Goal: Task Accomplishment & Management: Use online tool/utility

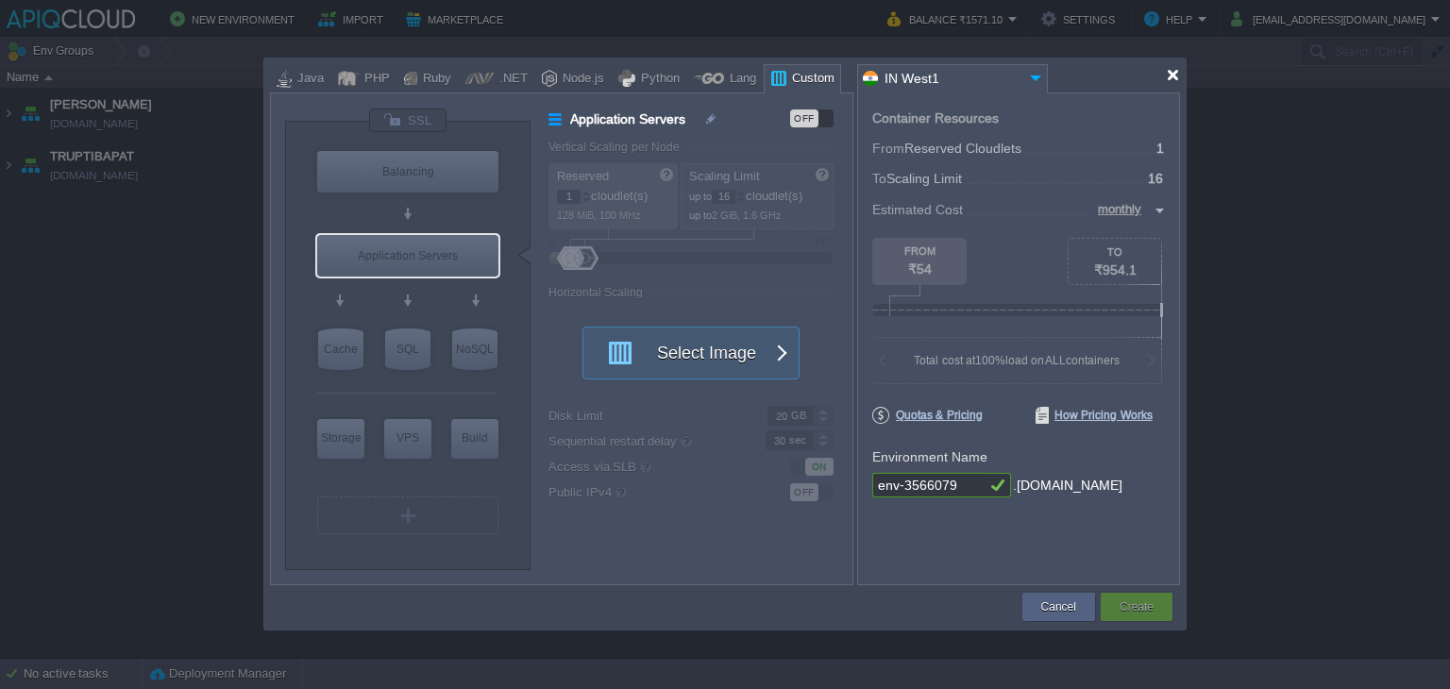
click at [1176, 73] on div at bounding box center [1173, 75] width 14 height 14
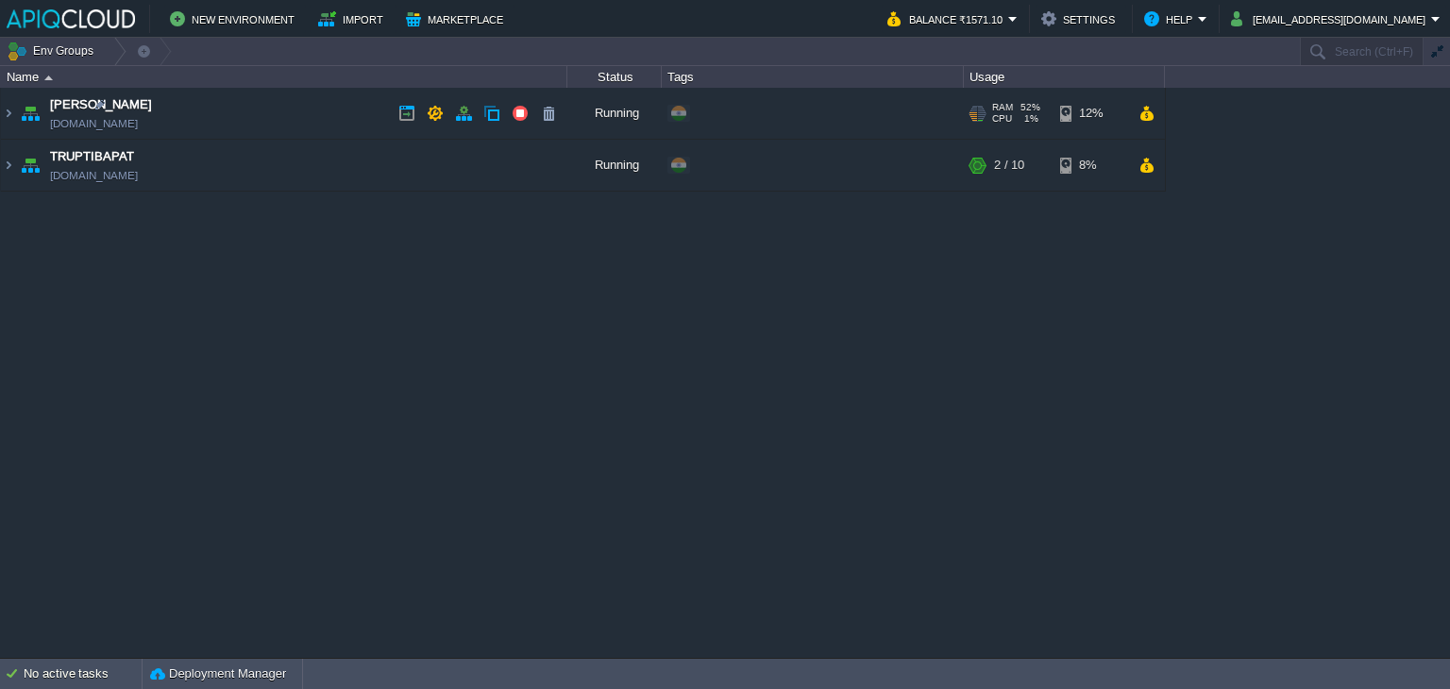
click at [331, 108] on td "Anand [DOMAIN_NAME]" at bounding box center [284, 114] width 566 height 52
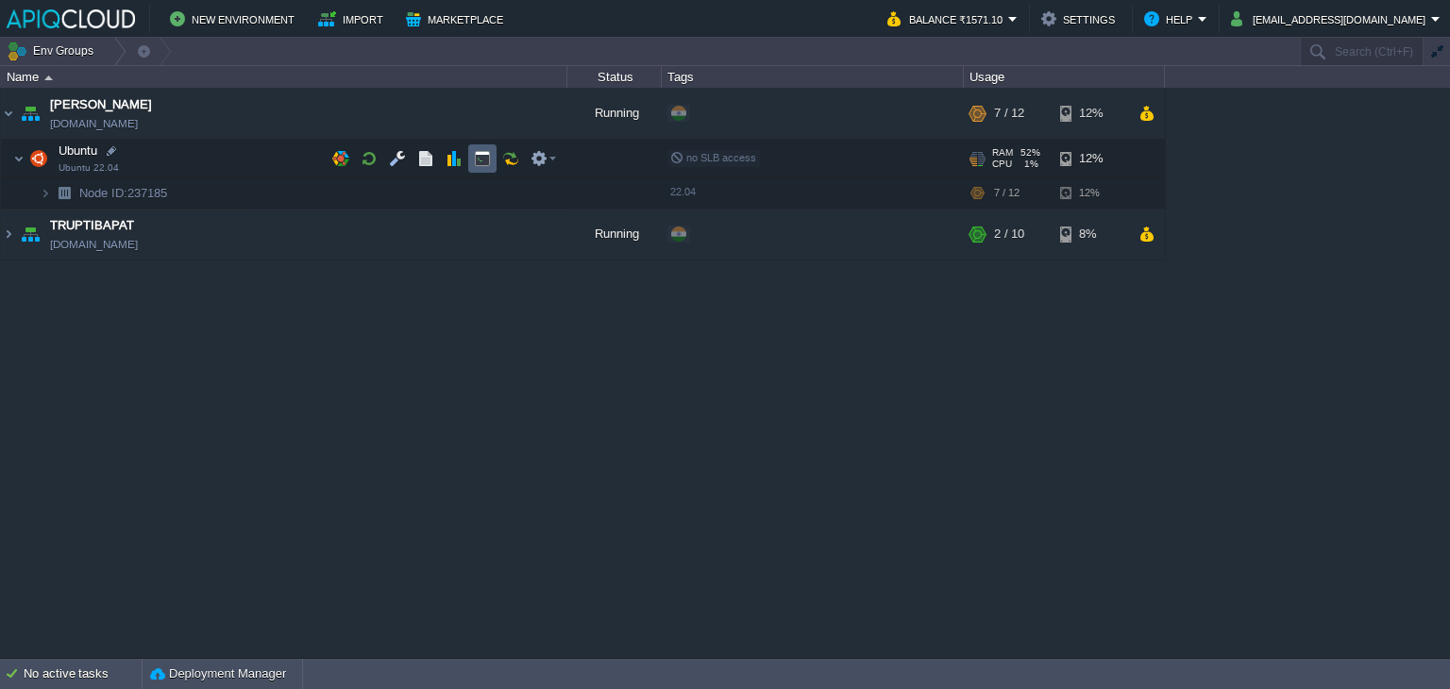
click at [483, 163] on button "button" at bounding box center [482, 158] width 17 height 17
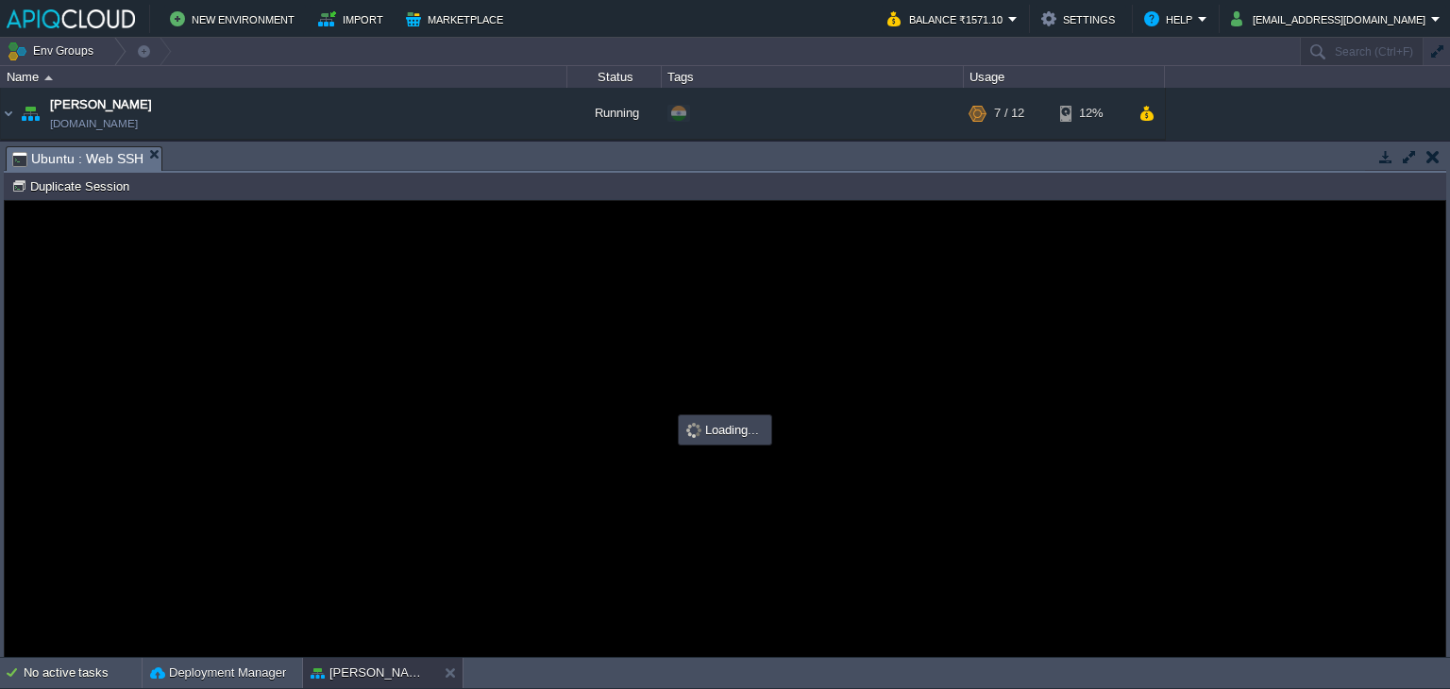
click at [1427, 152] on button "button" at bounding box center [1433, 156] width 13 height 17
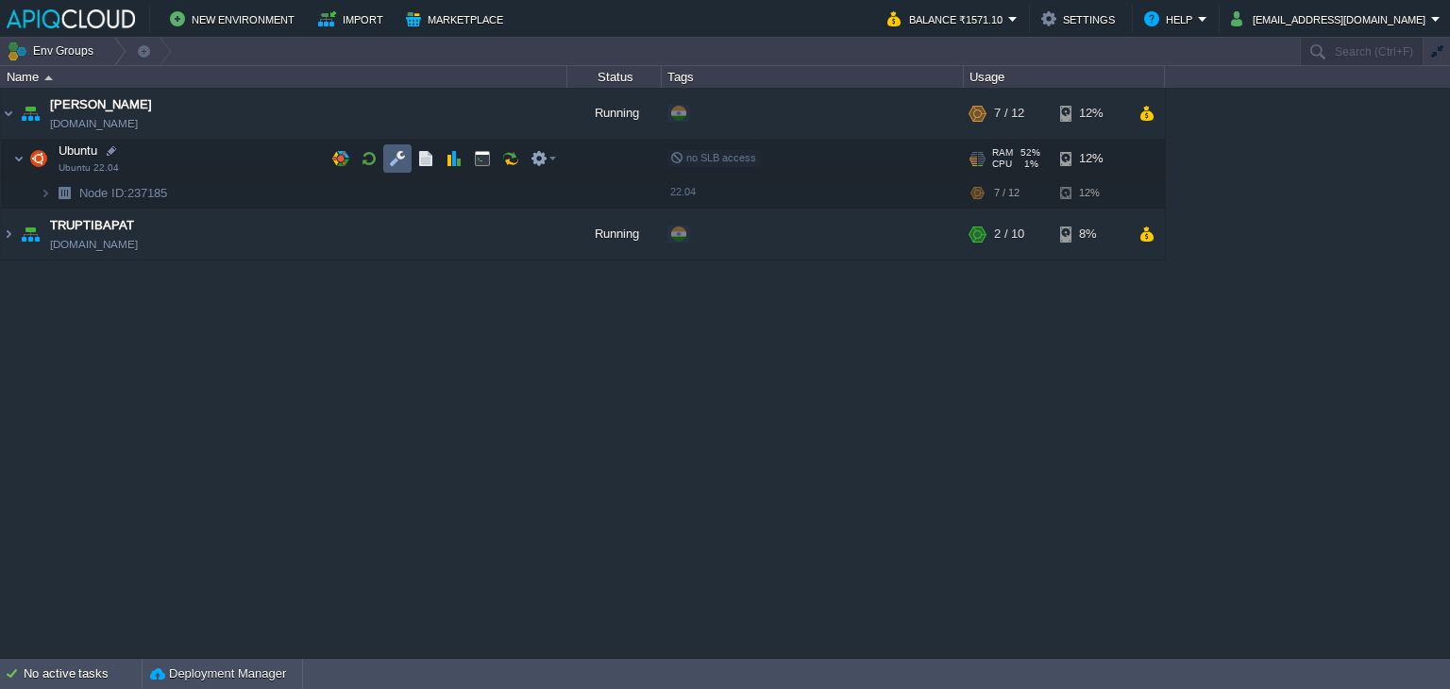
click at [400, 155] on button "button" at bounding box center [397, 158] width 17 height 17
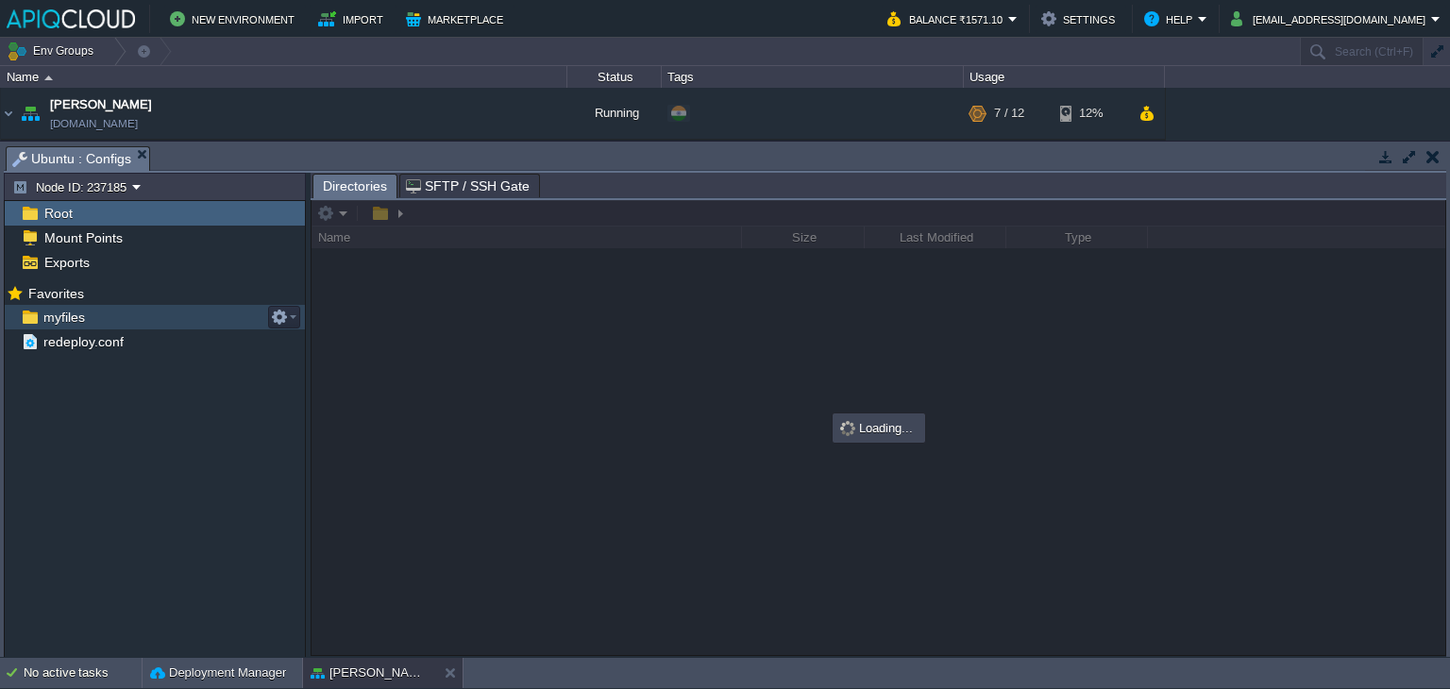
click at [49, 318] on span "myfiles" at bounding box center [64, 317] width 48 height 17
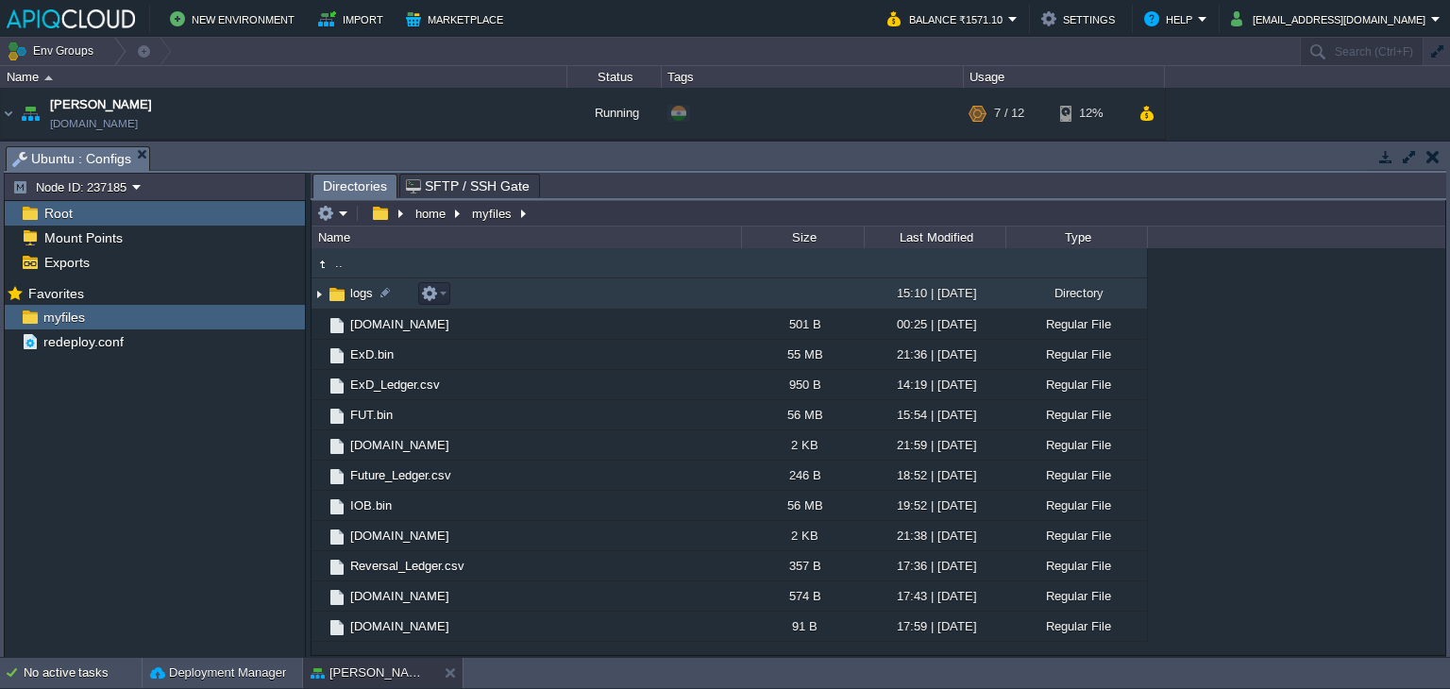
click at [317, 296] on img at bounding box center [319, 293] width 15 height 29
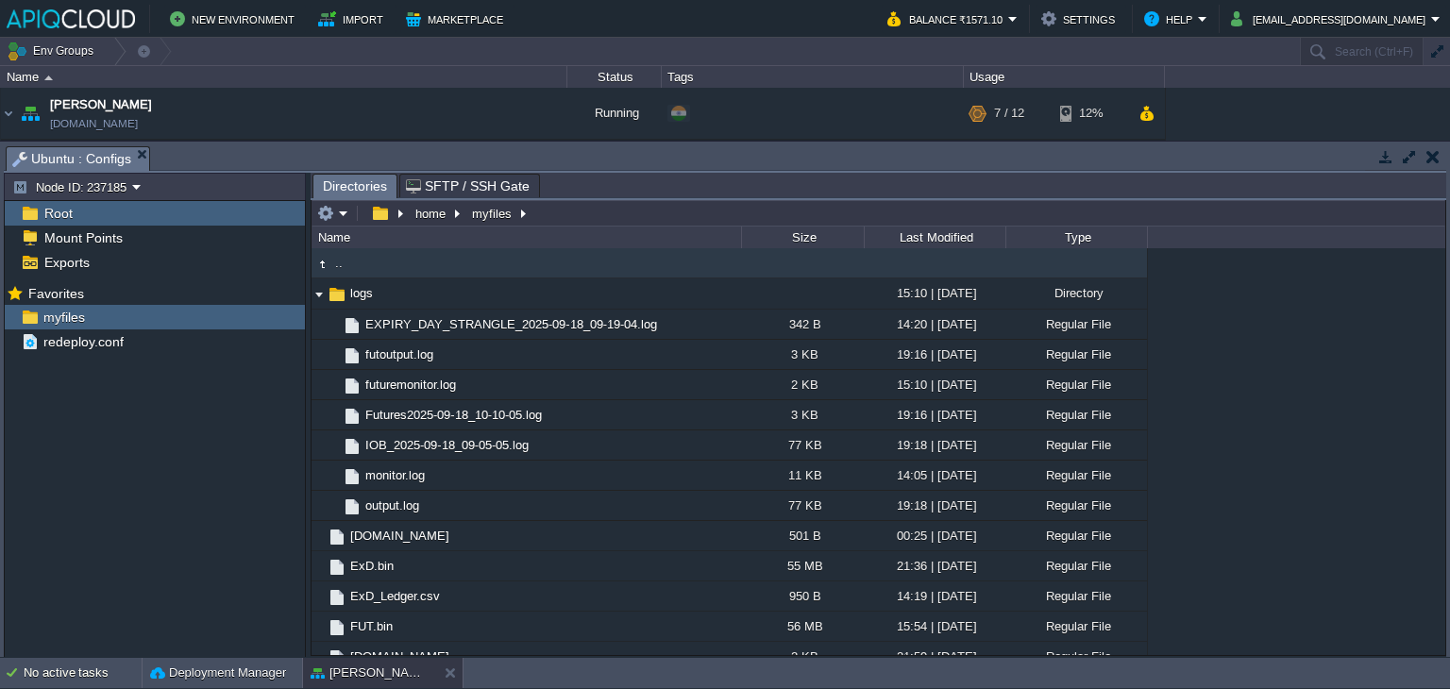
click at [1437, 162] on button "button" at bounding box center [1433, 156] width 13 height 17
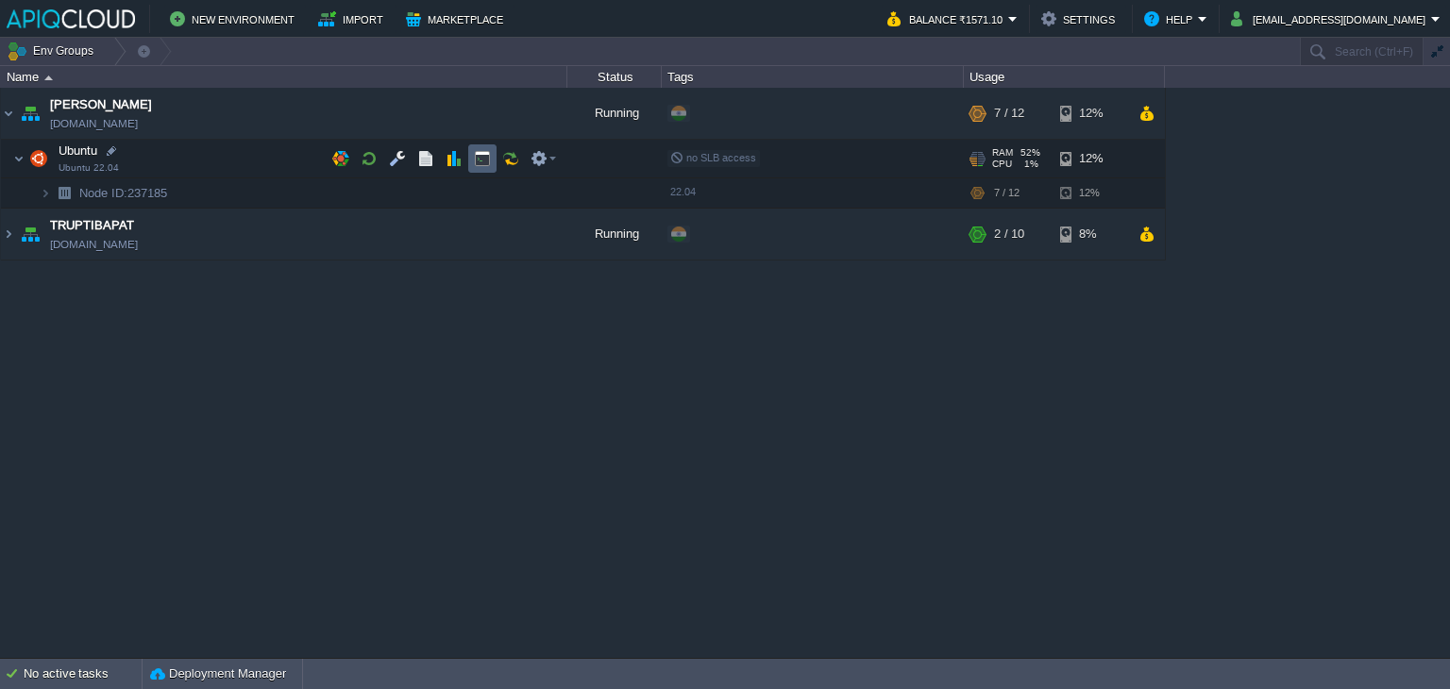
click at [483, 157] on button "button" at bounding box center [482, 158] width 17 height 17
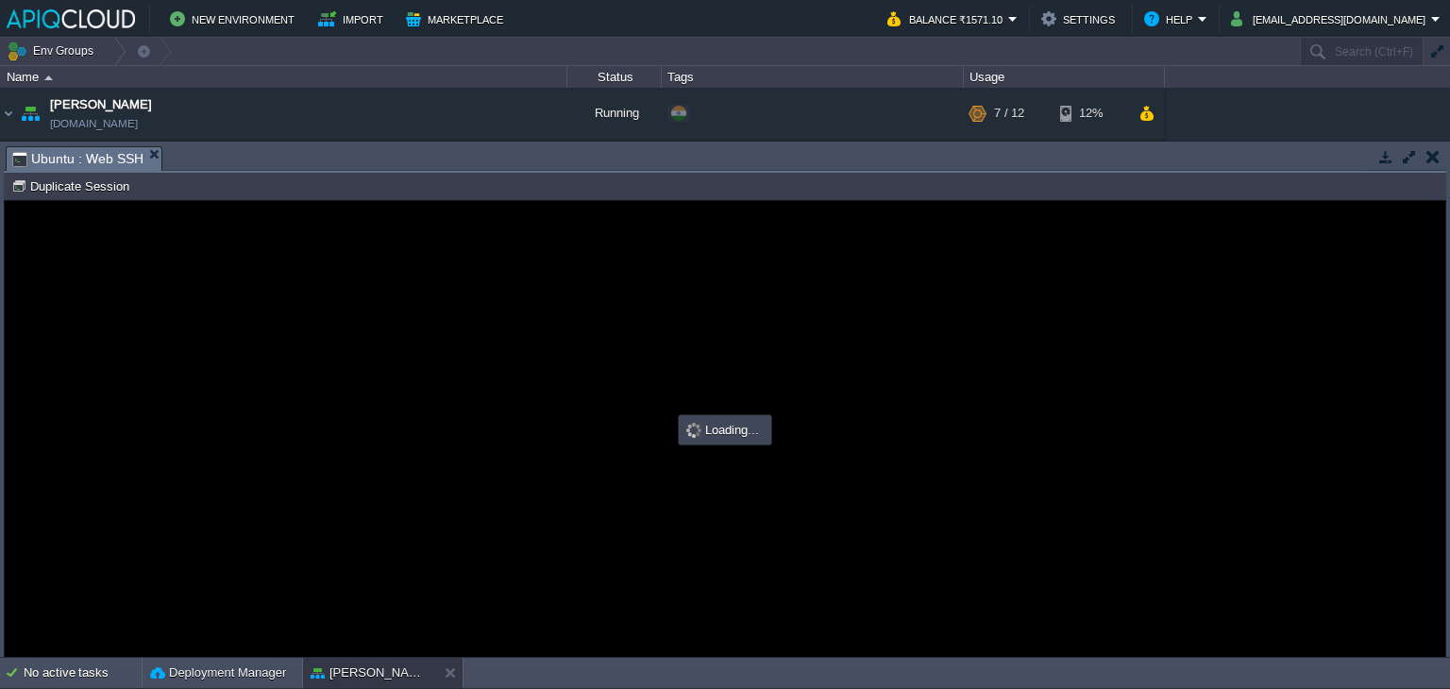
type input "#000000"
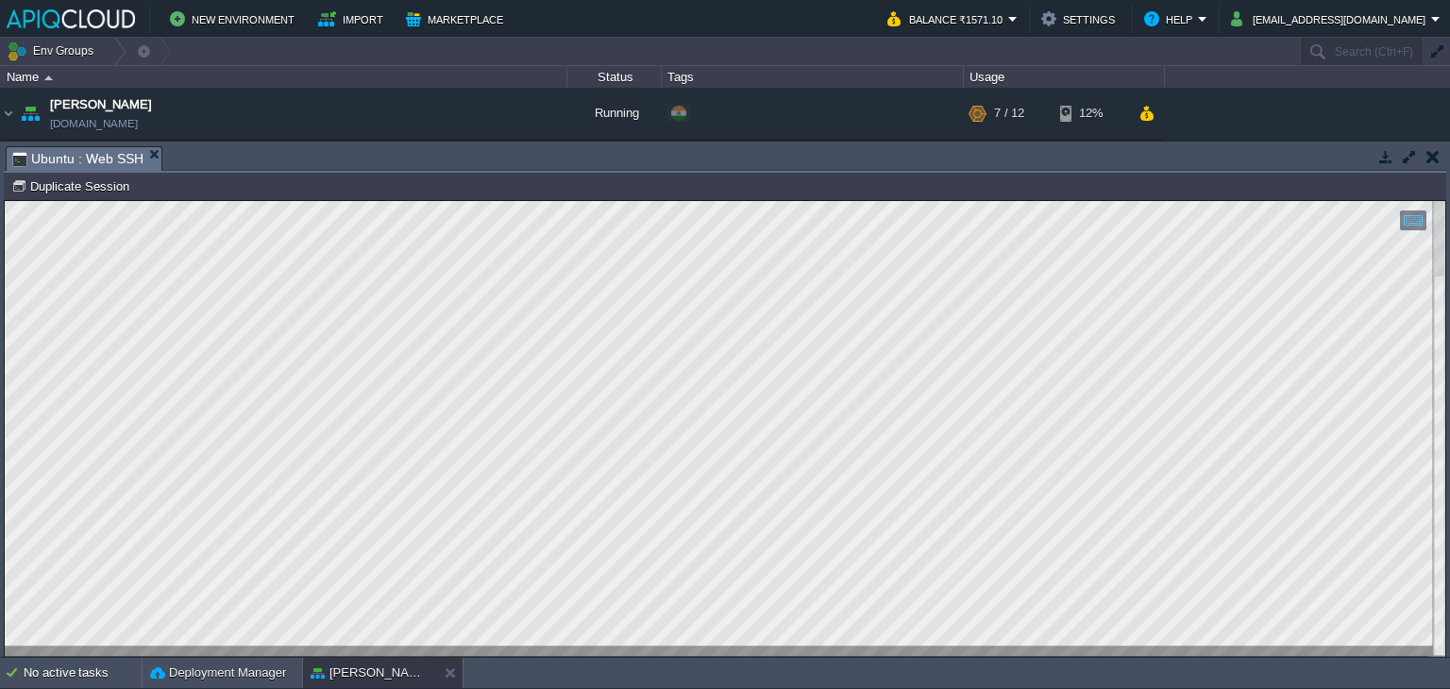
click at [1431, 157] on button "button" at bounding box center [1433, 156] width 13 height 17
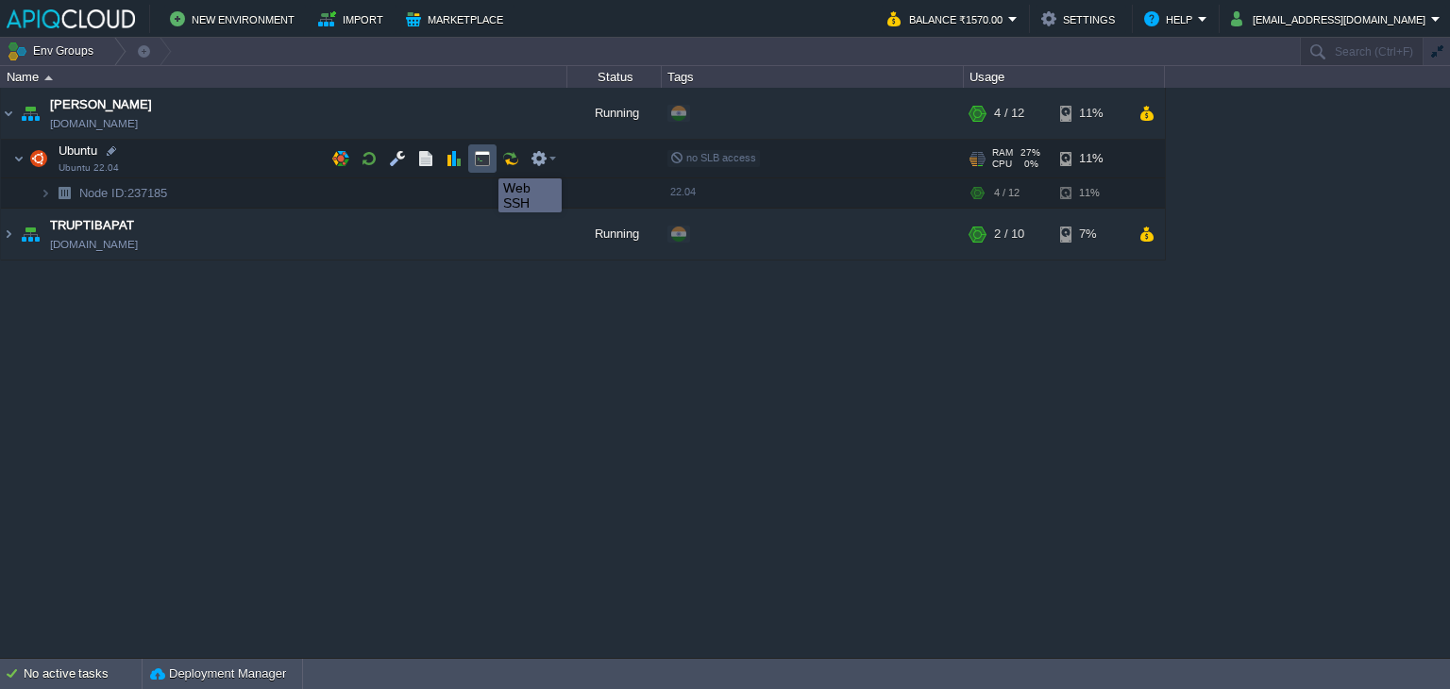
click at [484, 161] on button "button" at bounding box center [482, 158] width 17 height 17
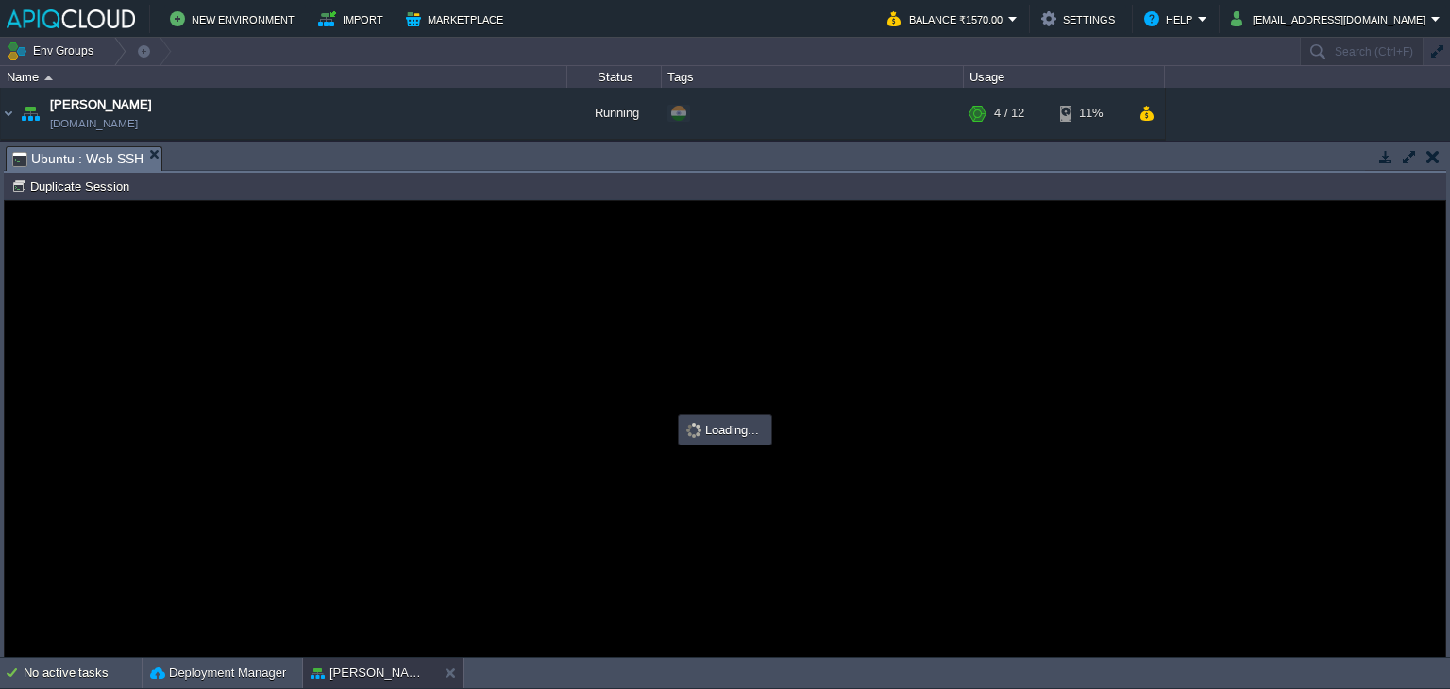
type input "#000000"
click at [1435, 156] on button "button" at bounding box center [1433, 156] width 13 height 17
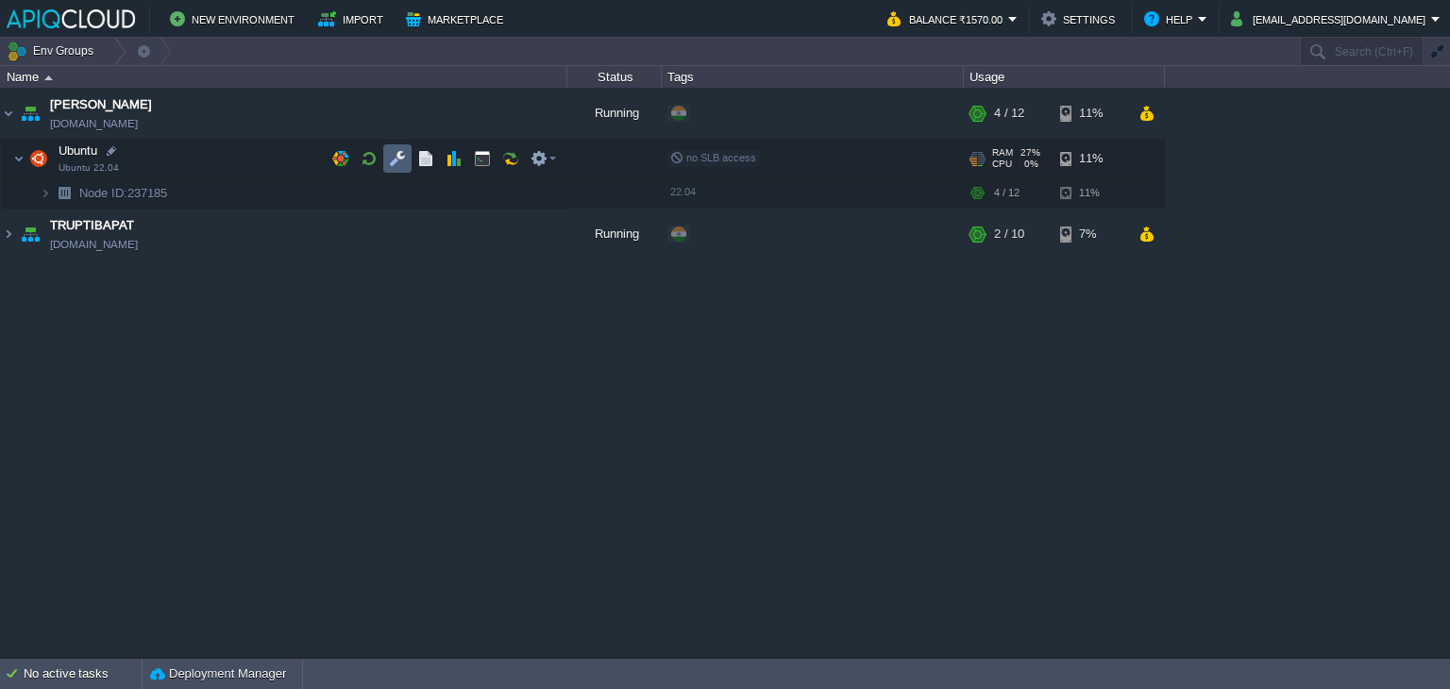
click at [404, 146] on td at bounding box center [397, 158] width 28 height 28
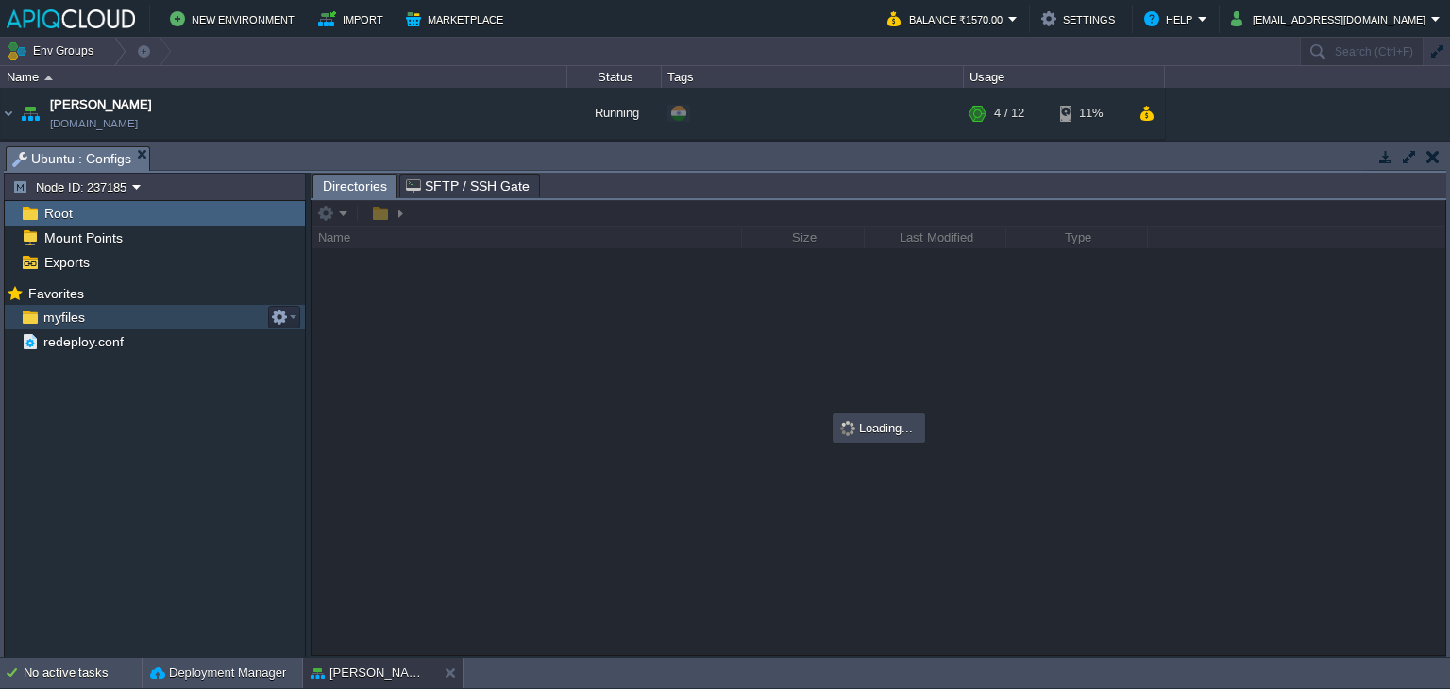
click at [61, 320] on span "myfiles" at bounding box center [64, 317] width 48 height 17
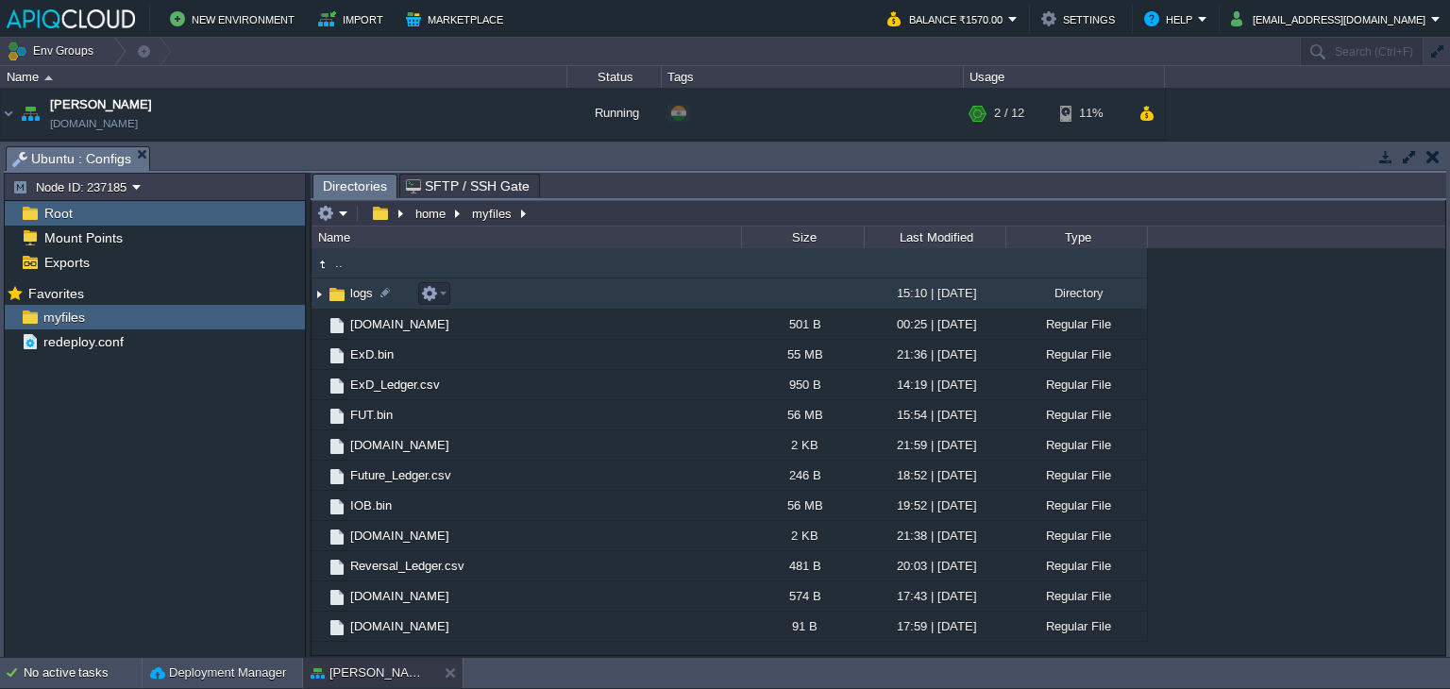
click at [317, 293] on img at bounding box center [319, 293] width 15 height 29
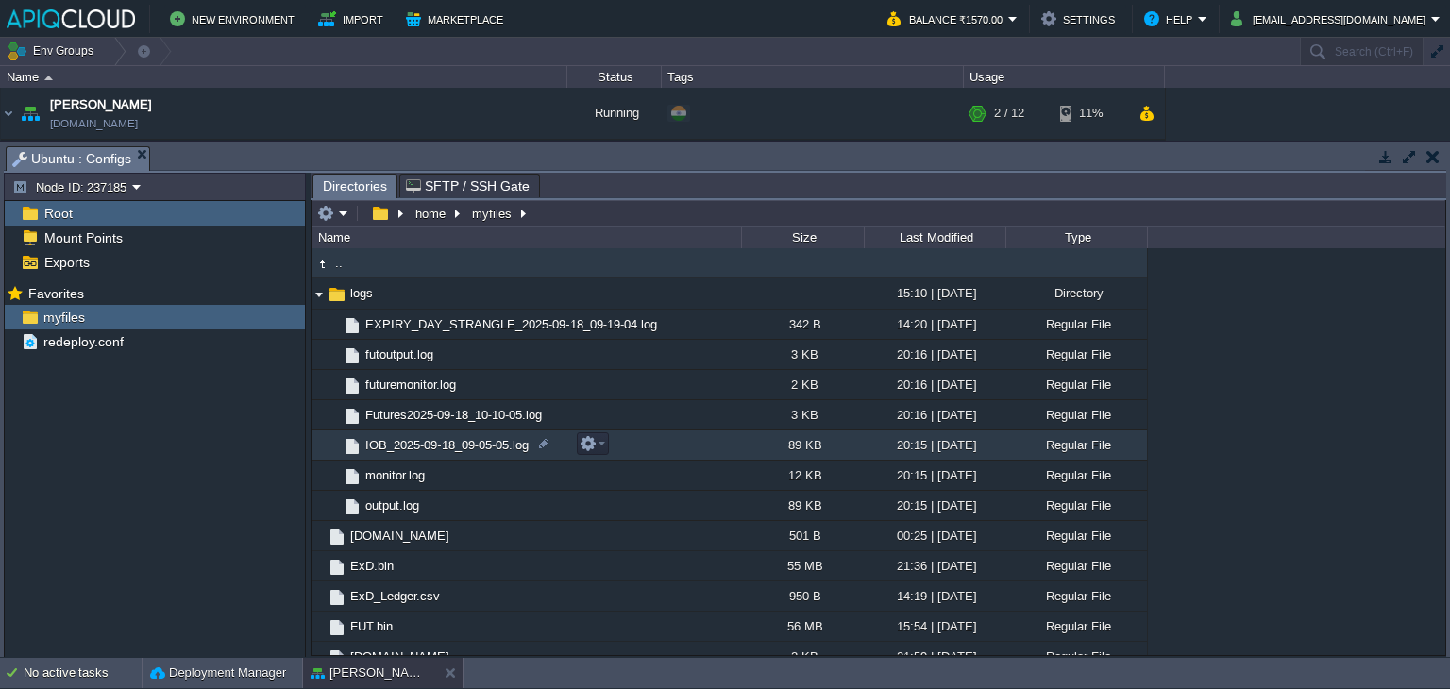
click at [432, 446] on span "IOB_2025-09-18_09-05-05.log" at bounding box center [447, 445] width 169 height 16
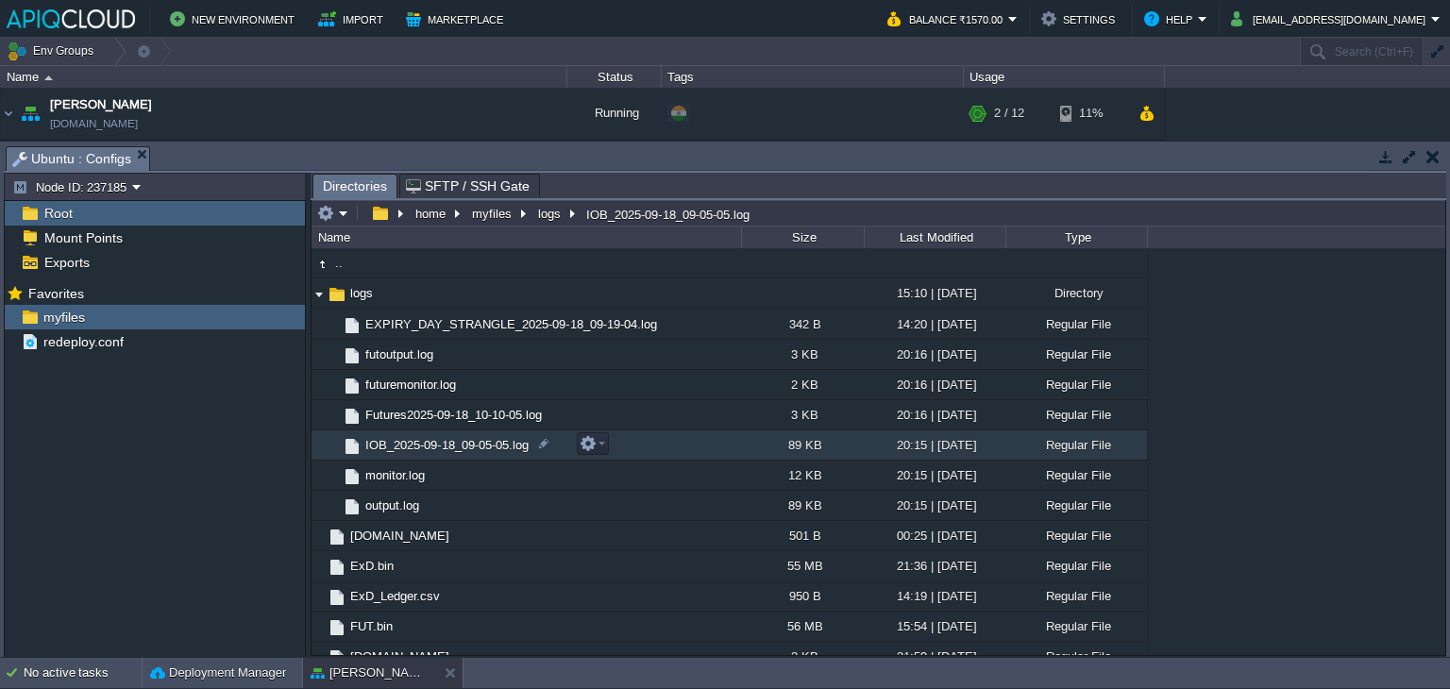
click at [432, 446] on span "IOB_2025-09-18_09-05-05.log" at bounding box center [447, 445] width 169 height 16
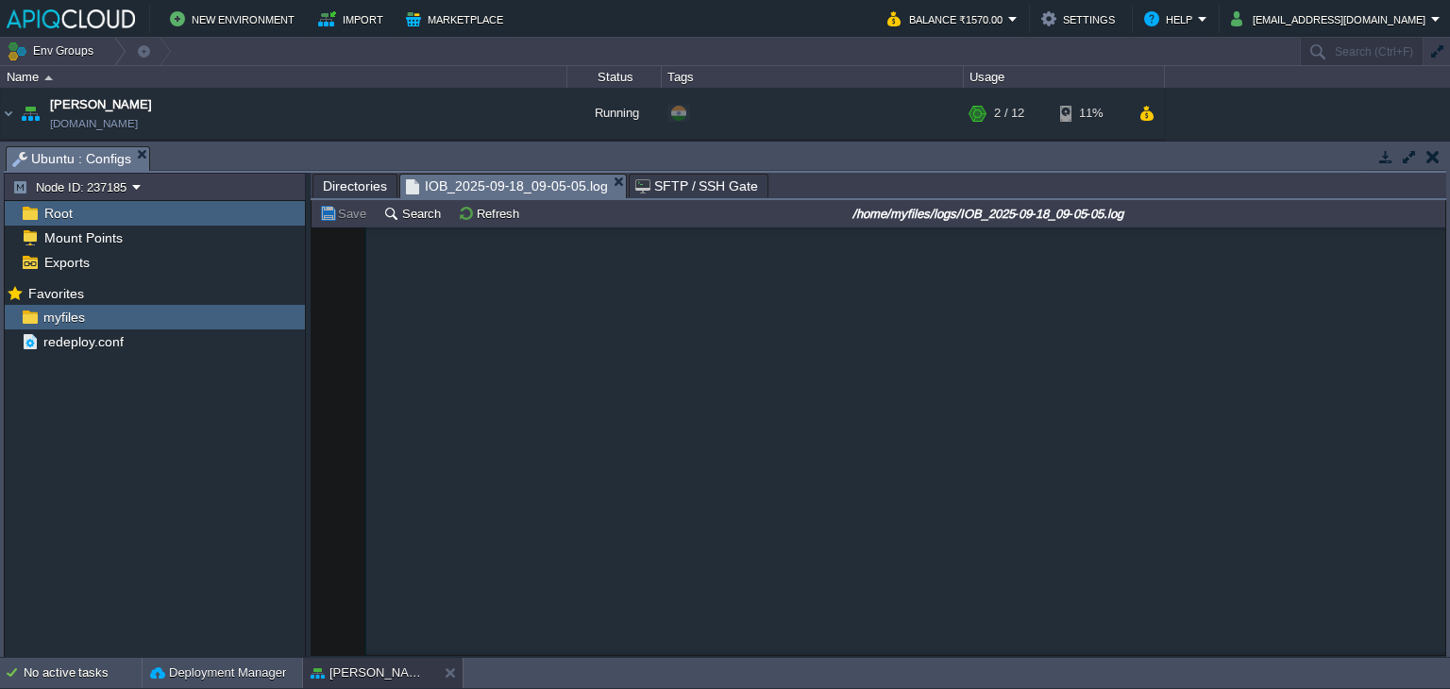
scroll to position [21865, 0]
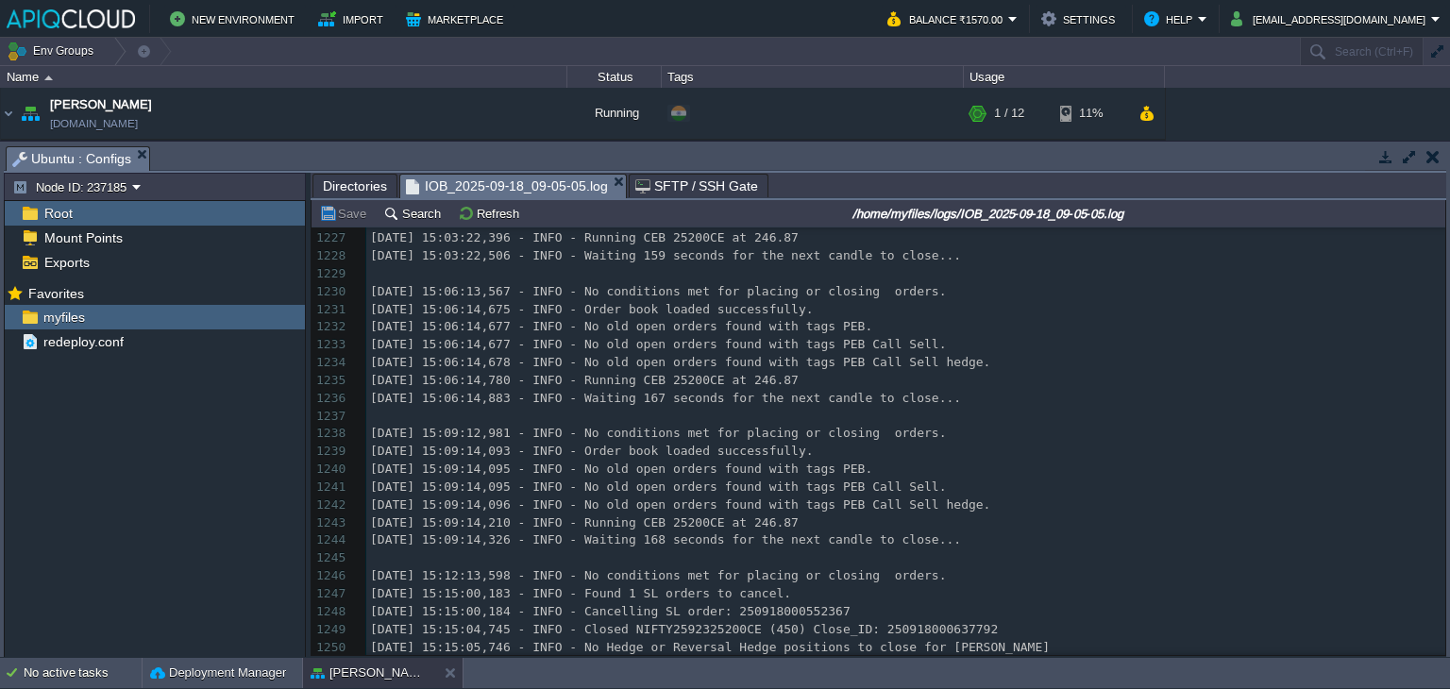
click at [353, 190] on span "Directories" at bounding box center [355, 186] width 64 height 23
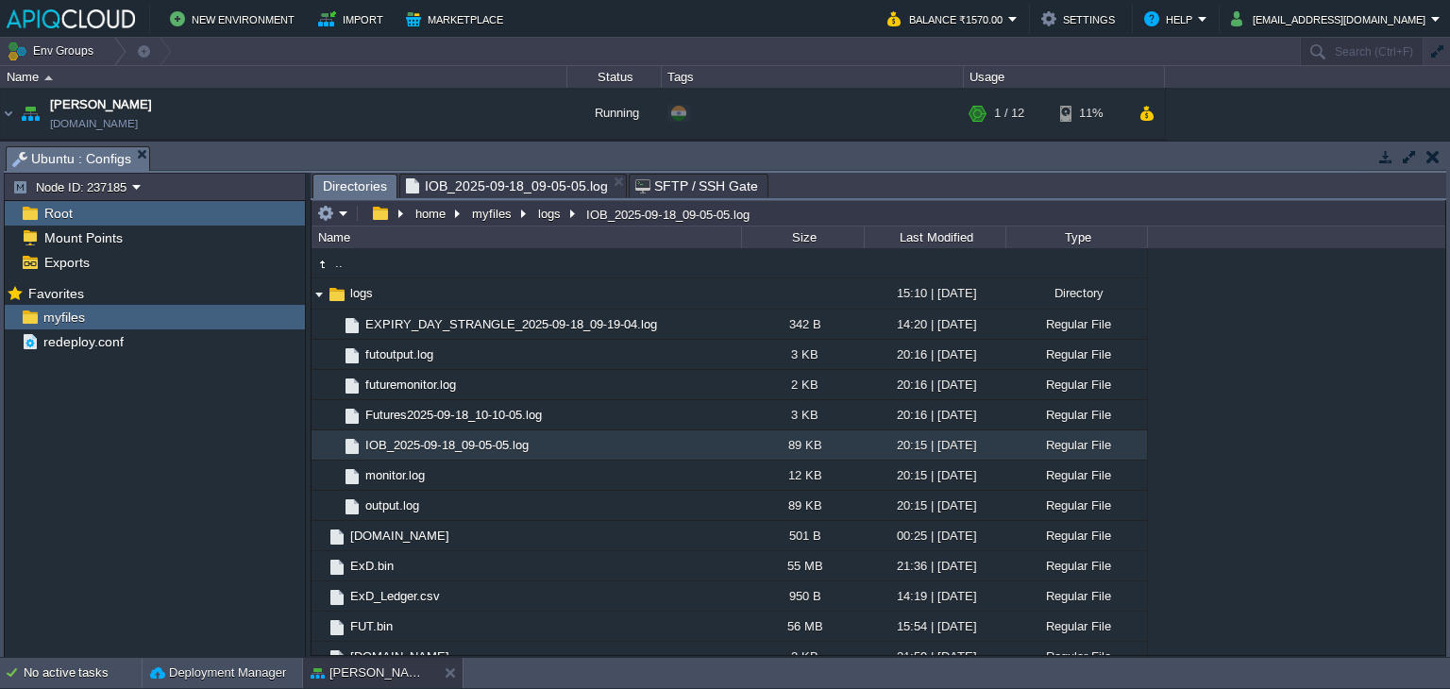
click at [1437, 164] on td at bounding box center [1433, 156] width 24 height 23
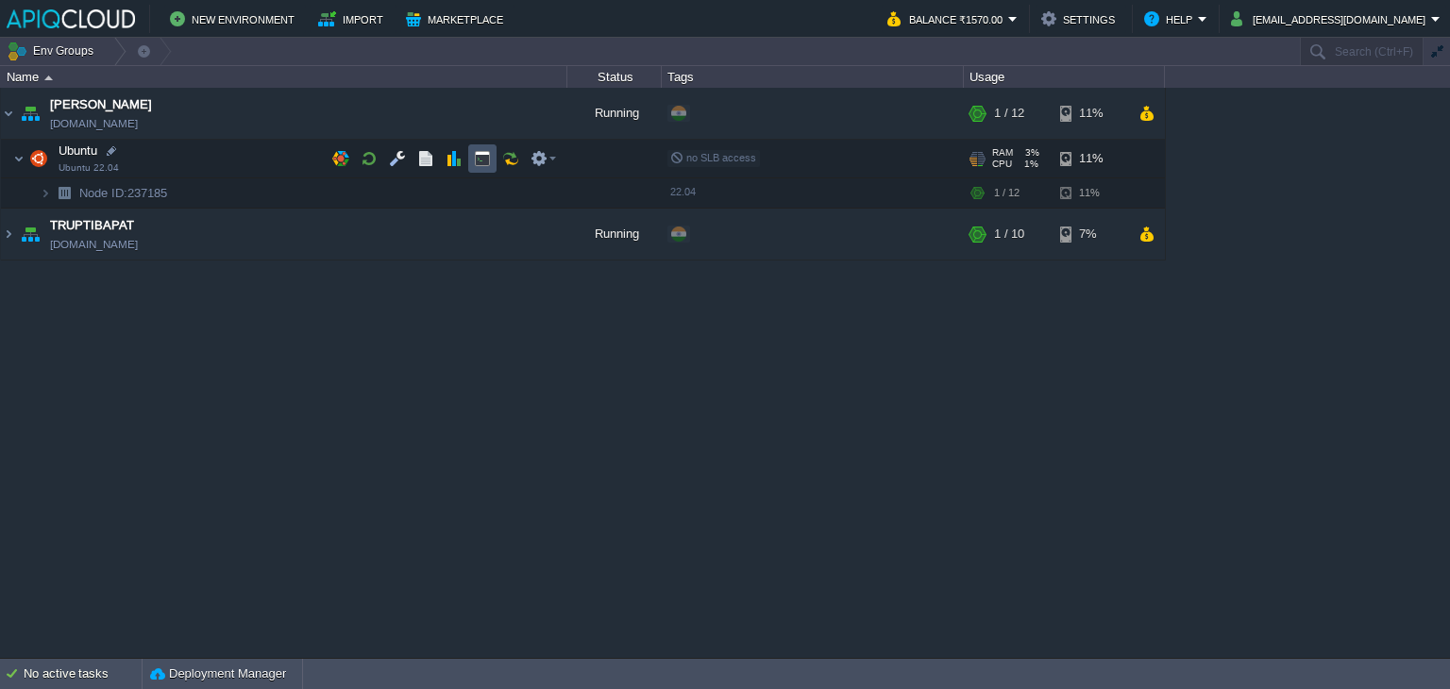
click at [485, 161] on button "button" at bounding box center [482, 158] width 17 height 17
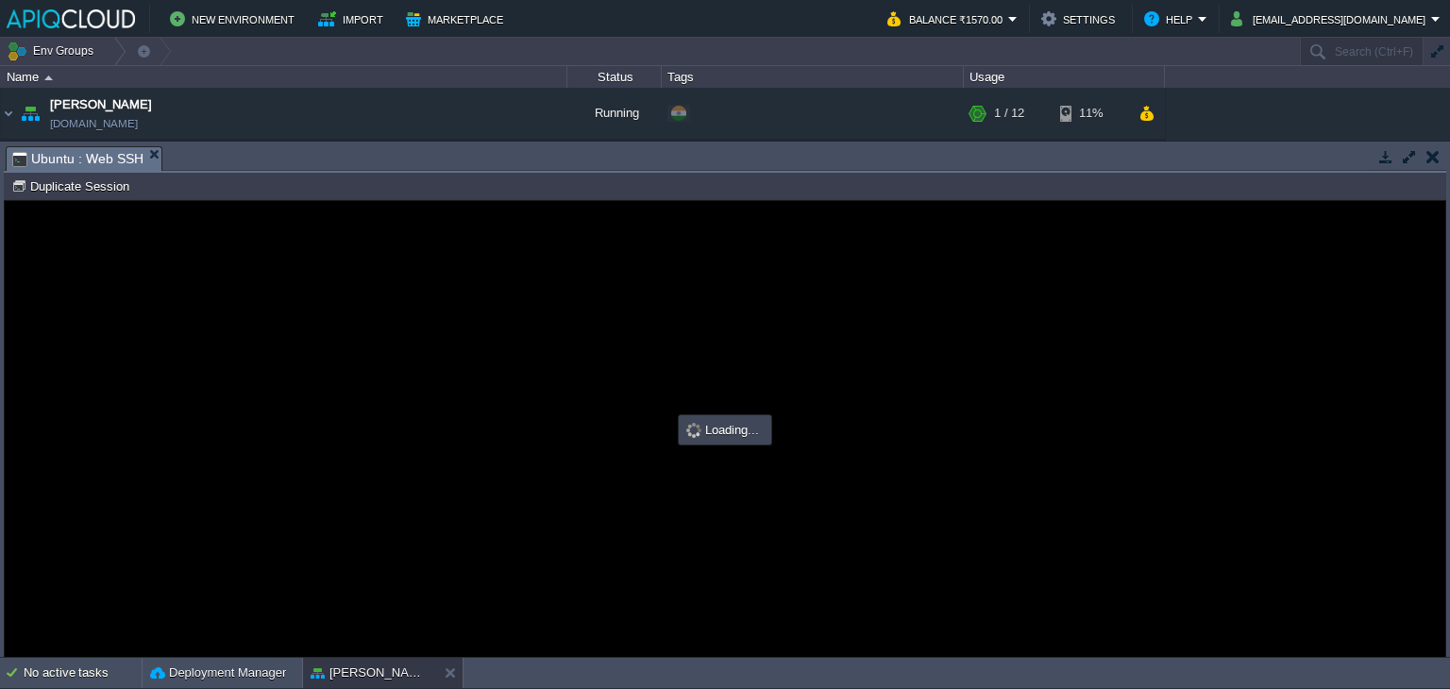
scroll to position [0, 0]
type input "#000000"
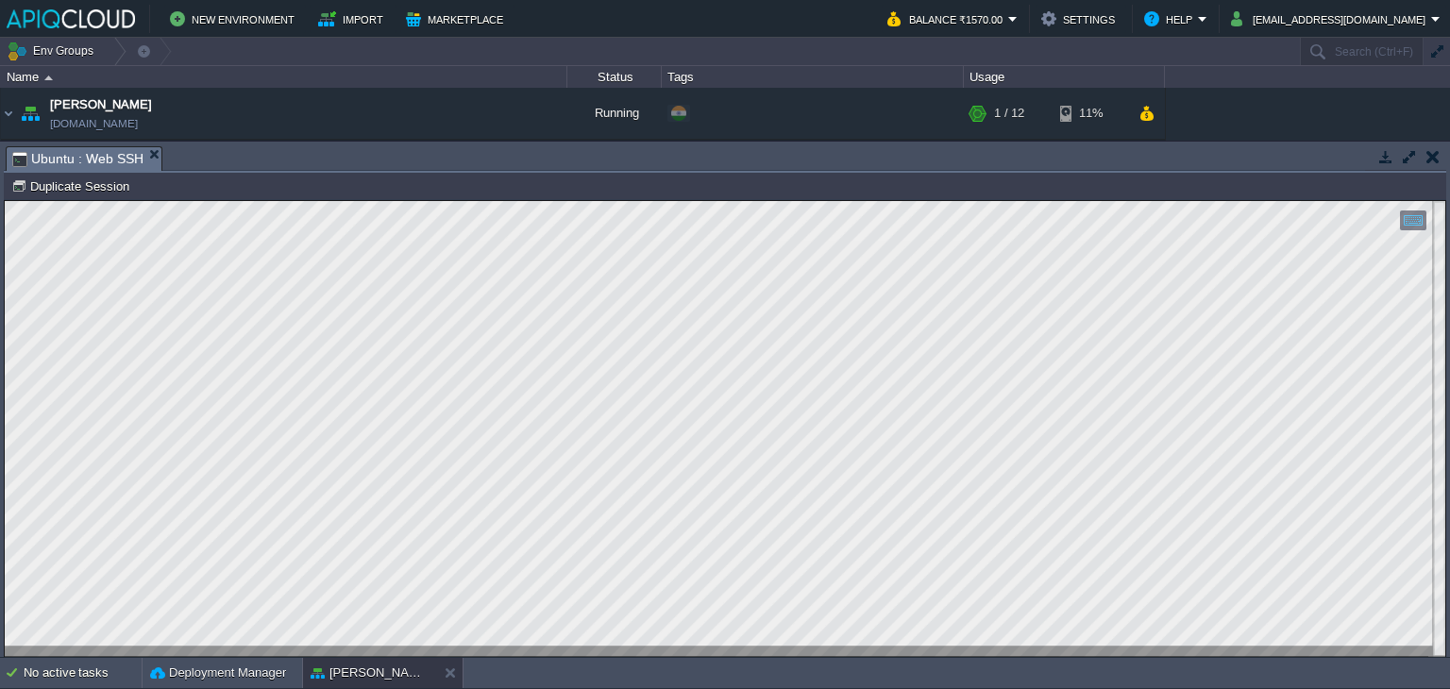
click at [1435, 153] on button "button" at bounding box center [1433, 156] width 13 height 17
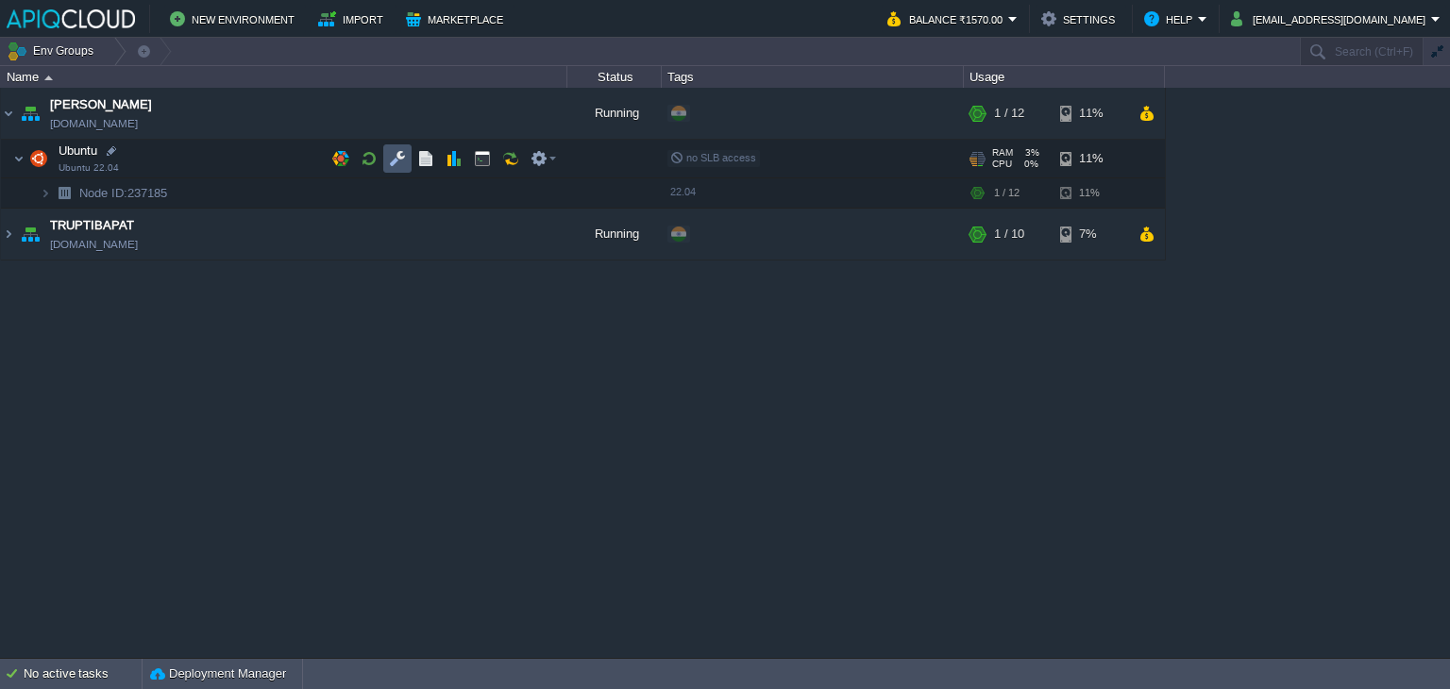
click at [400, 157] on button "button" at bounding box center [397, 158] width 17 height 17
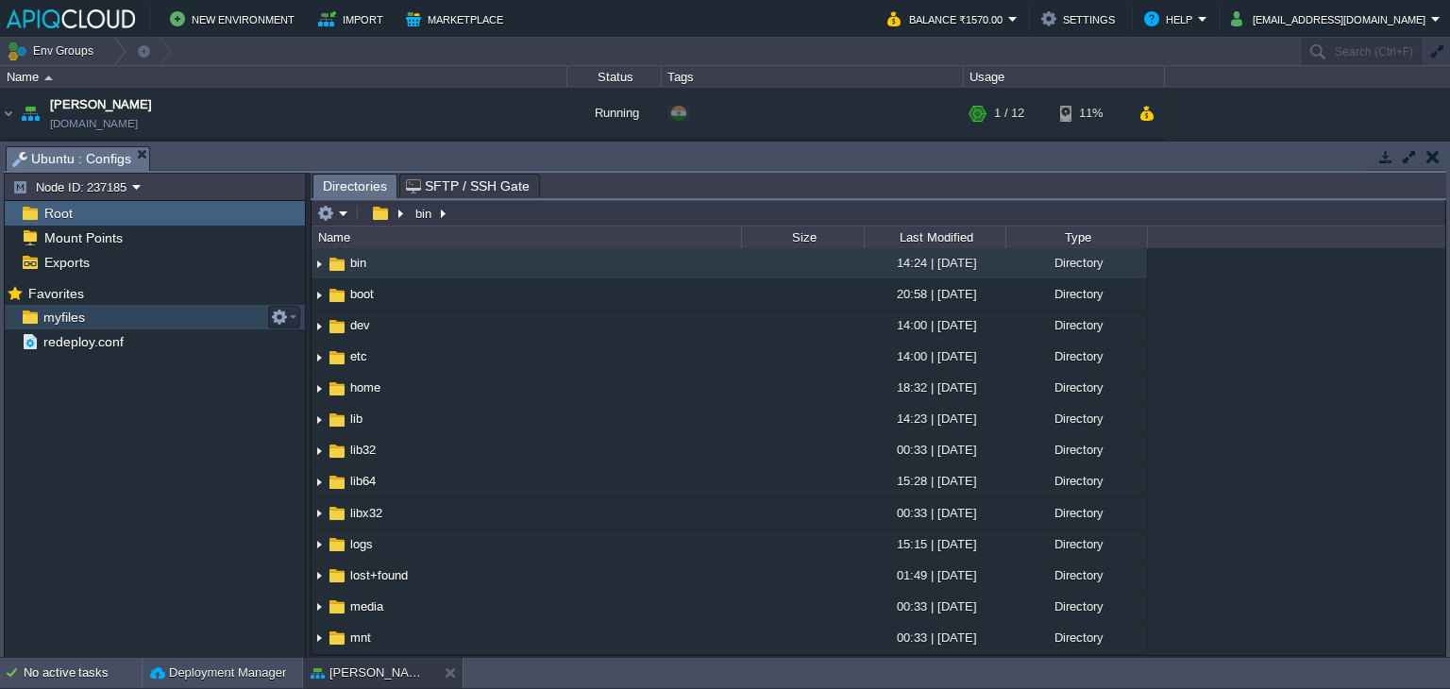
click at [64, 320] on span "myfiles" at bounding box center [64, 317] width 48 height 17
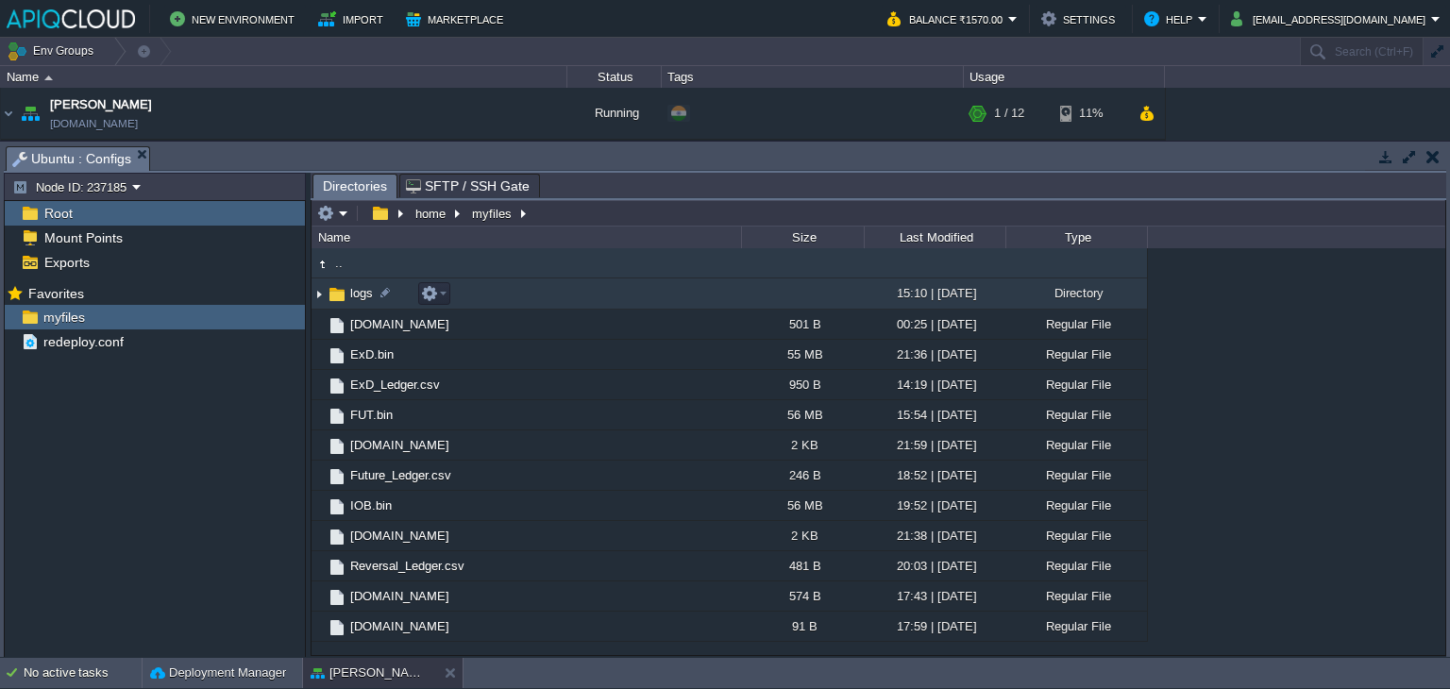
click at [315, 294] on img at bounding box center [319, 293] width 15 height 29
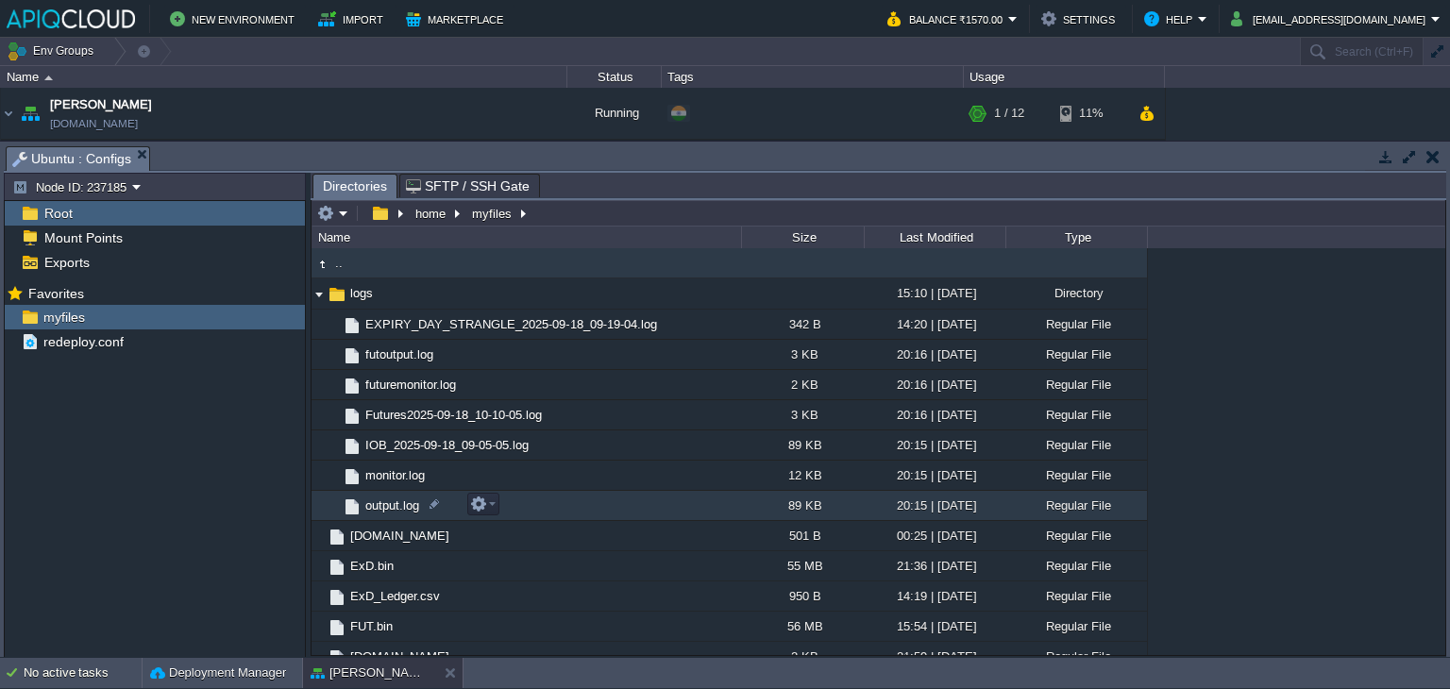
click at [393, 505] on span "output.log" at bounding box center [392, 506] width 59 height 16
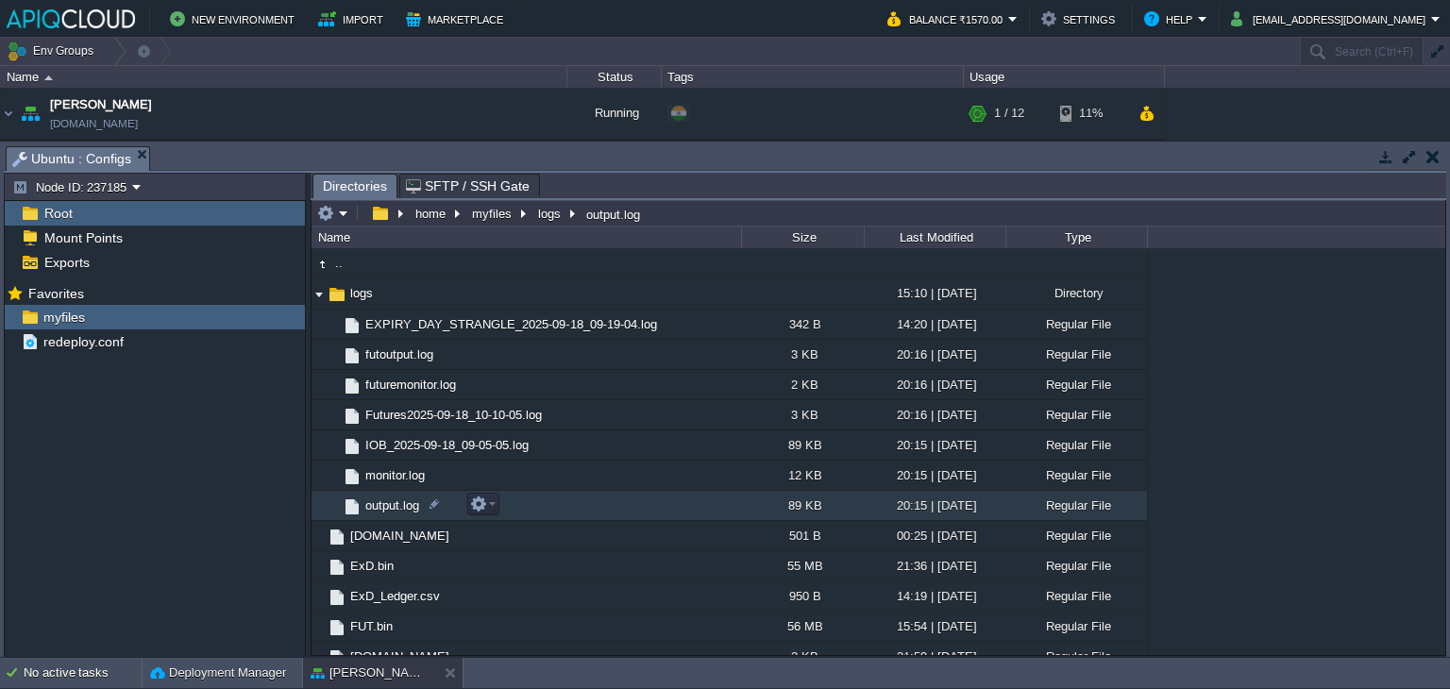
click at [393, 506] on span "output.log" at bounding box center [392, 506] width 59 height 16
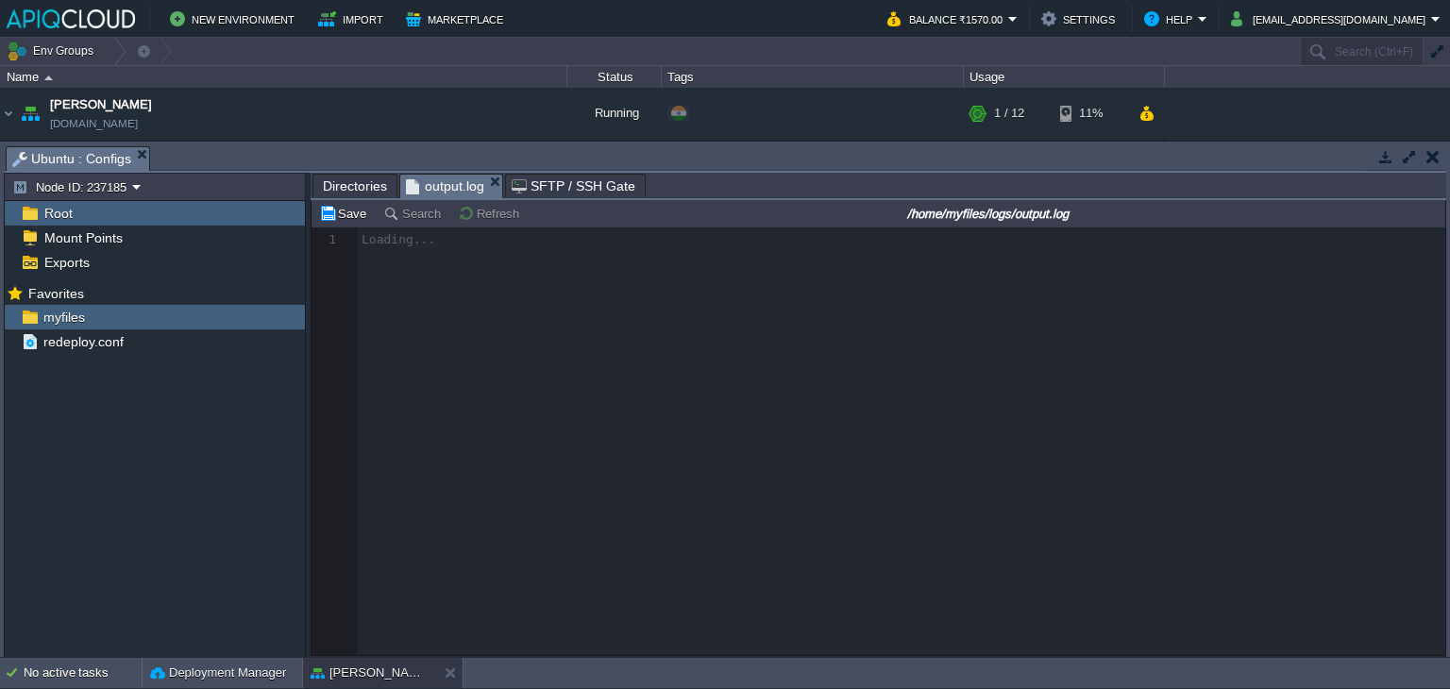
click at [339, 187] on span "Directories" at bounding box center [355, 186] width 64 height 23
click at [458, 181] on span "output.log" at bounding box center [445, 187] width 78 height 24
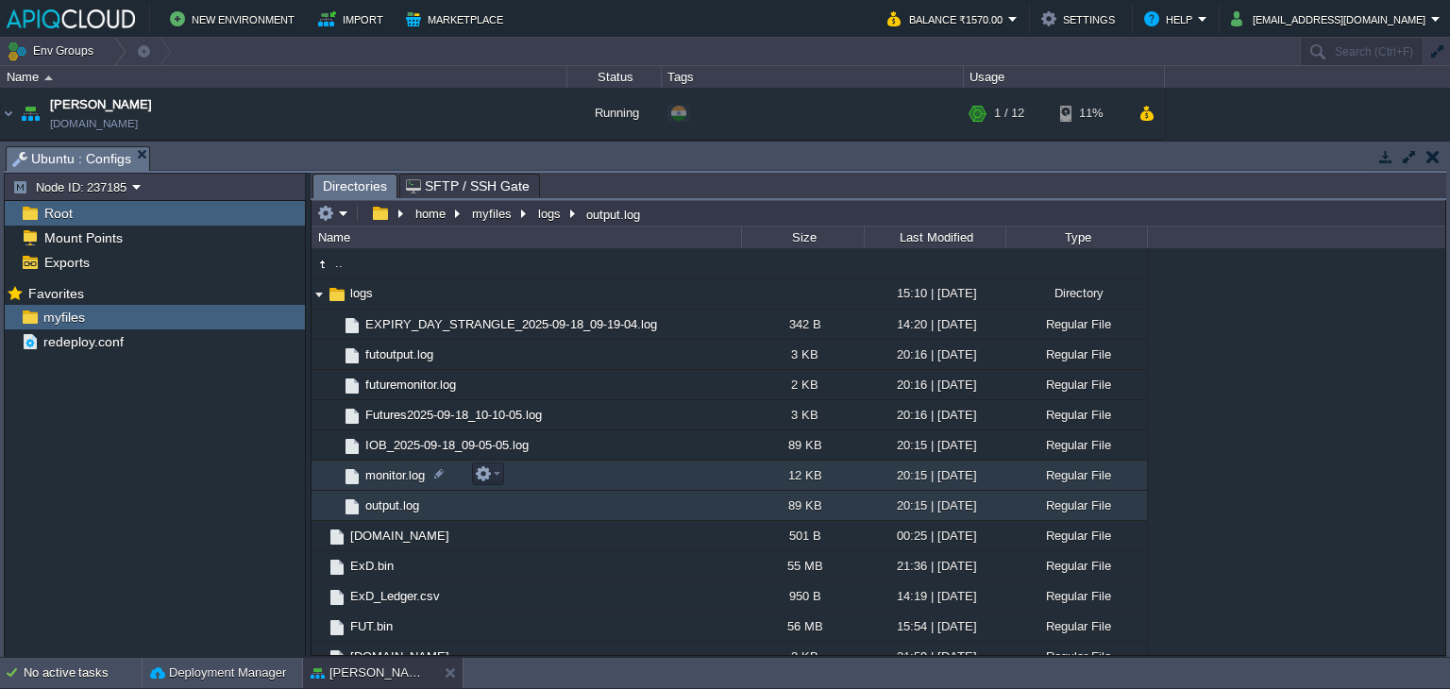
click at [400, 475] on span "monitor.log" at bounding box center [395, 475] width 65 height 16
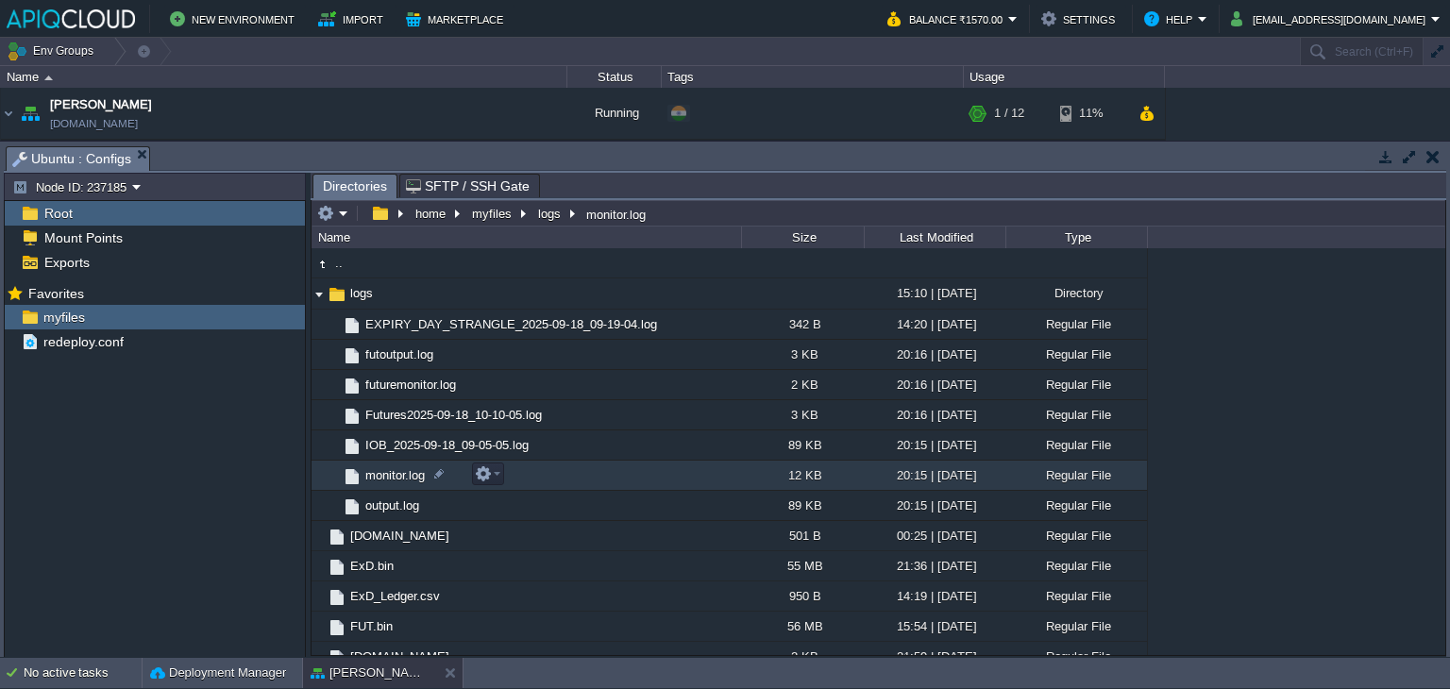
click at [400, 475] on span "monitor.log" at bounding box center [395, 475] width 65 height 16
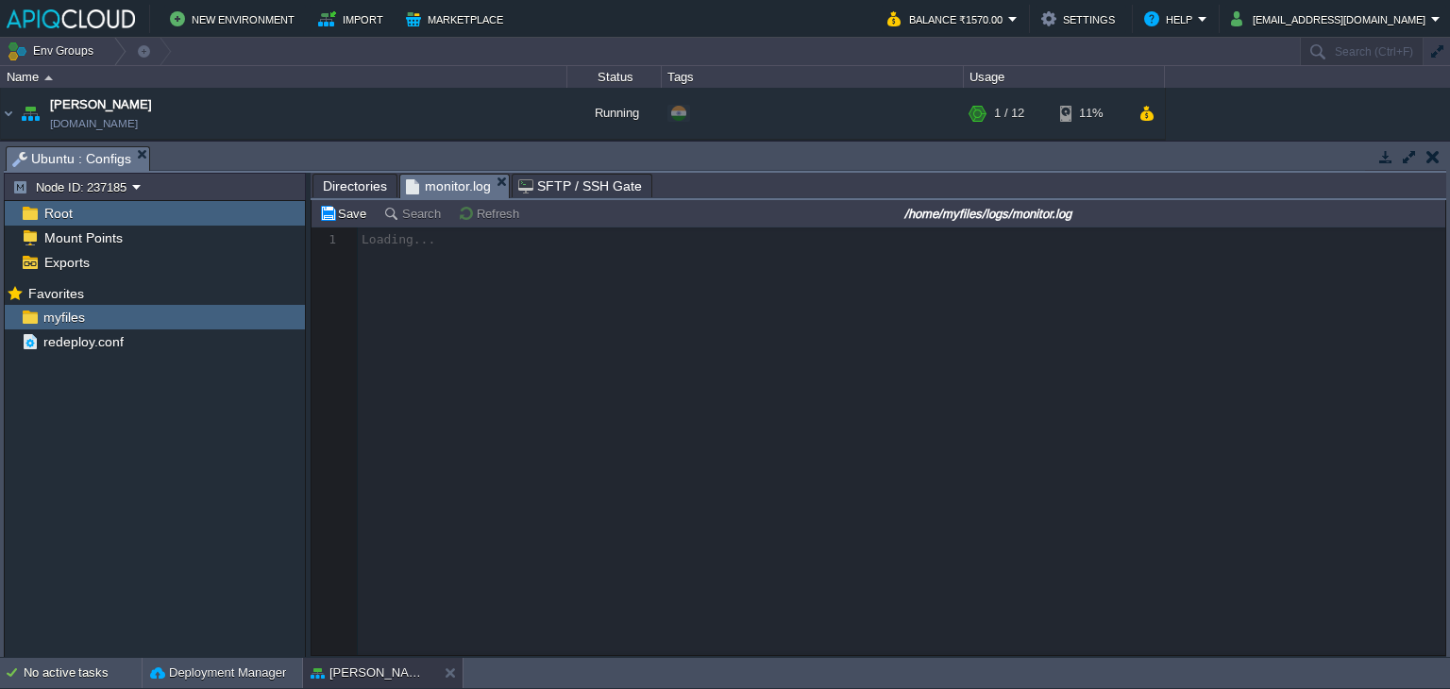
click at [354, 182] on span "Directories" at bounding box center [355, 186] width 64 height 23
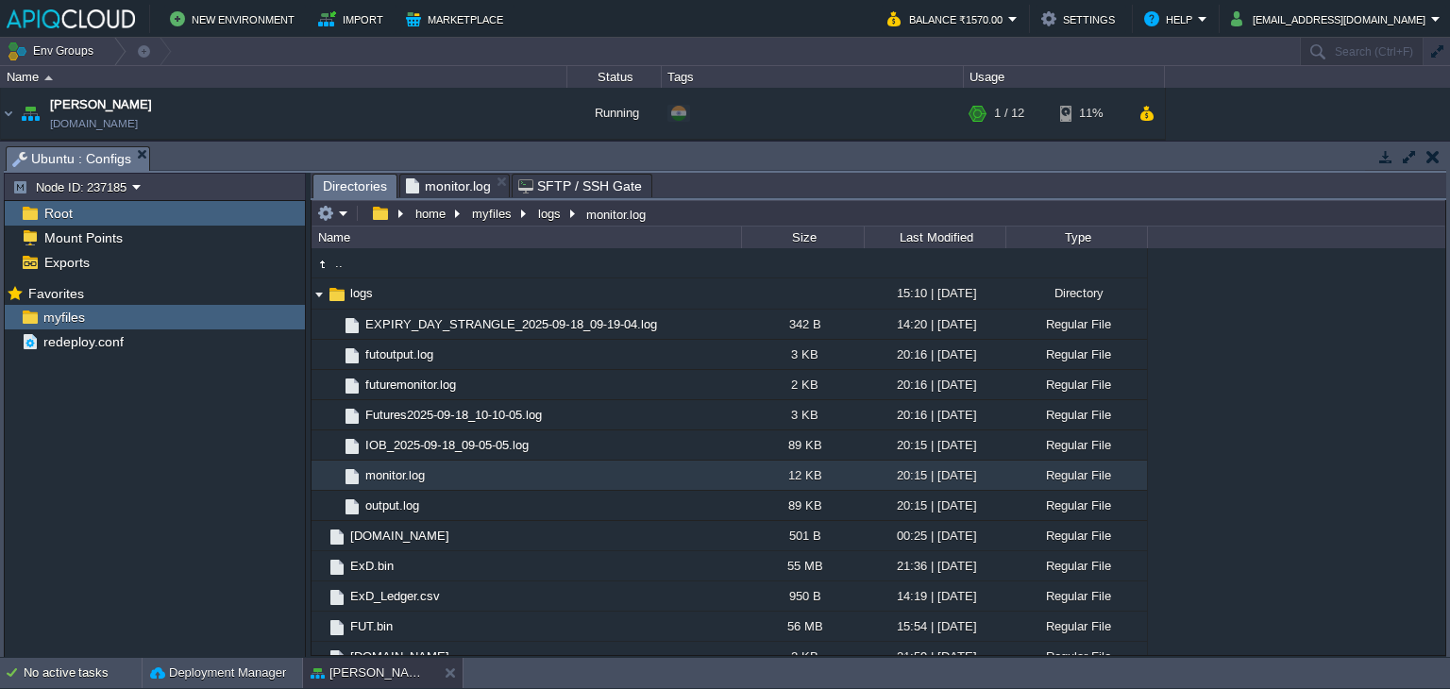
click at [441, 179] on span "monitor.log" at bounding box center [448, 186] width 85 height 23
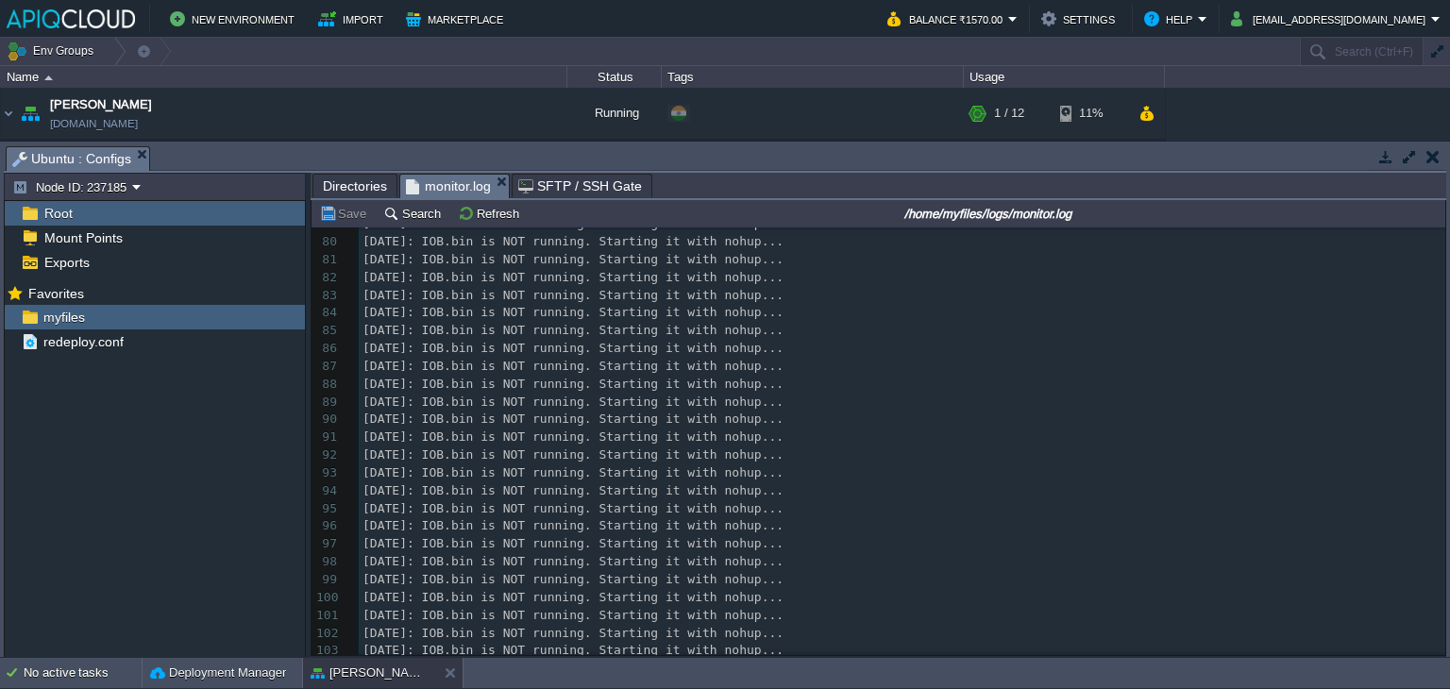
scroll to position [1927, 0]
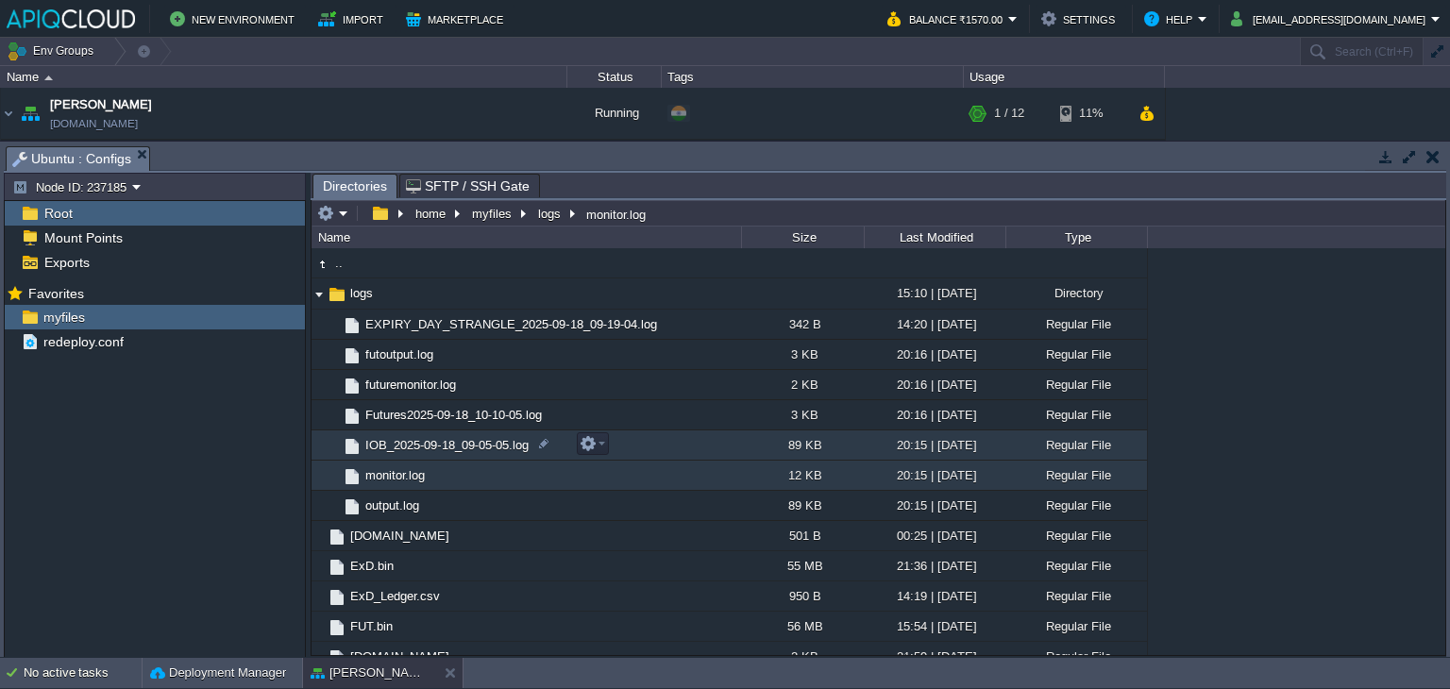
click at [476, 443] on span "IOB_2025-09-18_09-05-05.log" at bounding box center [447, 445] width 169 height 16
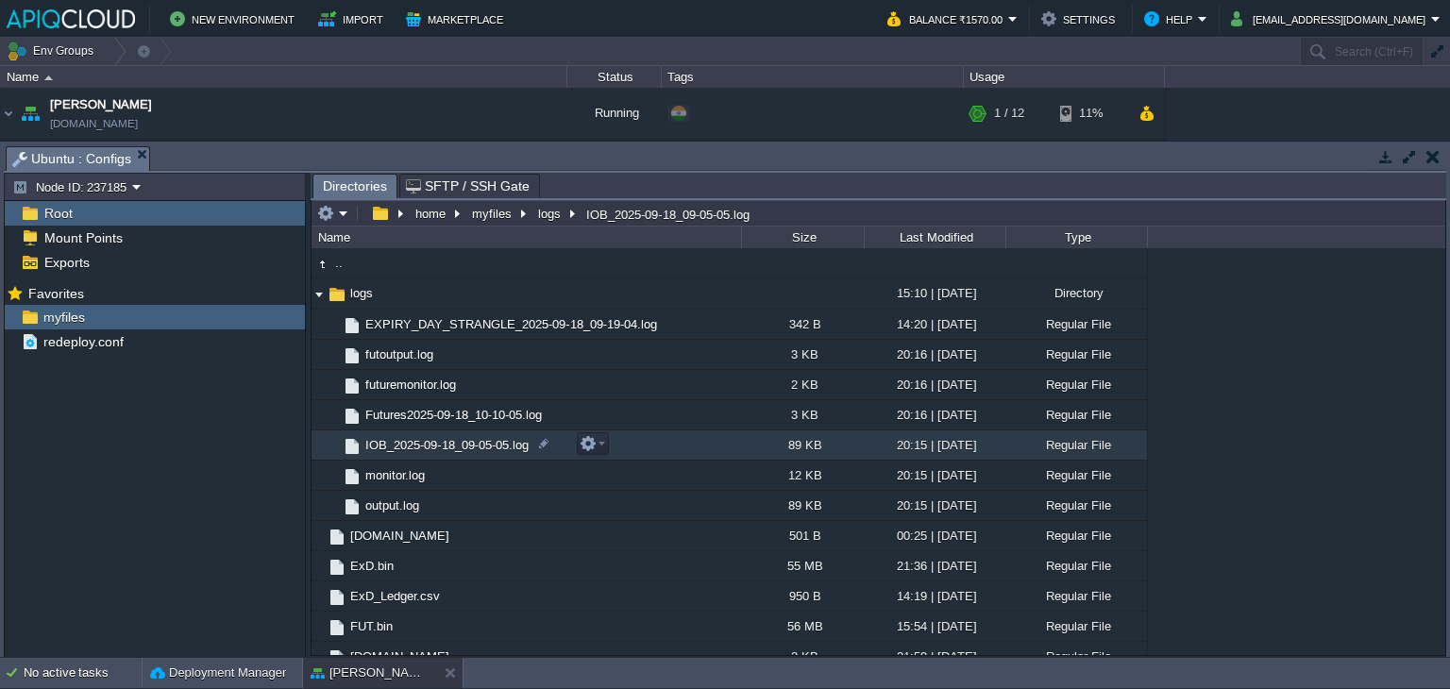
click at [476, 443] on span "IOB_2025-09-18_09-05-05.log" at bounding box center [447, 445] width 169 height 16
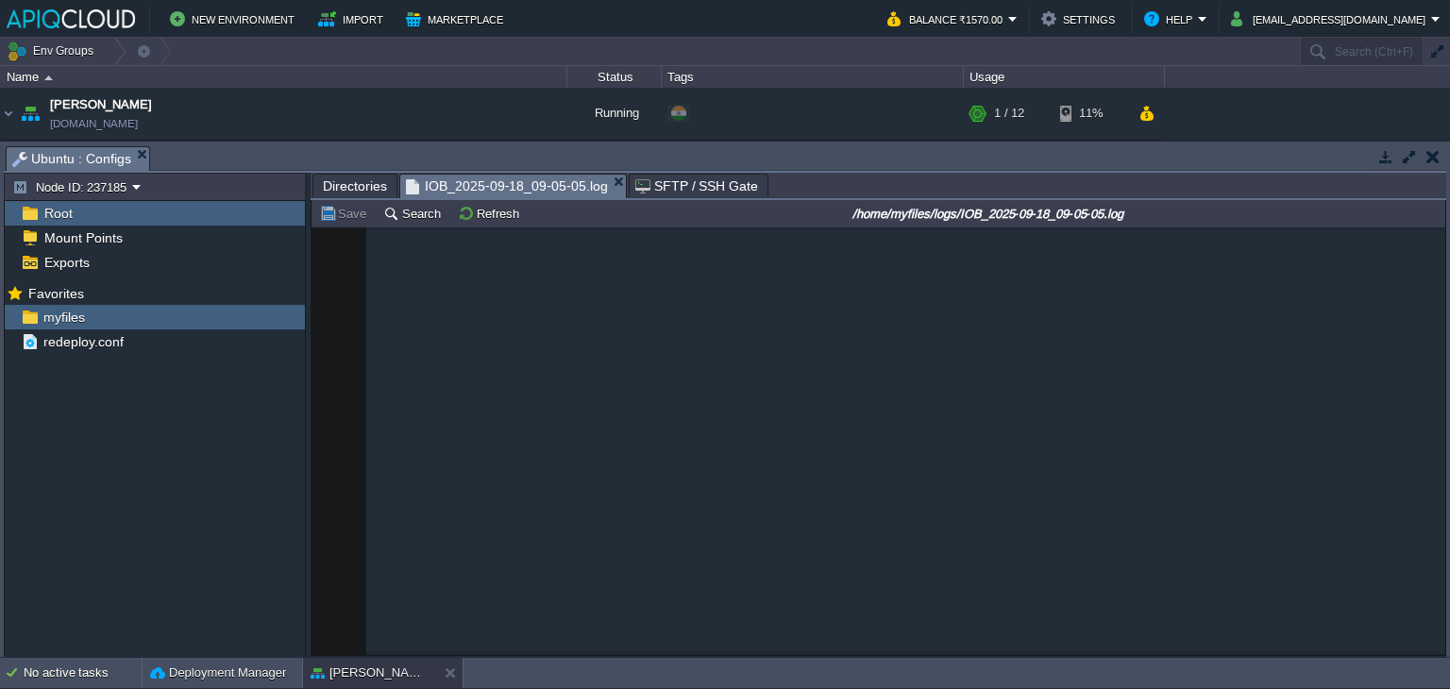
scroll to position [19787, 0]
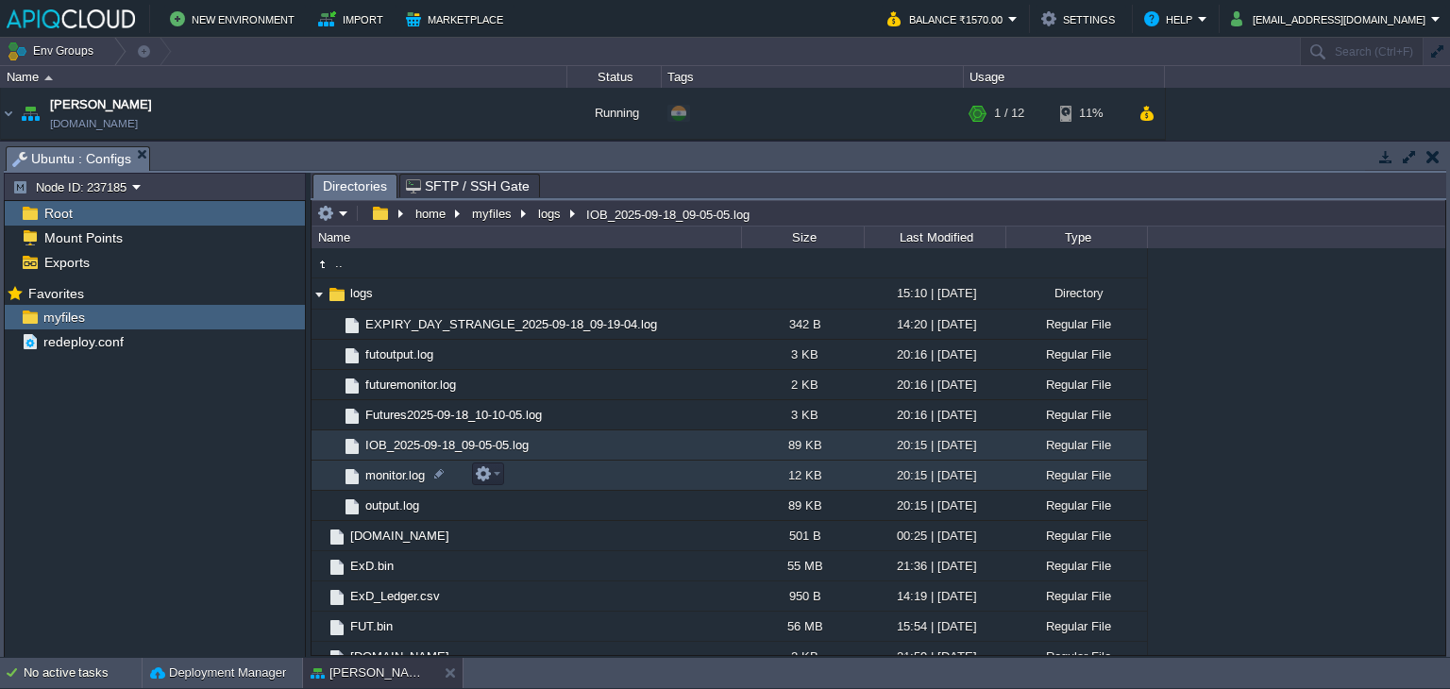
click at [404, 477] on span "monitor.log" at bounding box center [395, 475] width 65 height 16
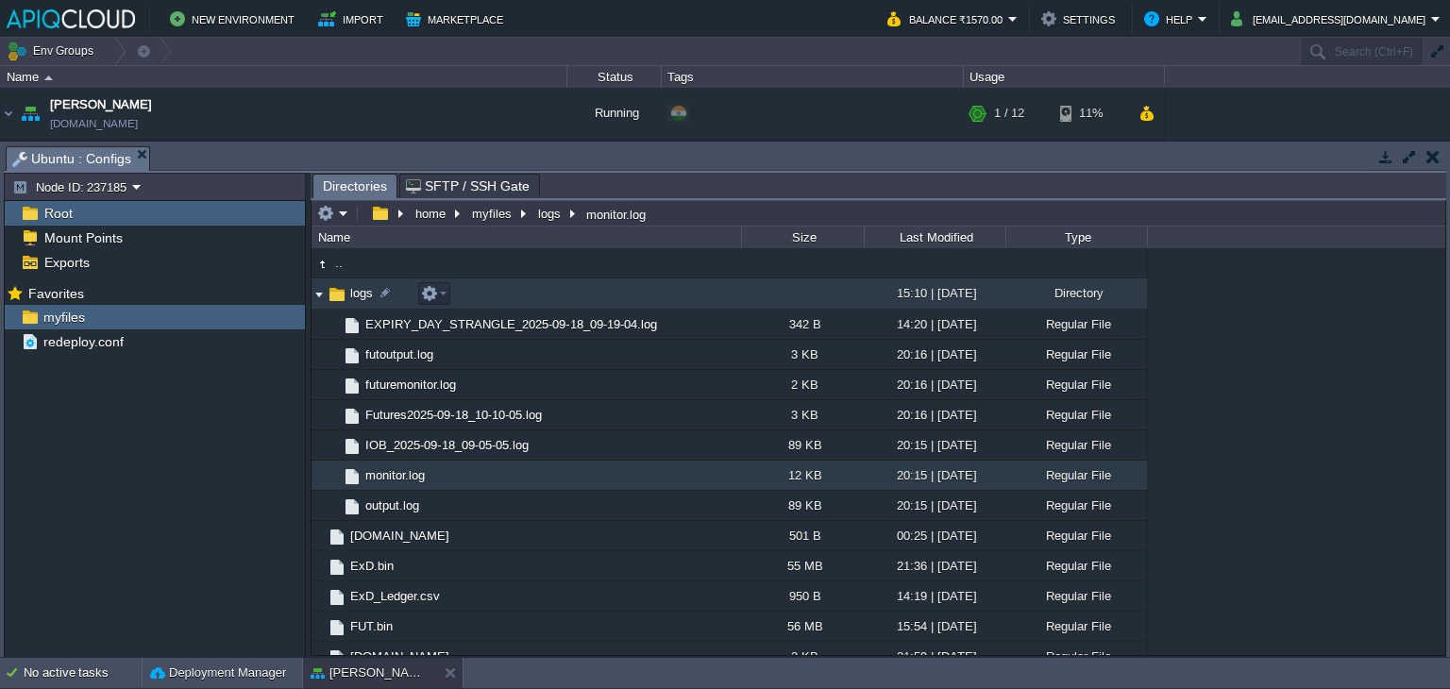
click at [317, 297] on img at bounding box center [319, 293] width 15 height 29
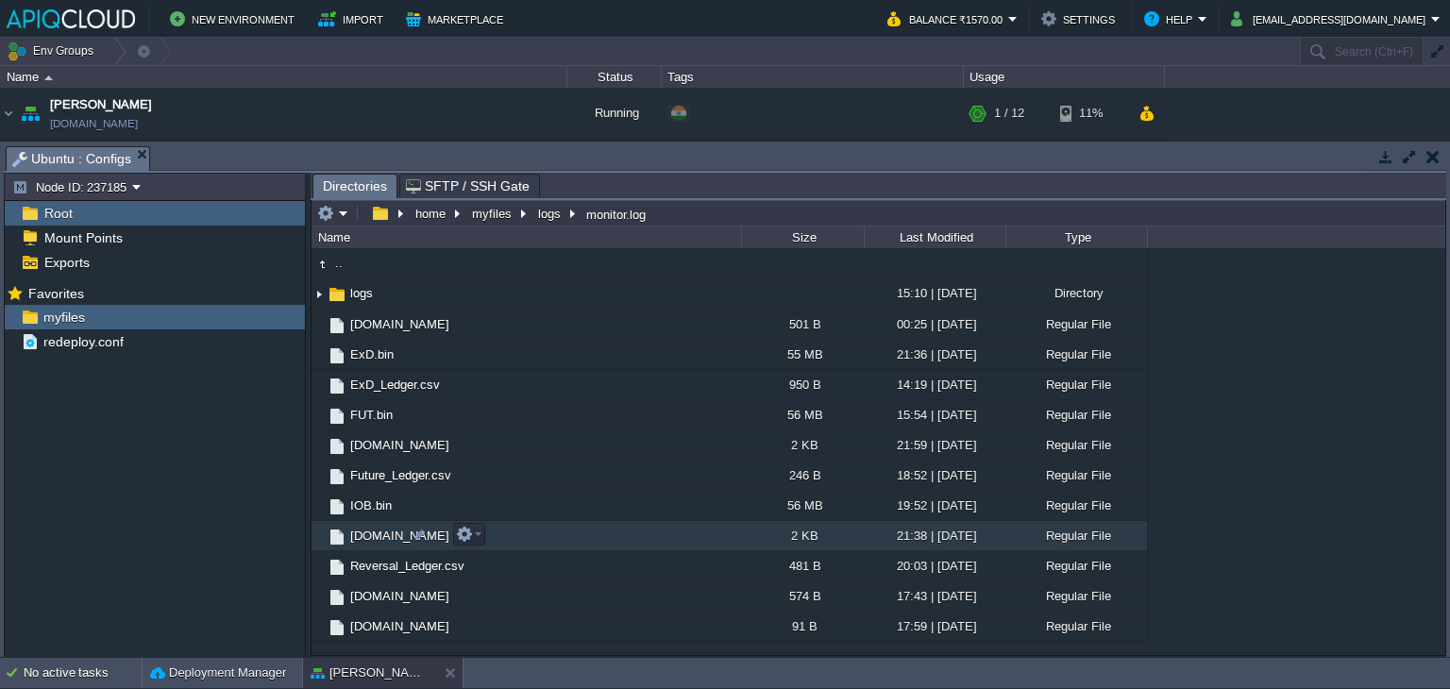
click at [367, 526] on td "[DOMAIN_NAME]" at bounding box center [527, 536] width 430 height 30
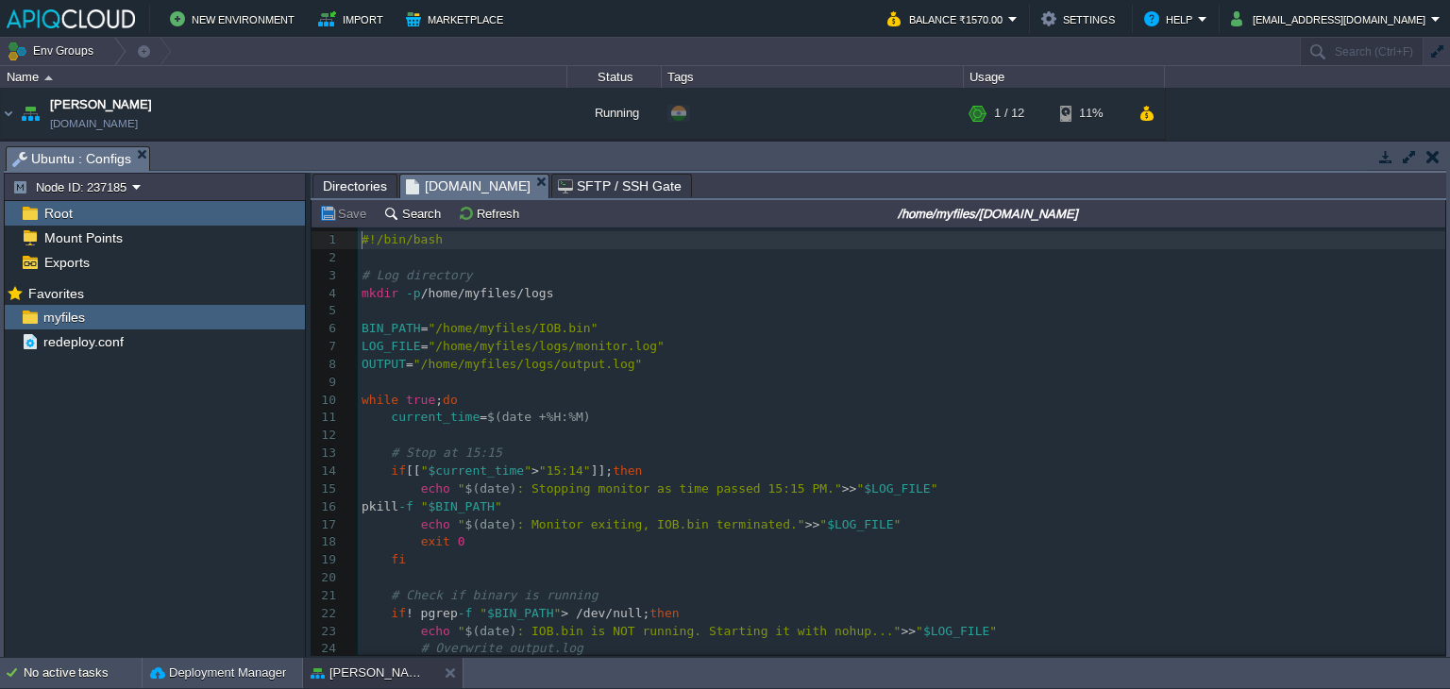
scroll to position [6, 0]
click at [491, 455] on div "51 1 #!/bin/bash 2 ​ 3 # Log directory 4 mkdir -p /home/myfiles/logs 5 ​ 6 BIN_…" at bounding box center [902, 524] width 1088 height 587
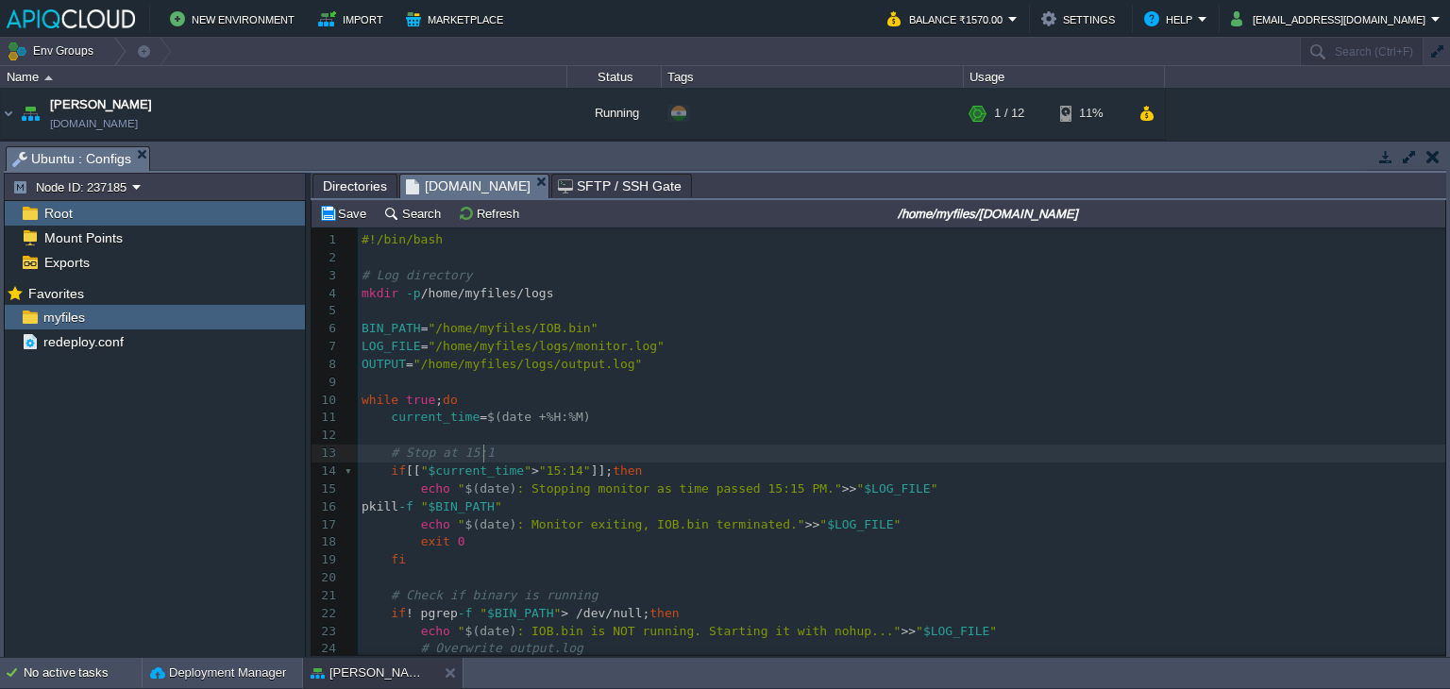
type textarea "6"
click at [589, 472] on span ""15:14"" at bounding box center [565, 471] width 52 height 14
type textarea "6"
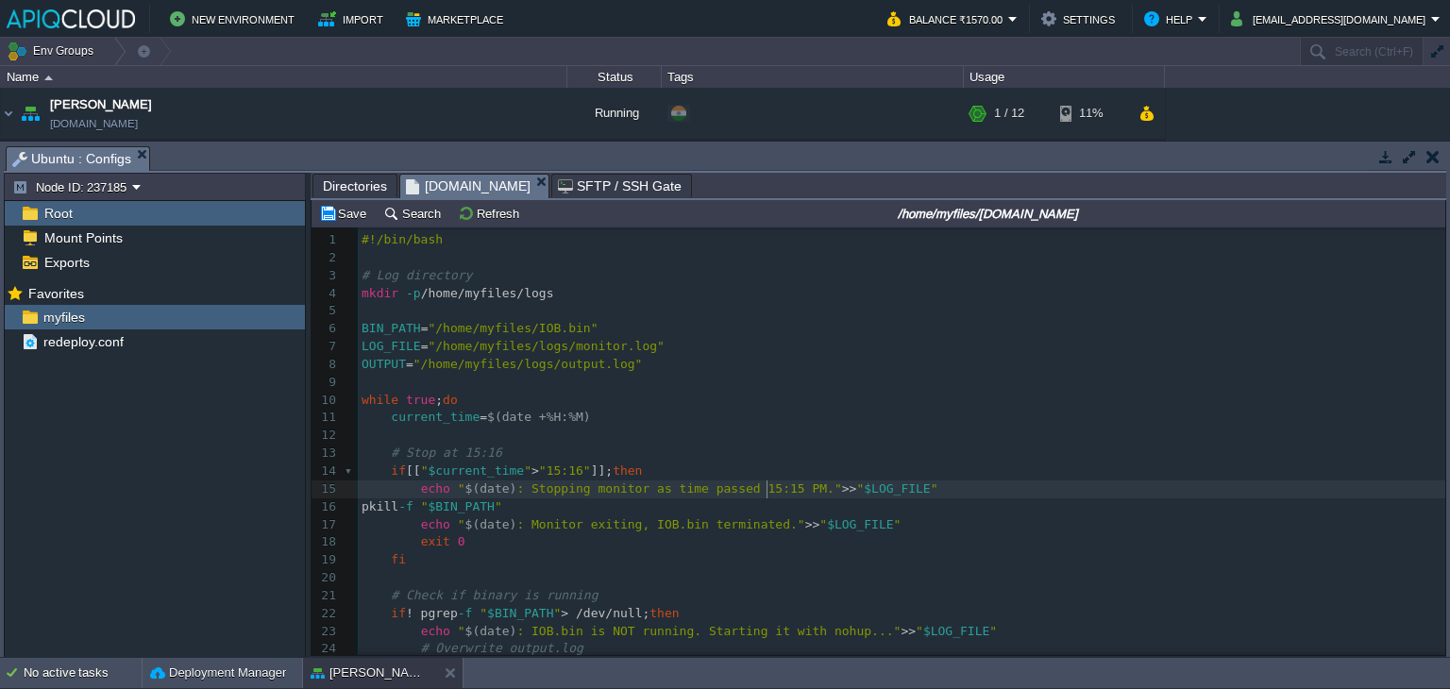
click at [766, 493] on div "xxxxxxxxxx 1 #!/bin/bash 2 ​ 3 # Log directory 4 mkdir -p /home/myfiles/logs 5 …" at bounding box center [902, 524] width 1088 height 587
type textarea "5"
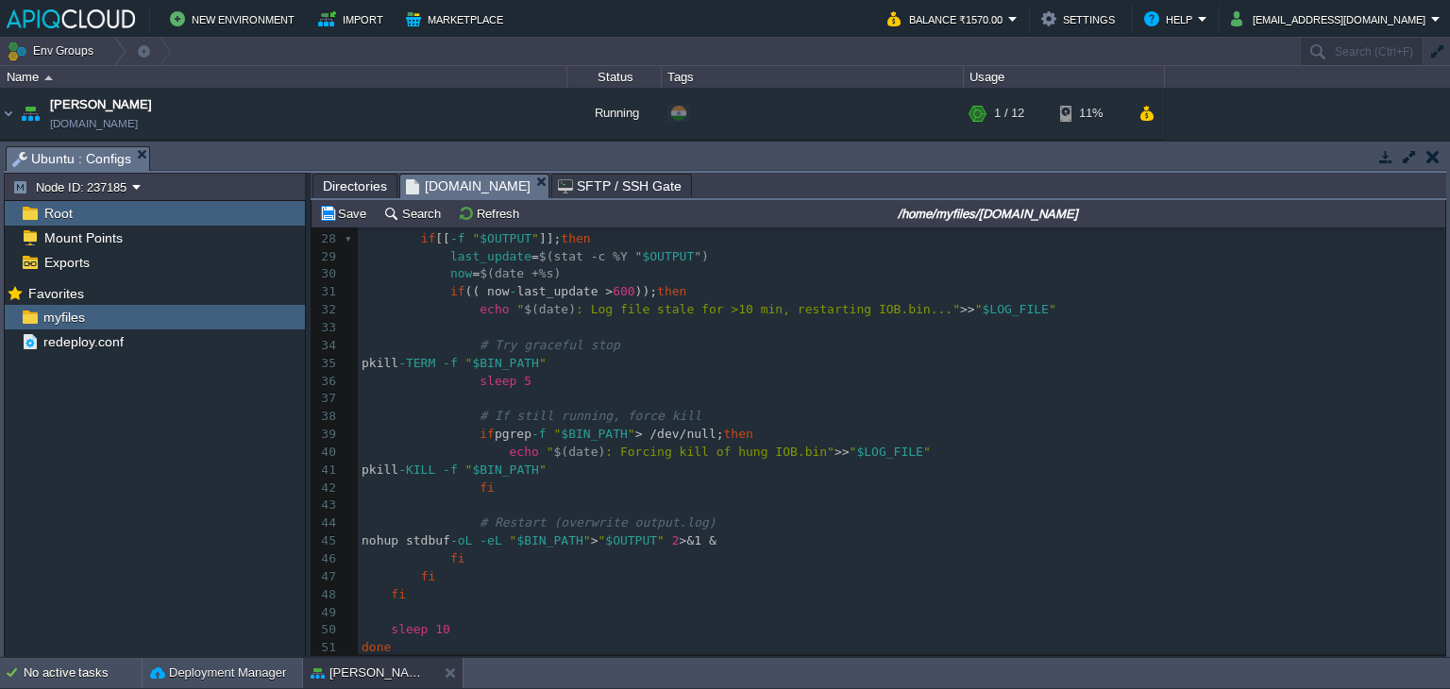
scroll to position [487, 0]
type textarea "6"
click at [344, 208] on button "Save" at bounding box center [345, 213] width 53 height 17
drag, startPoint x: 1433, startPoint y: 153, endPoint x: 1434, endPoint y: 165, distance: 12.3
click at [1433, 153] on button "button" at bounding box center [1433, 156] width 13 height 17
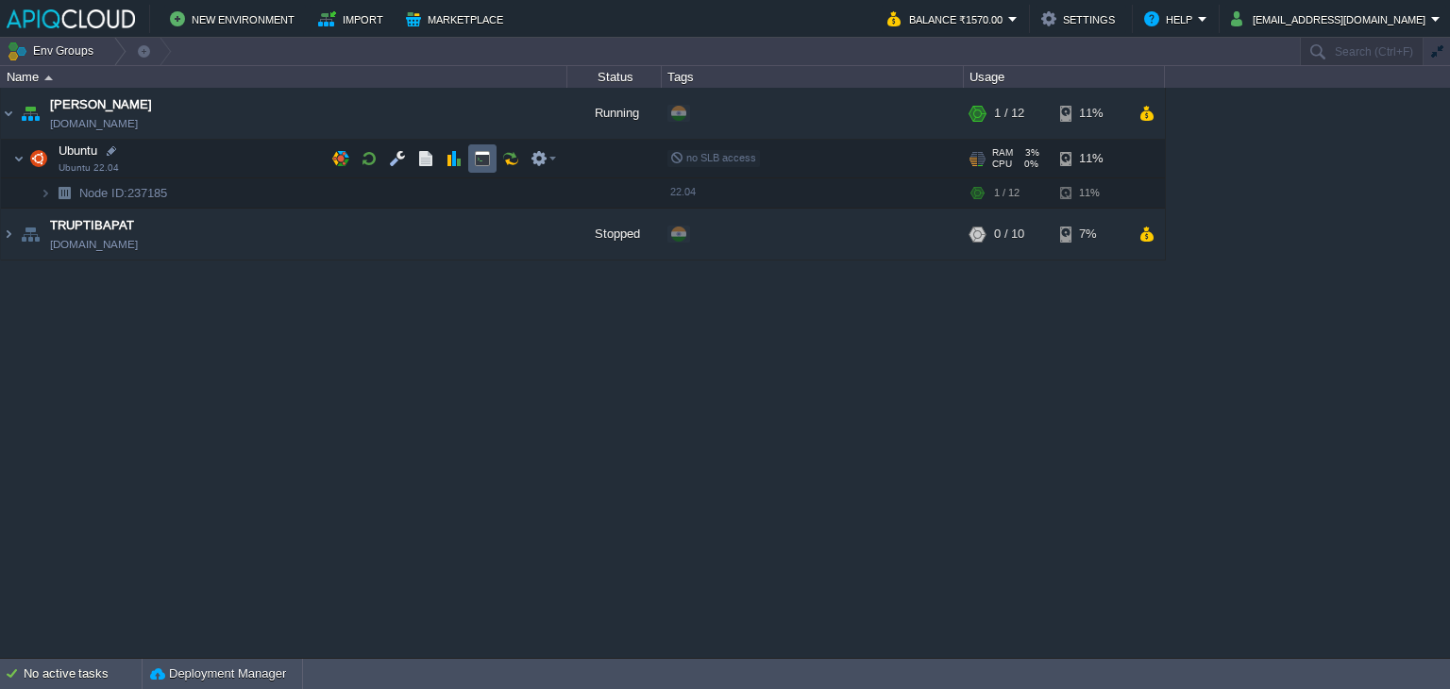
click at [479, 163] on button "button" at bounding box center [482, 158] width 17 height 17
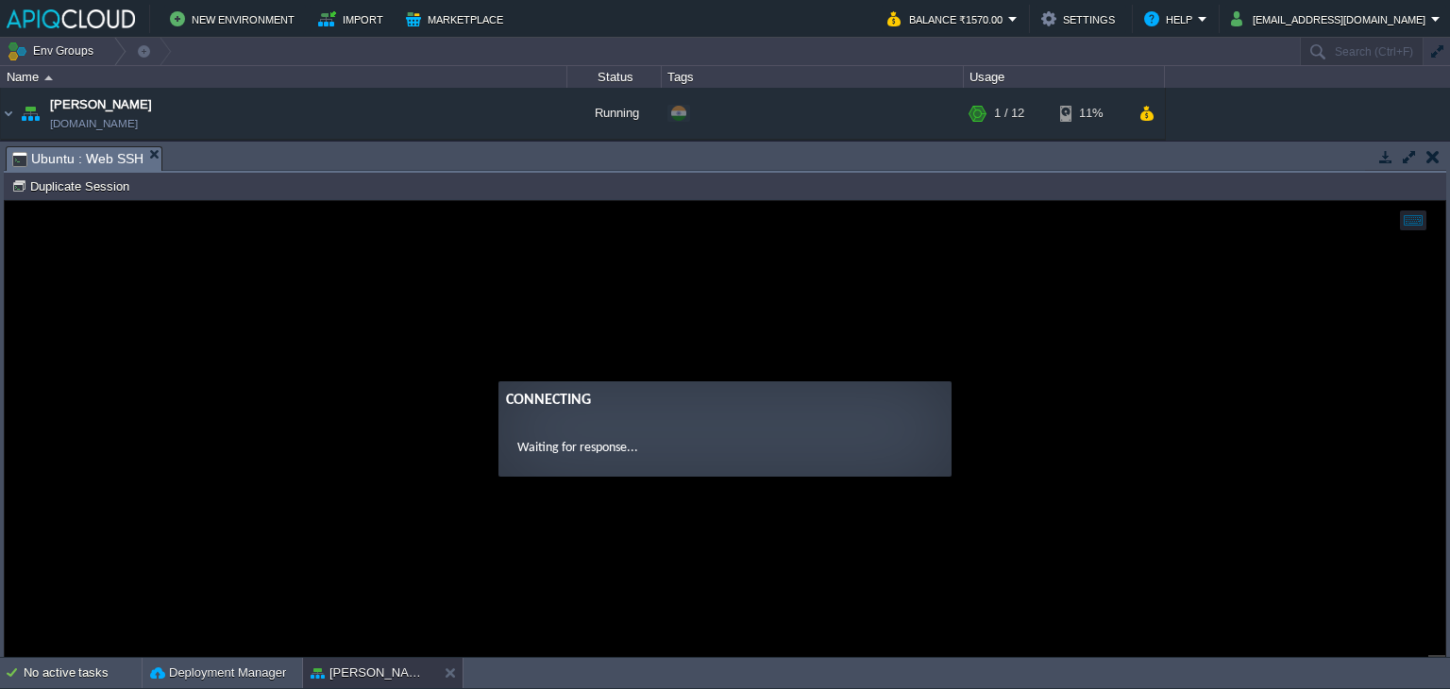
scroll to position [0, 0]
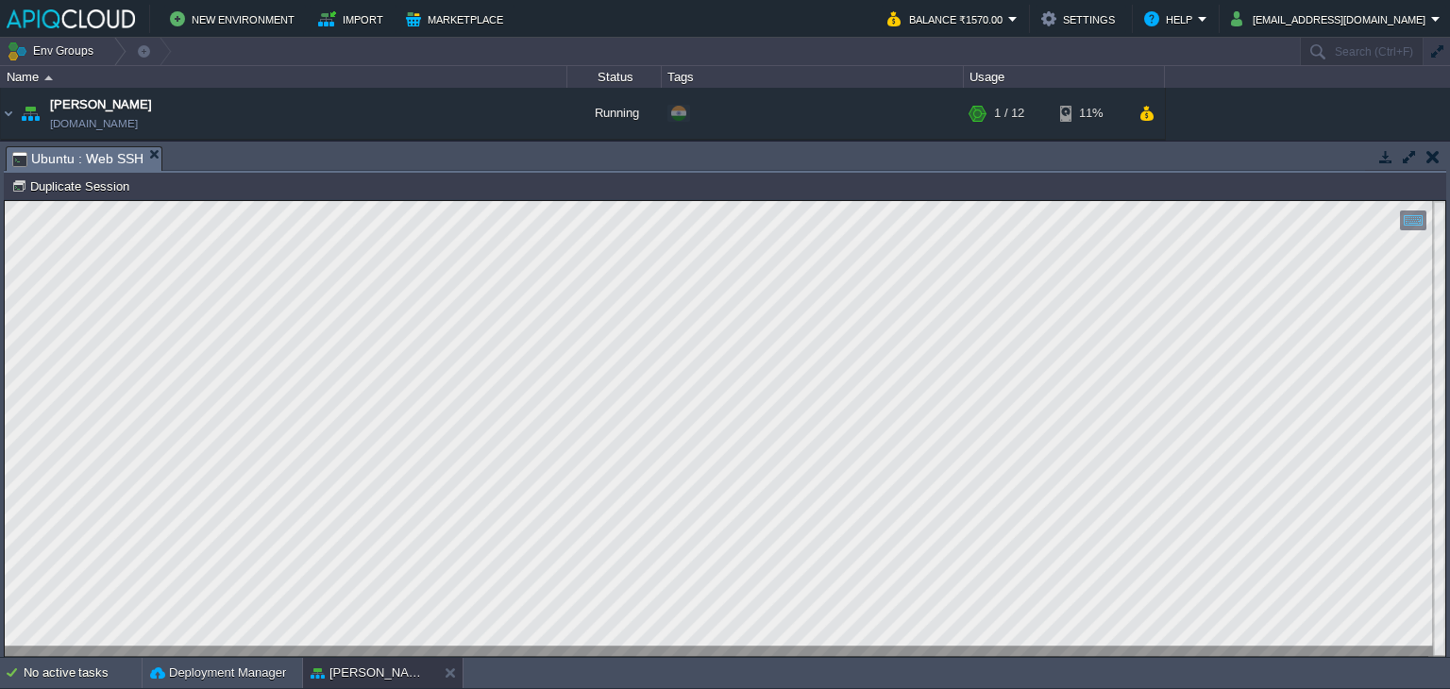
click at [1428, 160] on button "button" at bounding box center [1433, 156] width 13 height 17
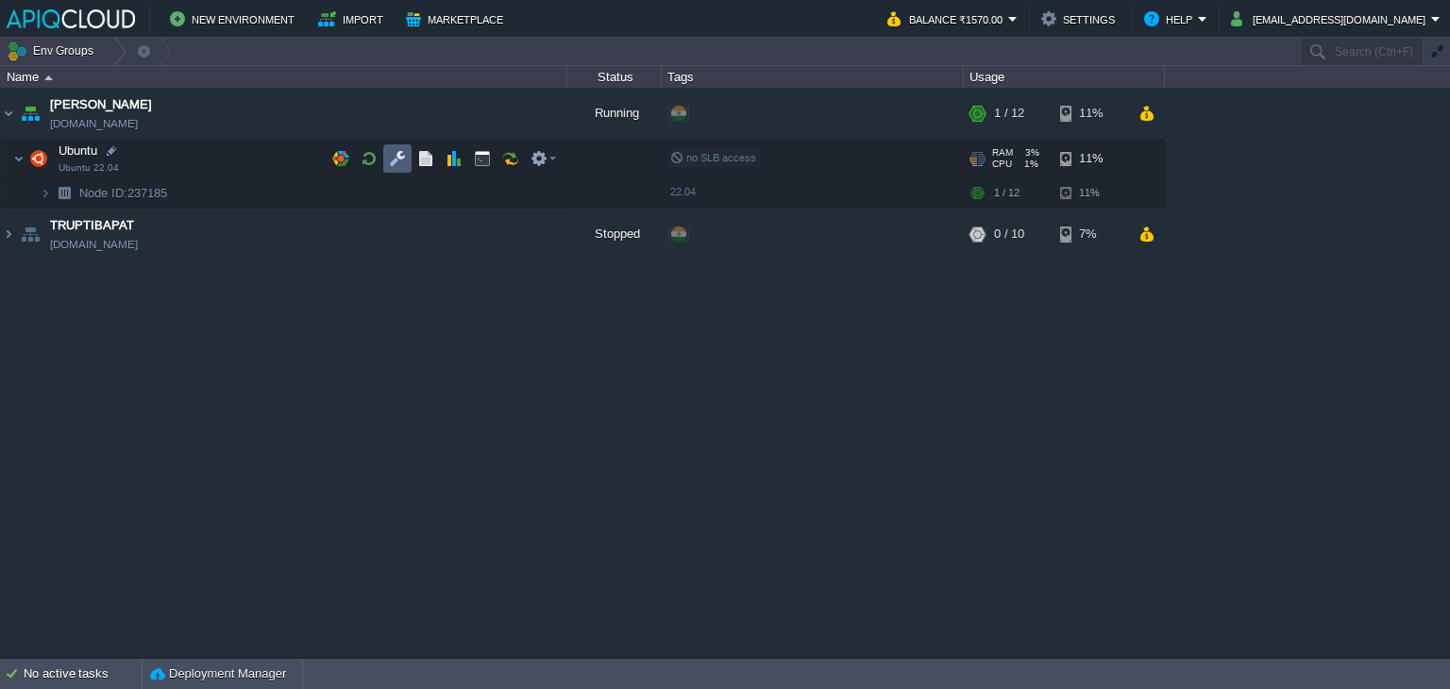
click at [397, 160] on button "button" at bounding box center [397, 158] width 17 height 17
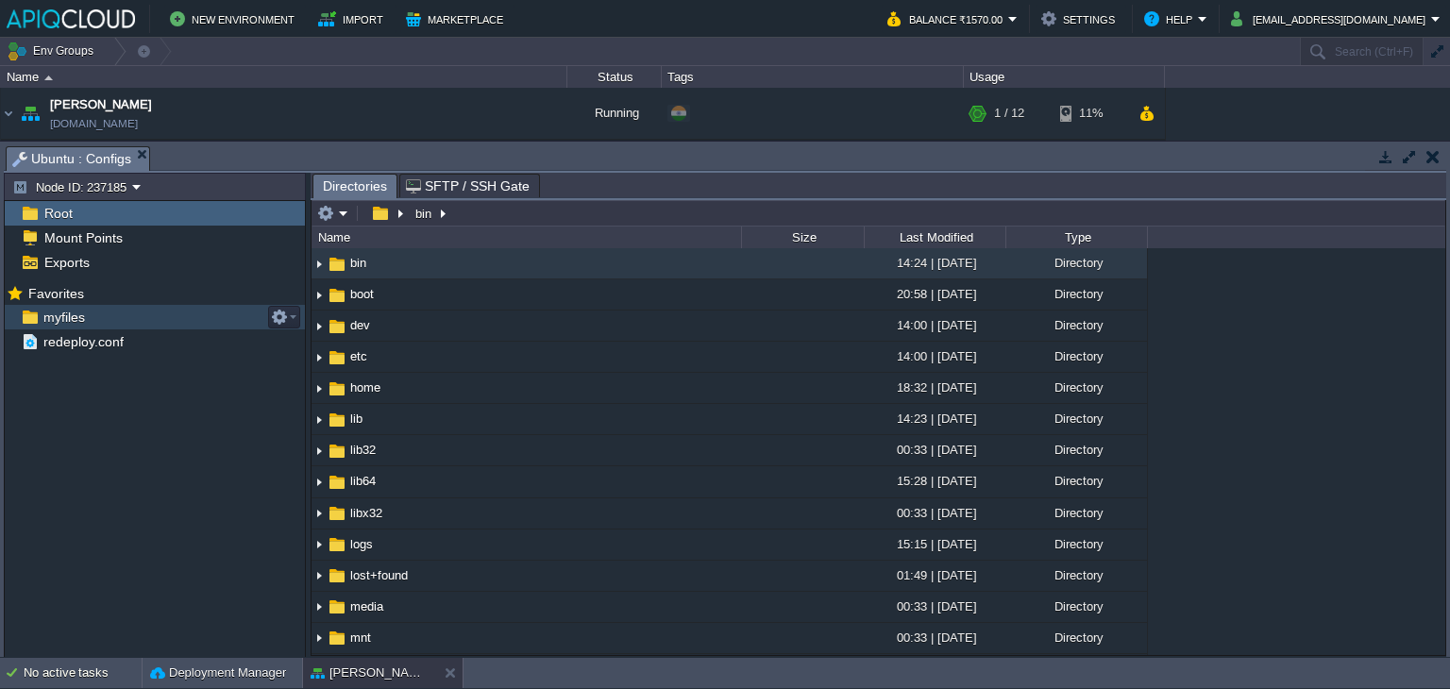
click at [61, 326] on div "myfiles" at bounding box center [155, 317] width 300 height 25
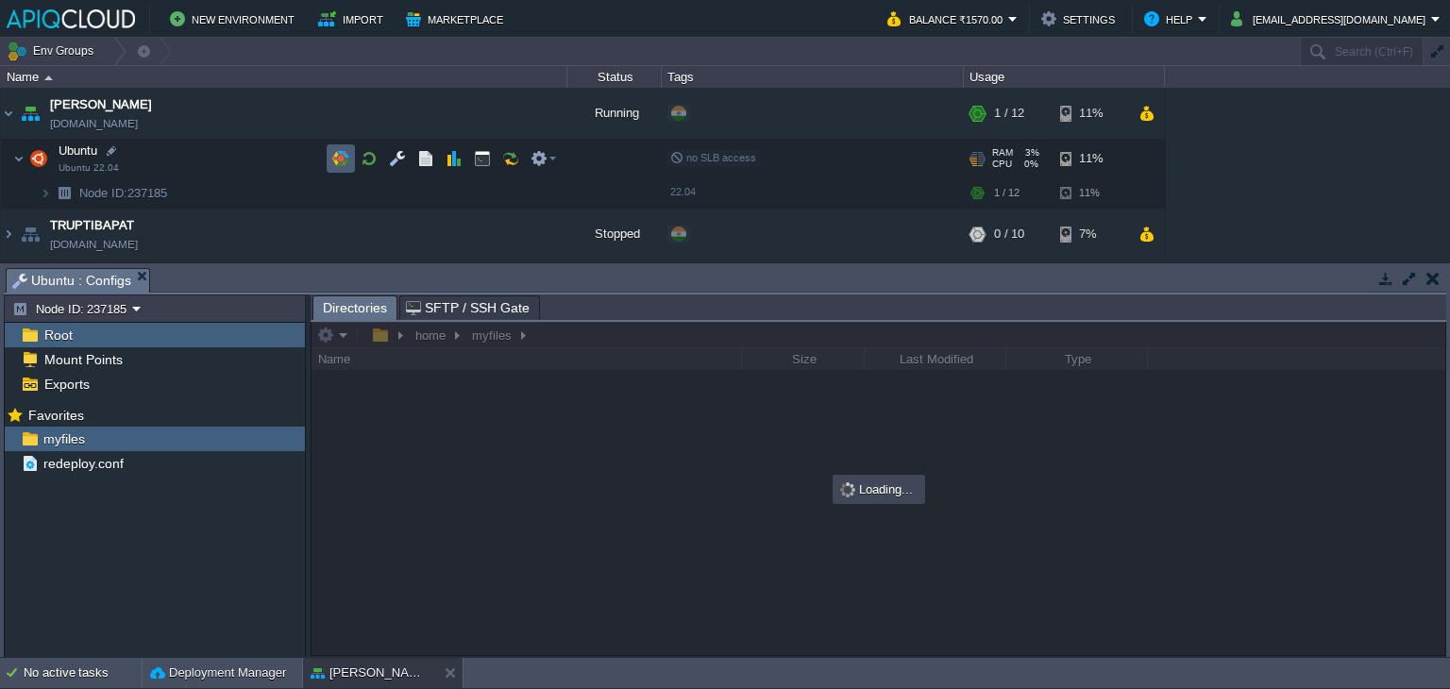
click at [339, 156] on button "button" at bounding box center [340, 158] width 17 height 17
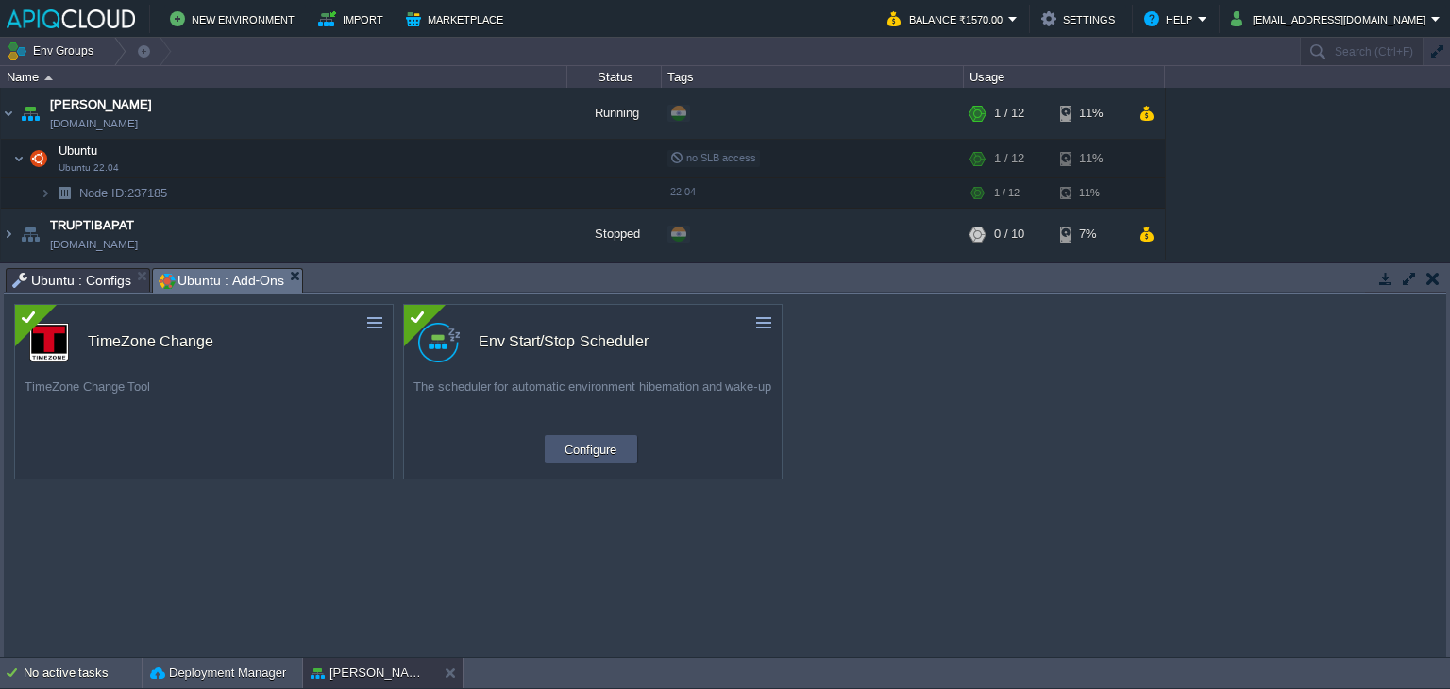
click at [583, 446] on button "Configure" at bounding box center [590, 449] width 63 height 23
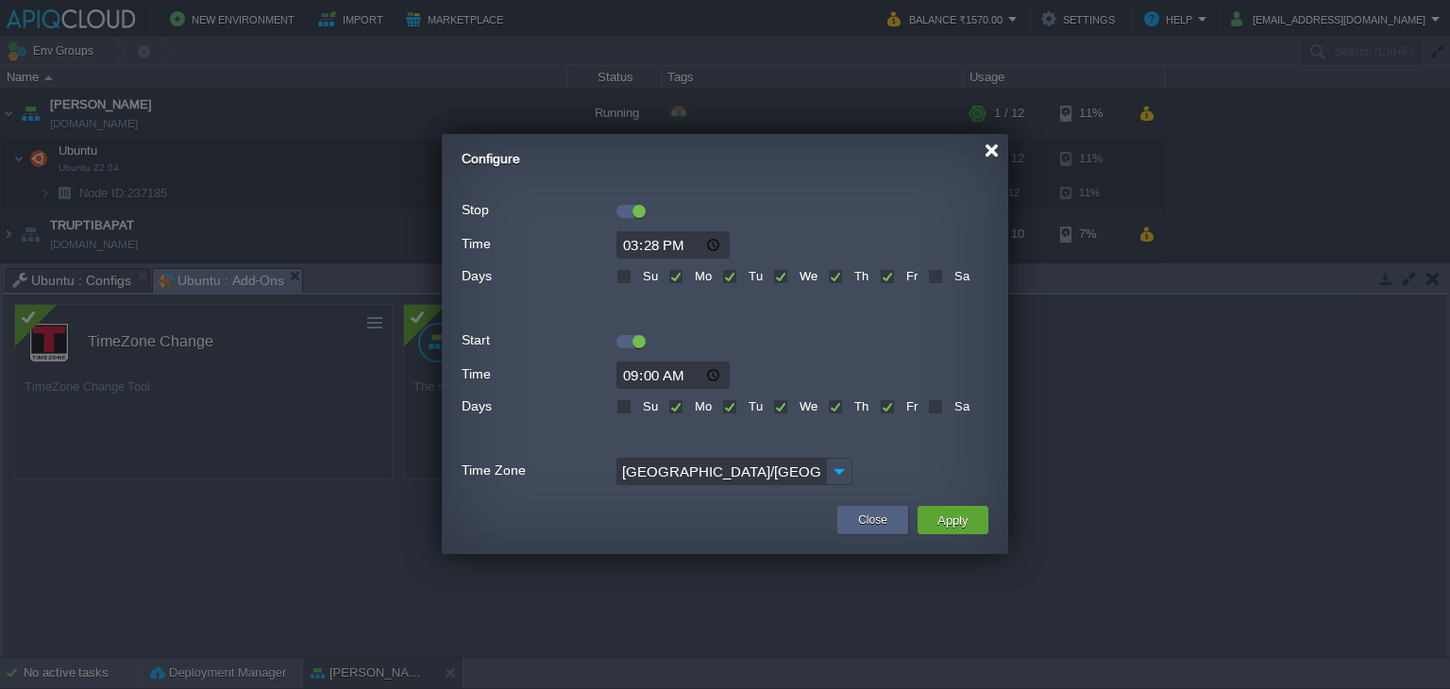
click at [986, 150] on div at bounding box center [992, 151] width 14 height 14
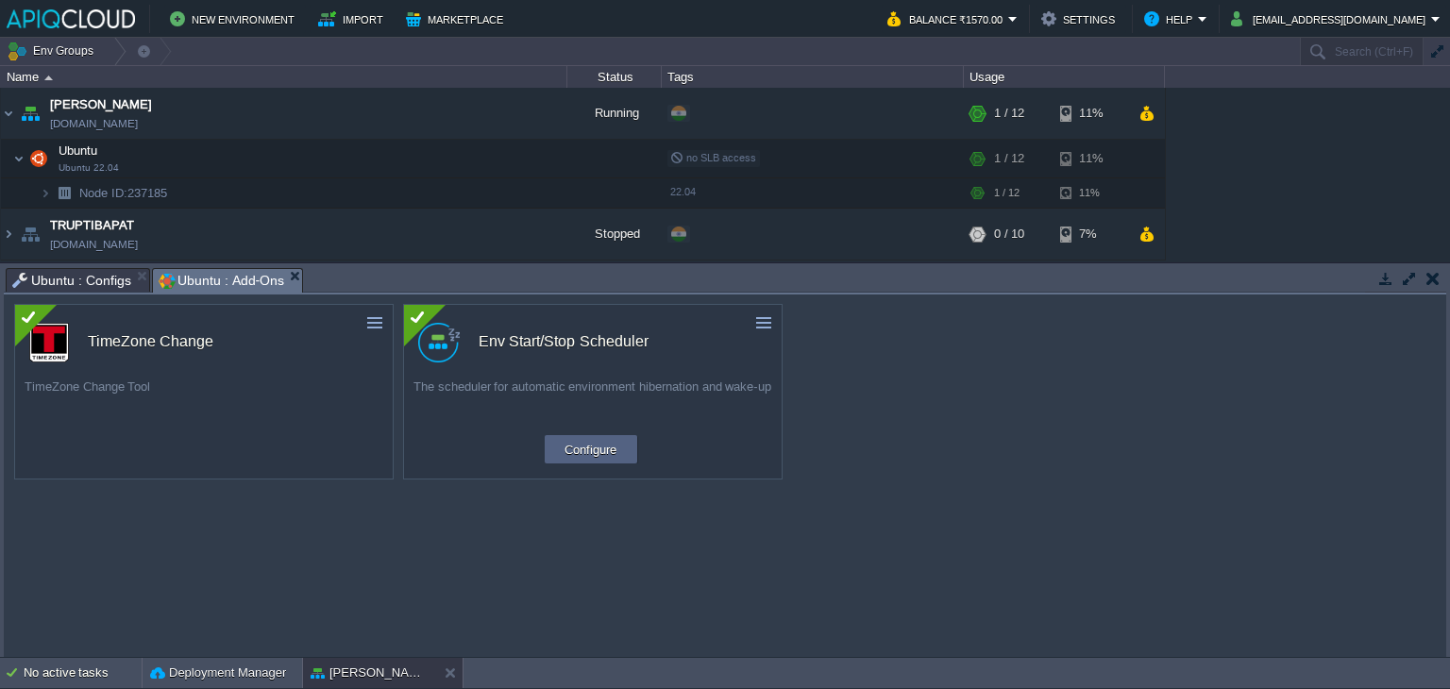
click at [1433, 268] on td at bounding box center [1433, 278] width 24 height 23
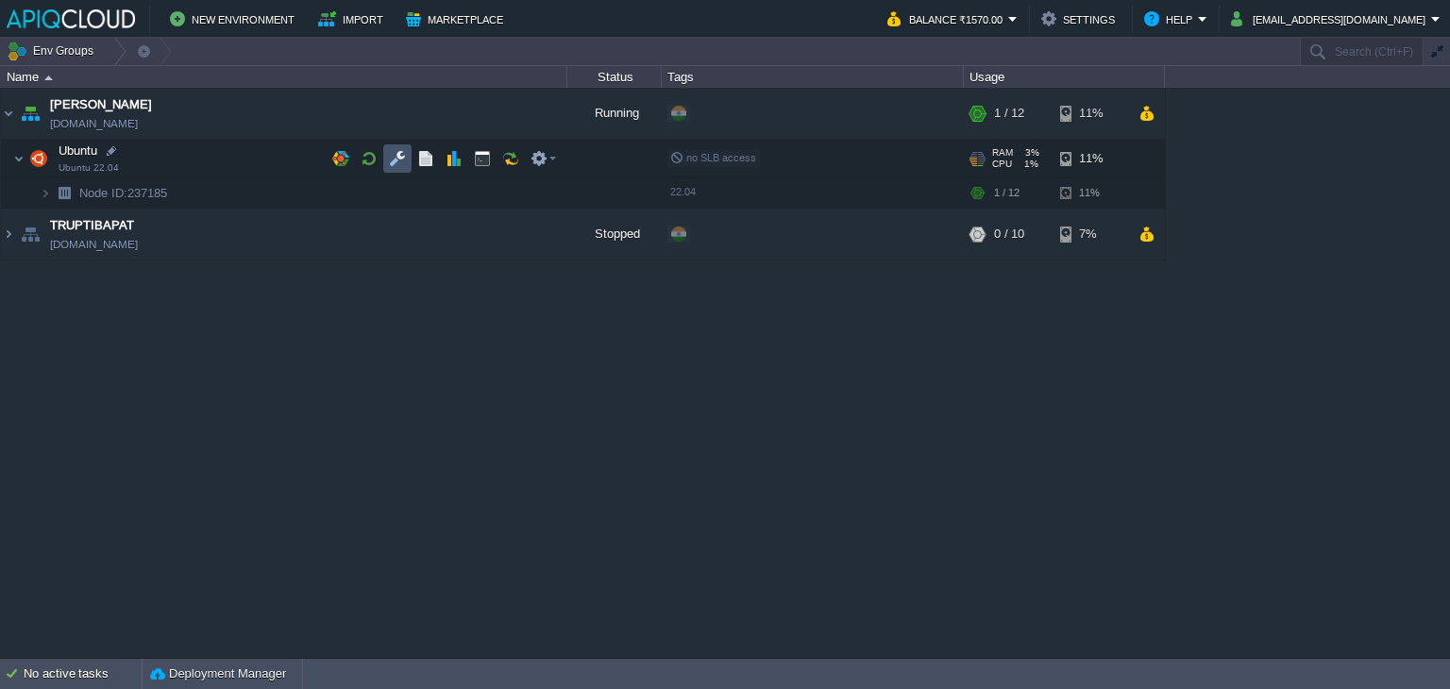
click at [397, 160] on button "button" at bounding box center [397, 158] width 17 height 17
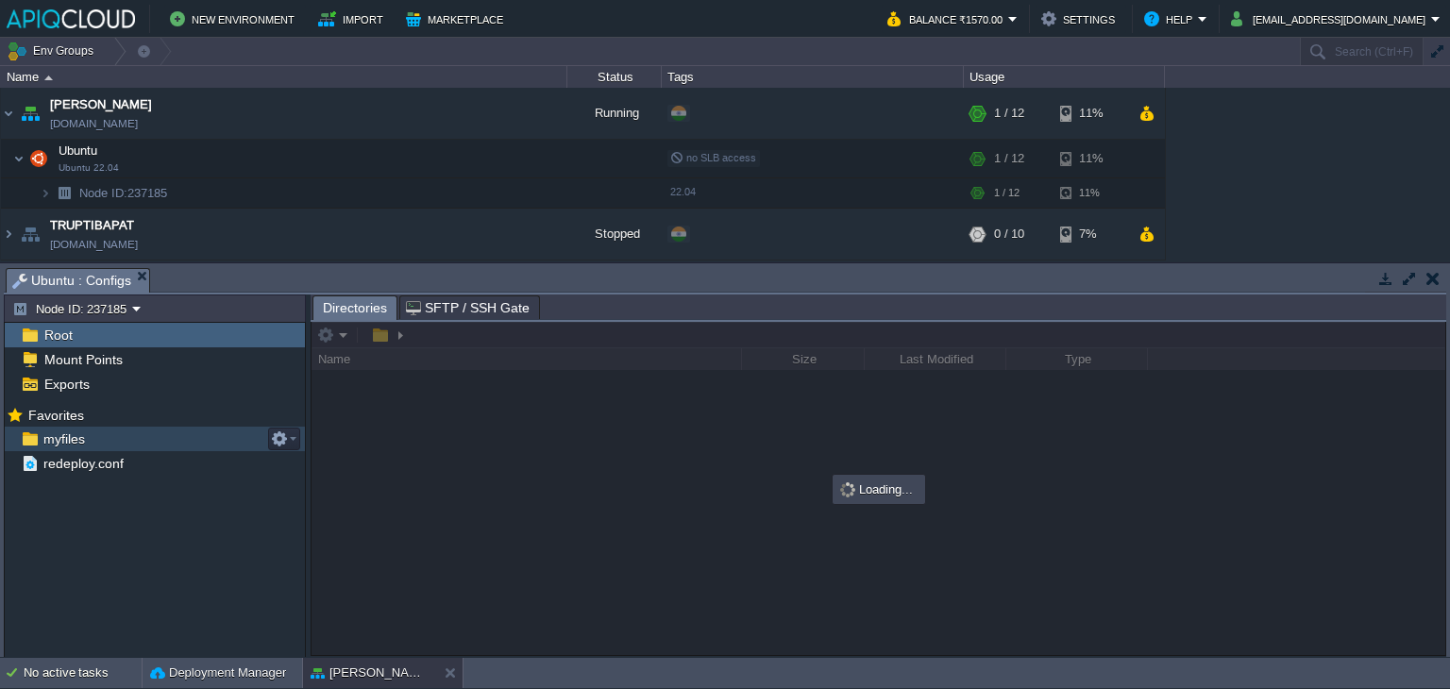
click at [60, 432] on span "myfiles" at bounding box center [64, 439] width 48 height 17
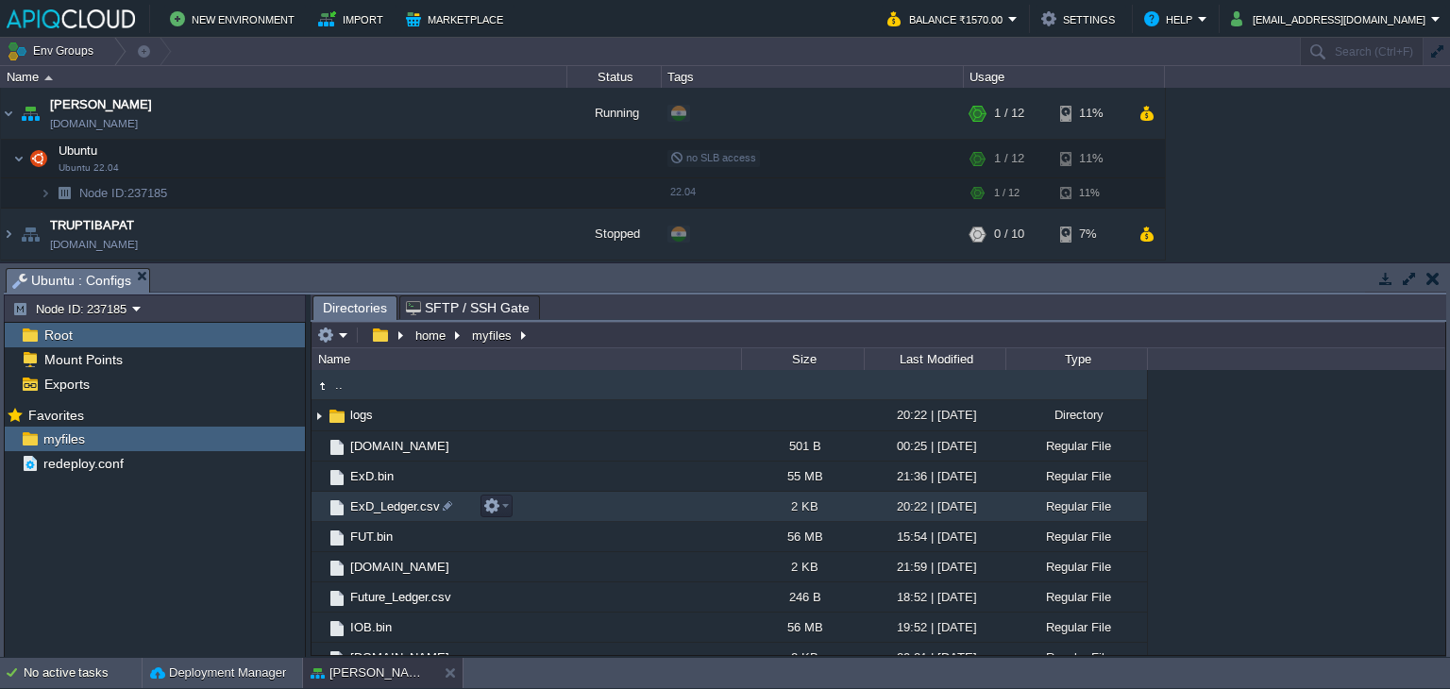
click at [384, 503] on span "ExD_Ledger.csv" at bounding box center [394, 506] width 95 height 16
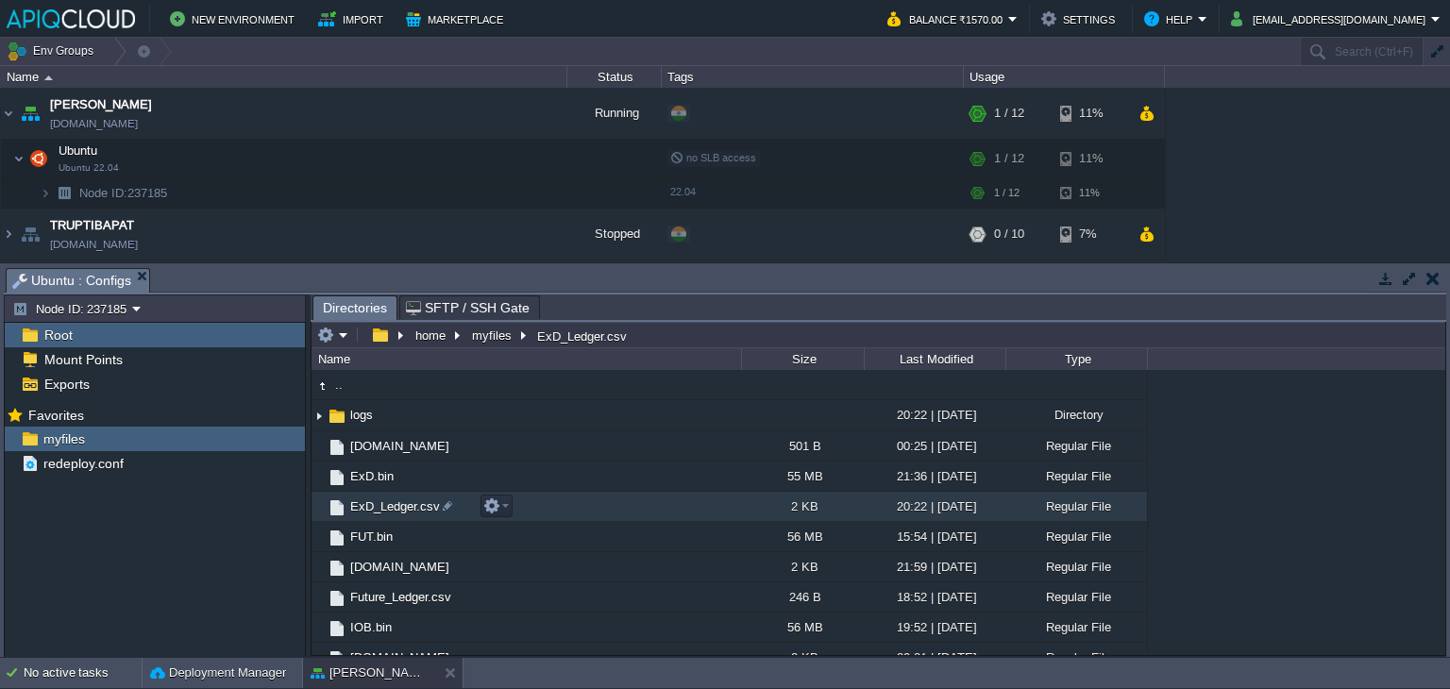
click at [384, 503] on span "ExD_Ledger.csv" at bounding box center [394, 506] width 95 height 16
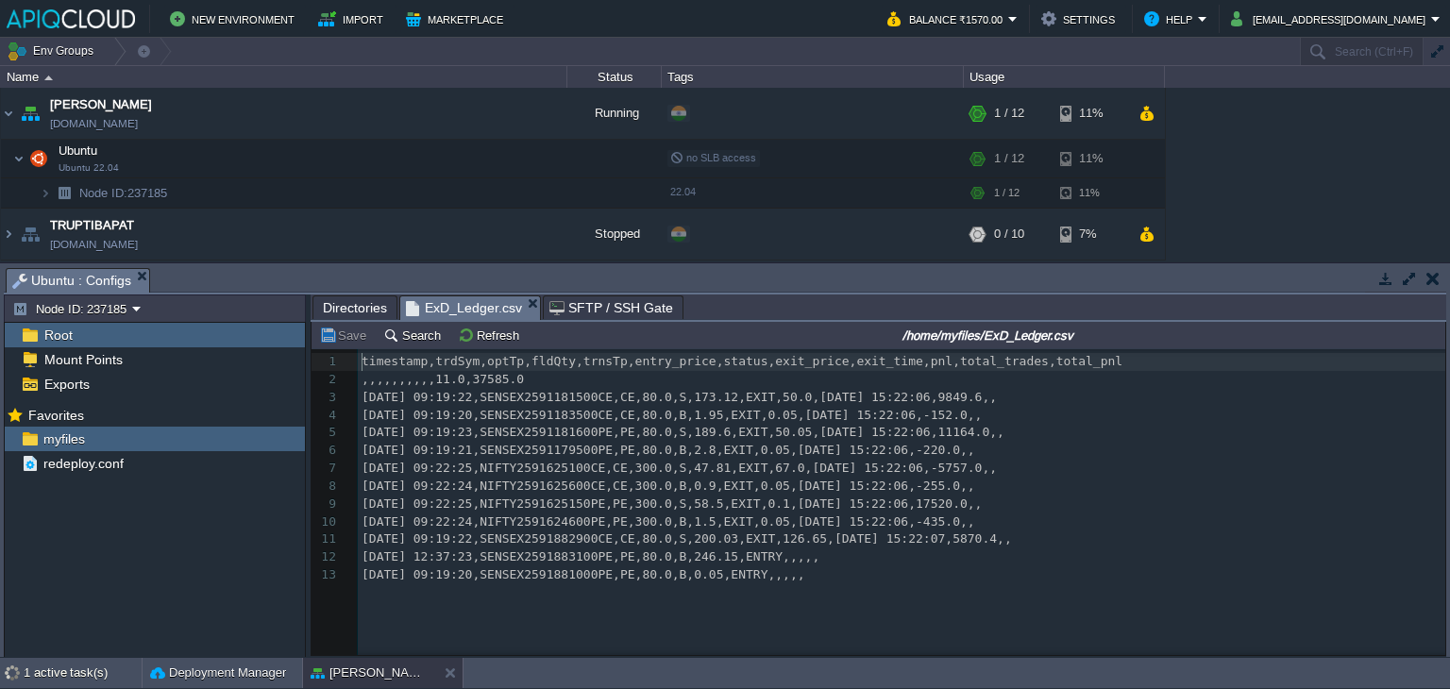
scroll to position [6, 0]
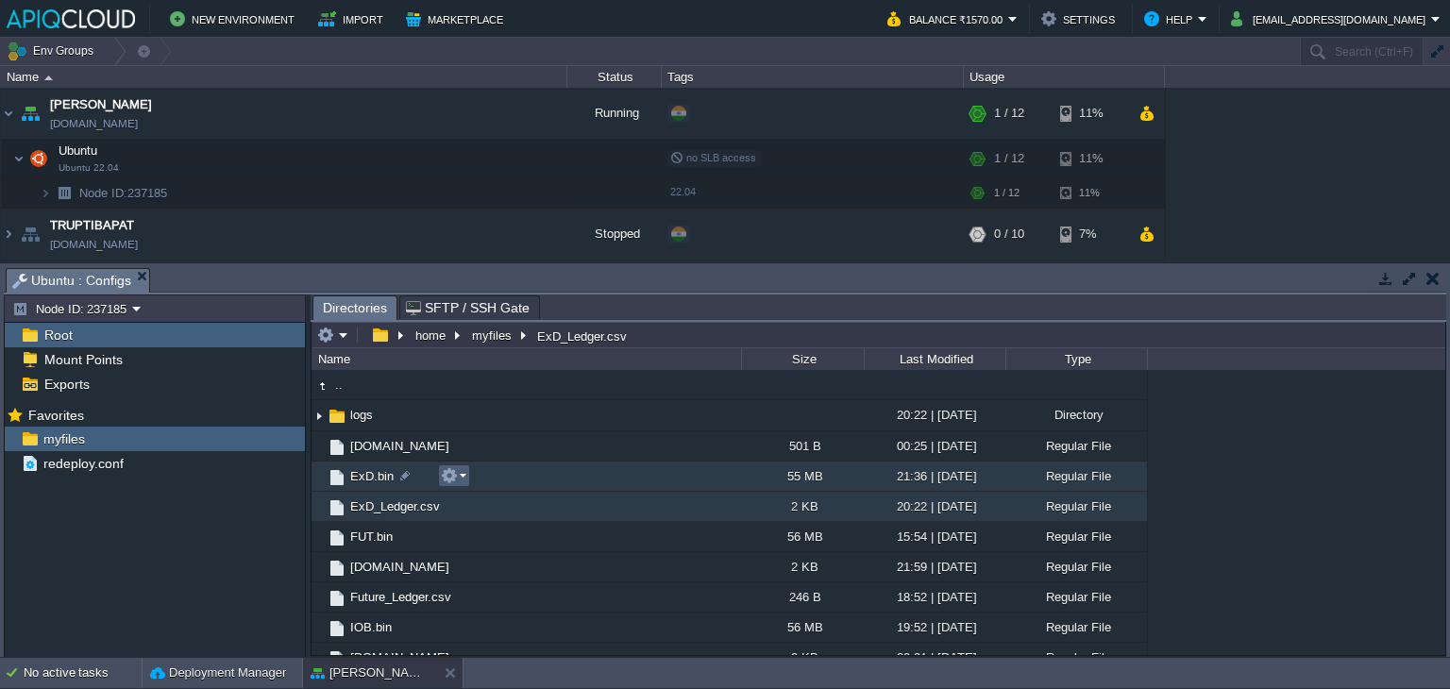
click at [461, 475] on em at bounding box center [453, 475] width 25 height 17
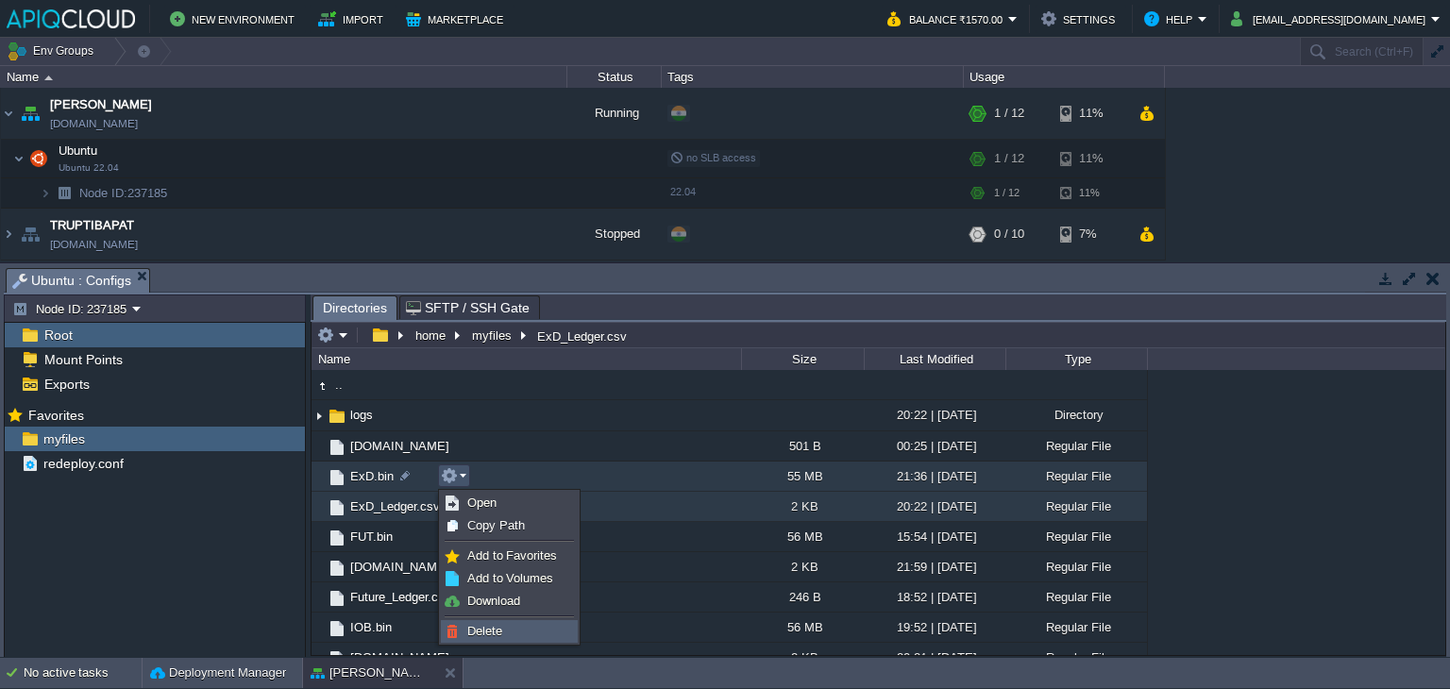
click at [498, 635] on span "Delete" at bounding box center [484, 631] width 35 height 14
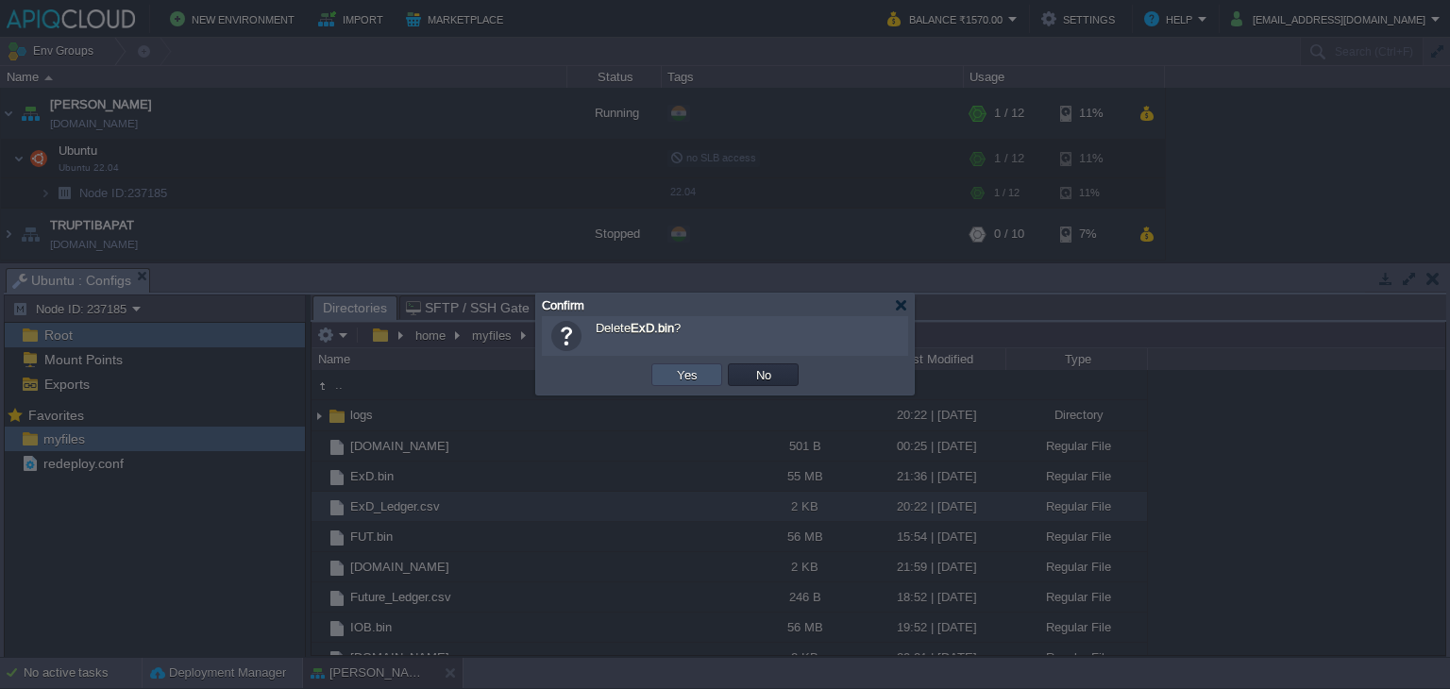
click at [682, 373] on button "Yes" at bounding box center [687, 374] width 32 height 17
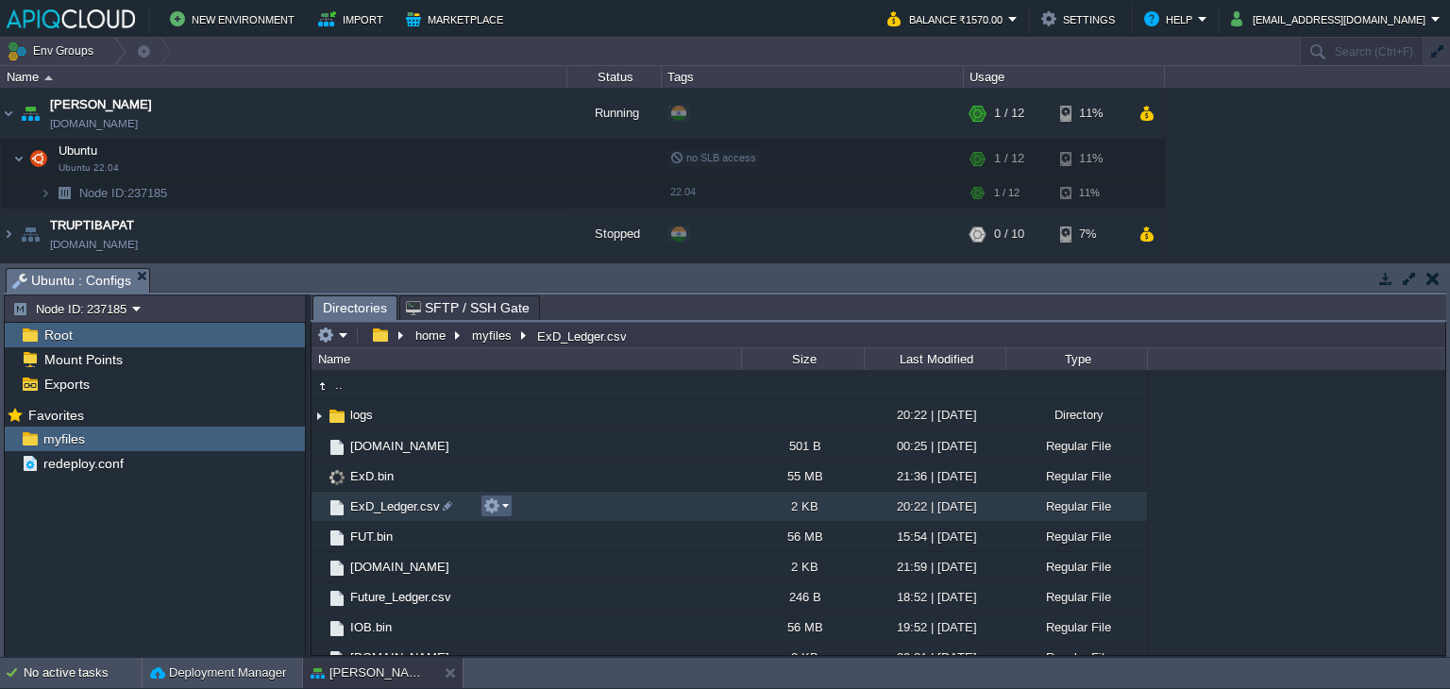
click at [498, 503] on button "button" at bounding box center [491, 506] width 17 height 17
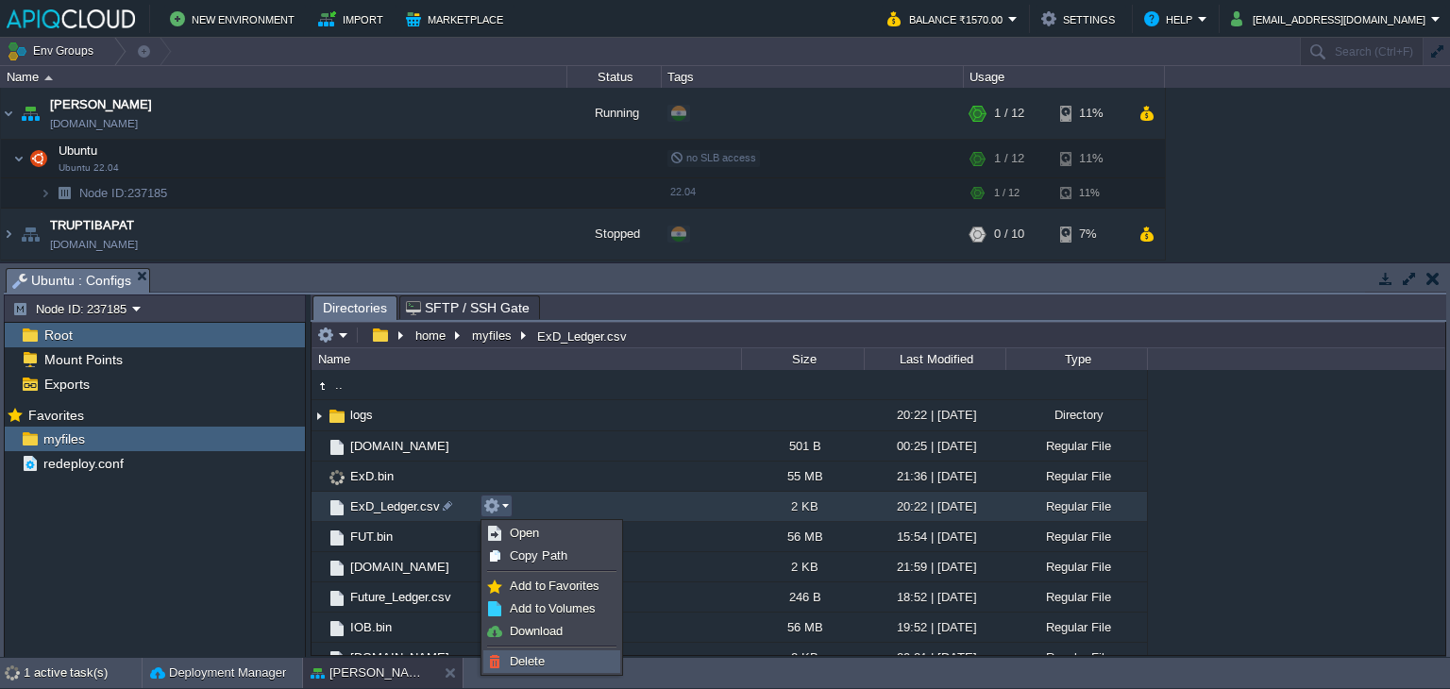
click at [537, 660] on span "Delete" at bounding box center [527, 661] width 35 height 14
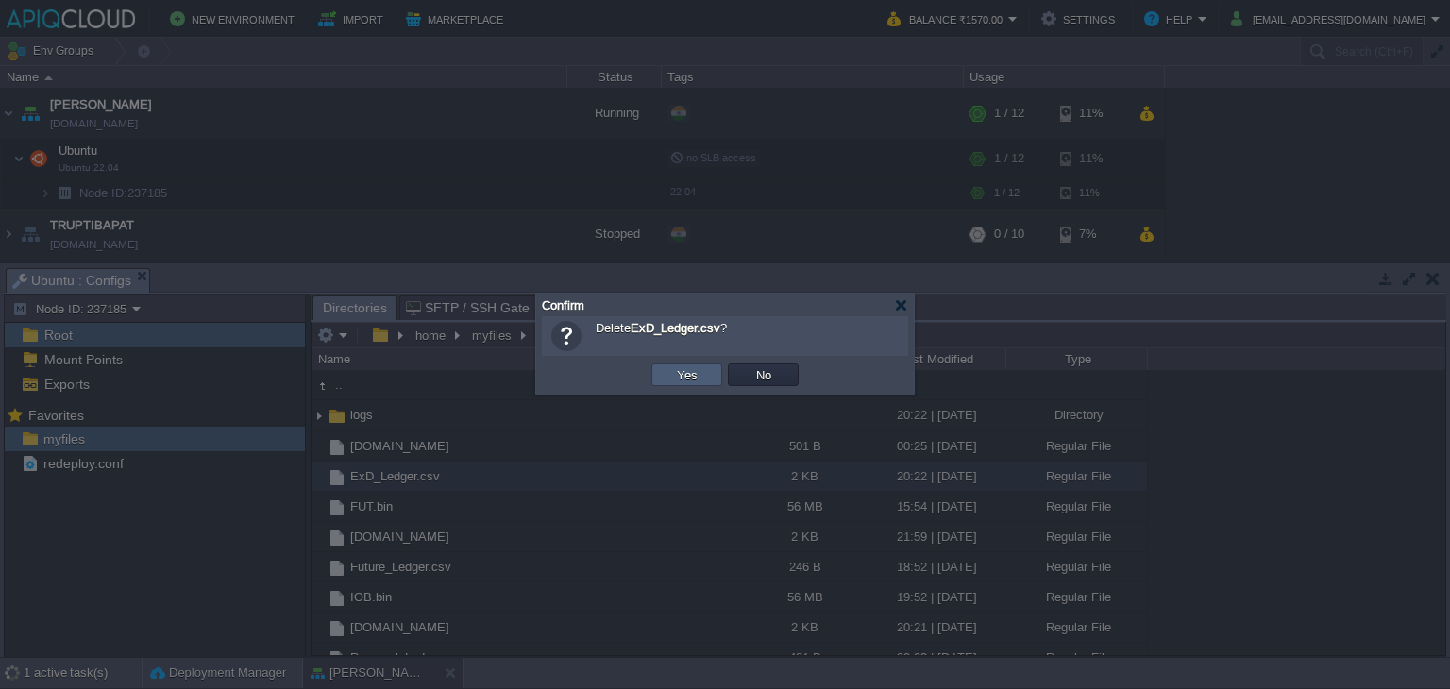
click at [700, 375] on button "Yes" at bounding box center [687, 374] width 32 height 17
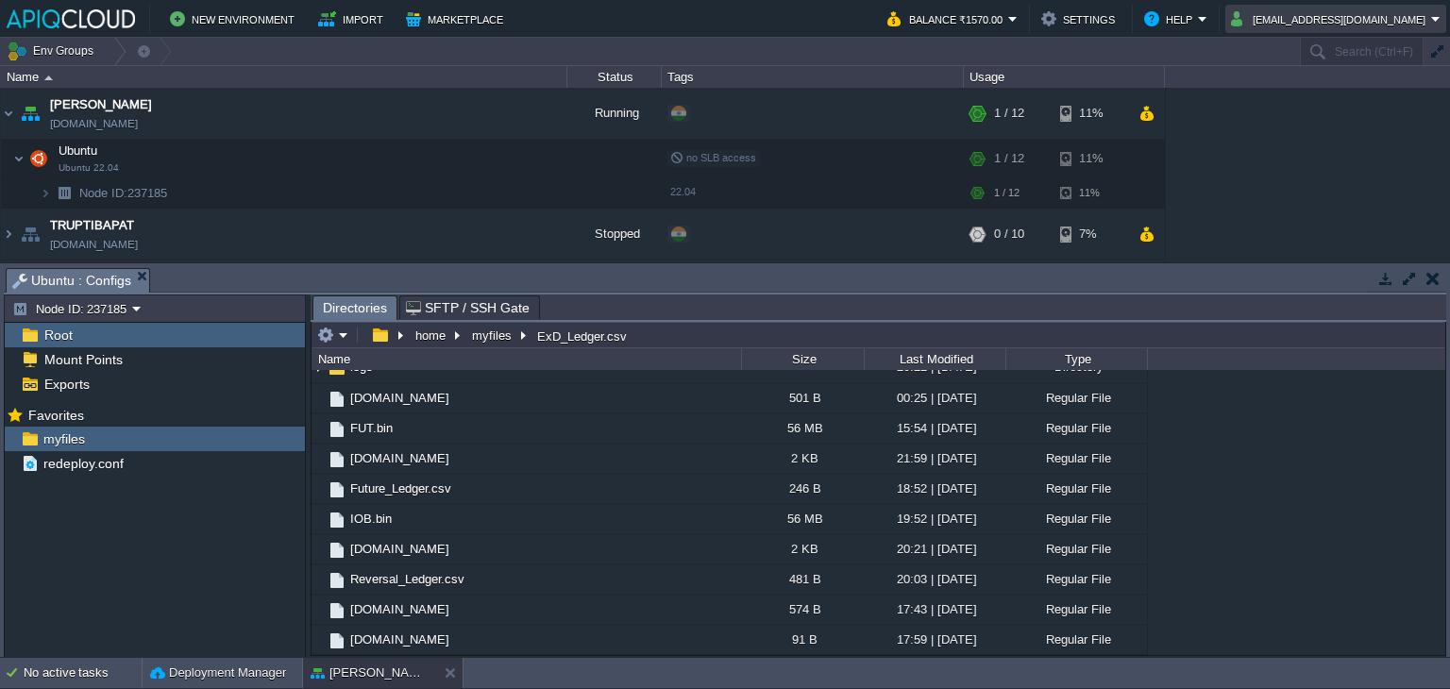
scroll to position [45, 0]
click at [1434, 277] on button "button" at bounding box center [1433, 278] width 13 height 17
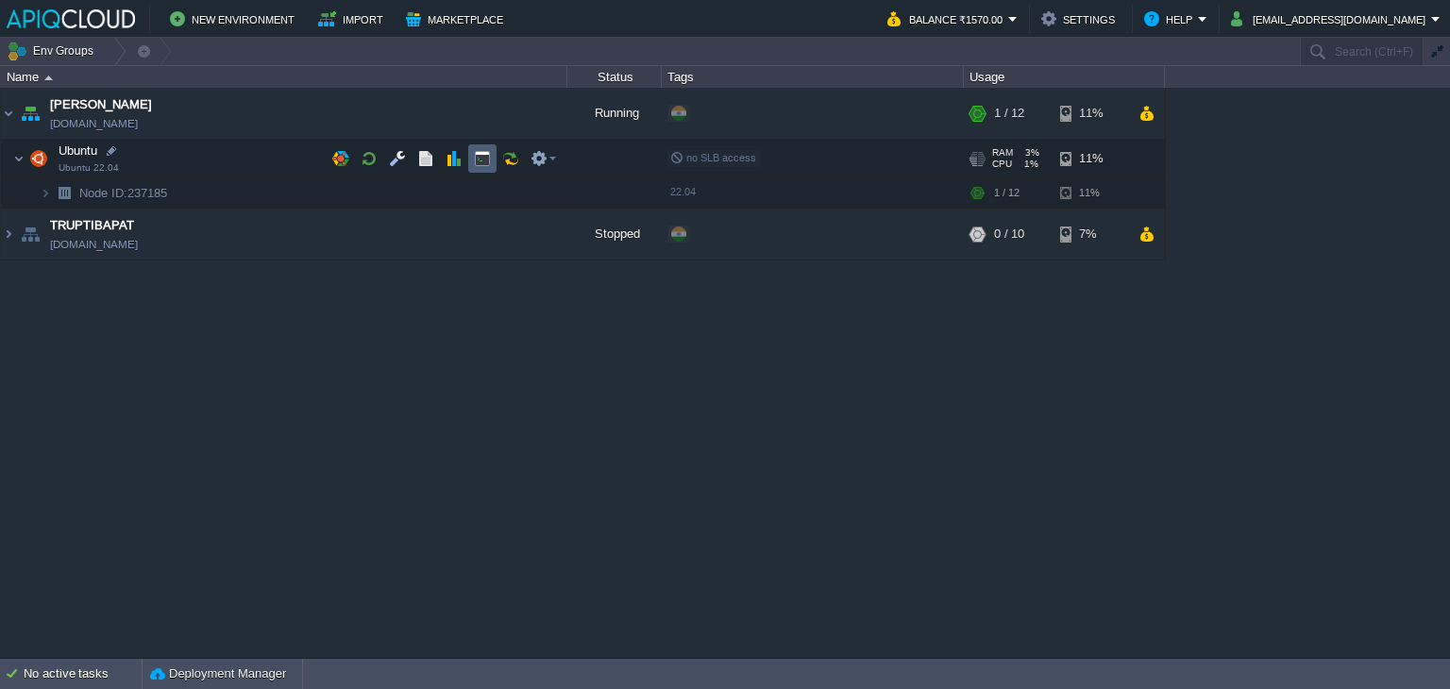
click at [489, 159] on button "button" at bounding box center [482, 158] width 17 height 17
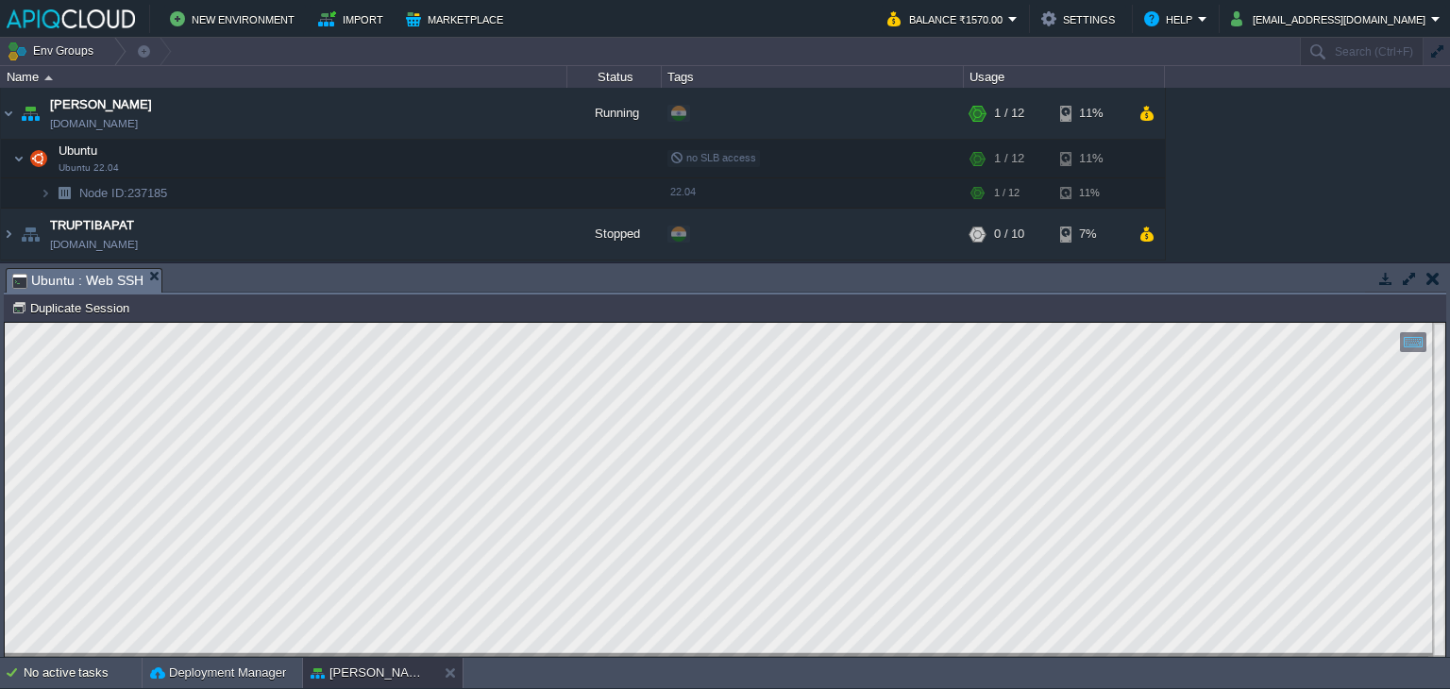
scroll to position [0, 0]
click at [1431, 270] on button "button" at bounding box center [1433, 278] width 13 height 17
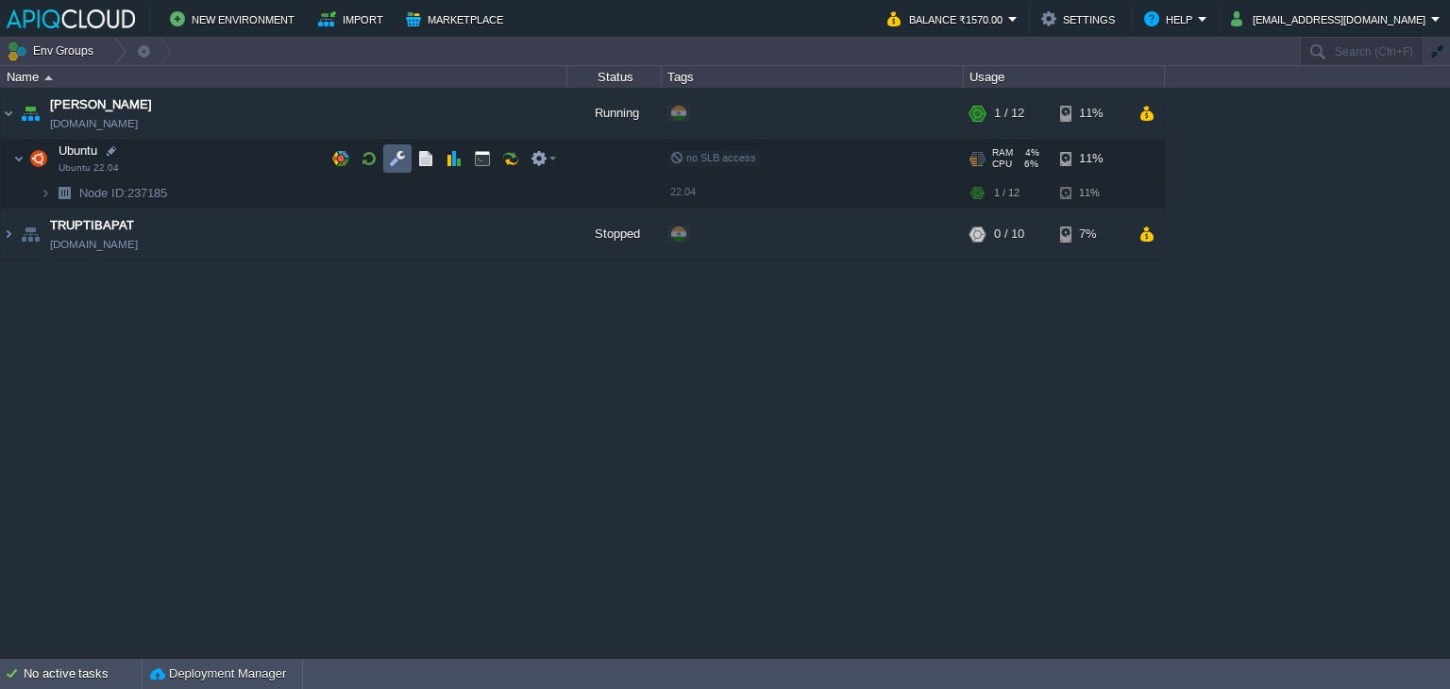
click at [402, 158] on button "button" at bounding box center [397, 158] width 17 height 17
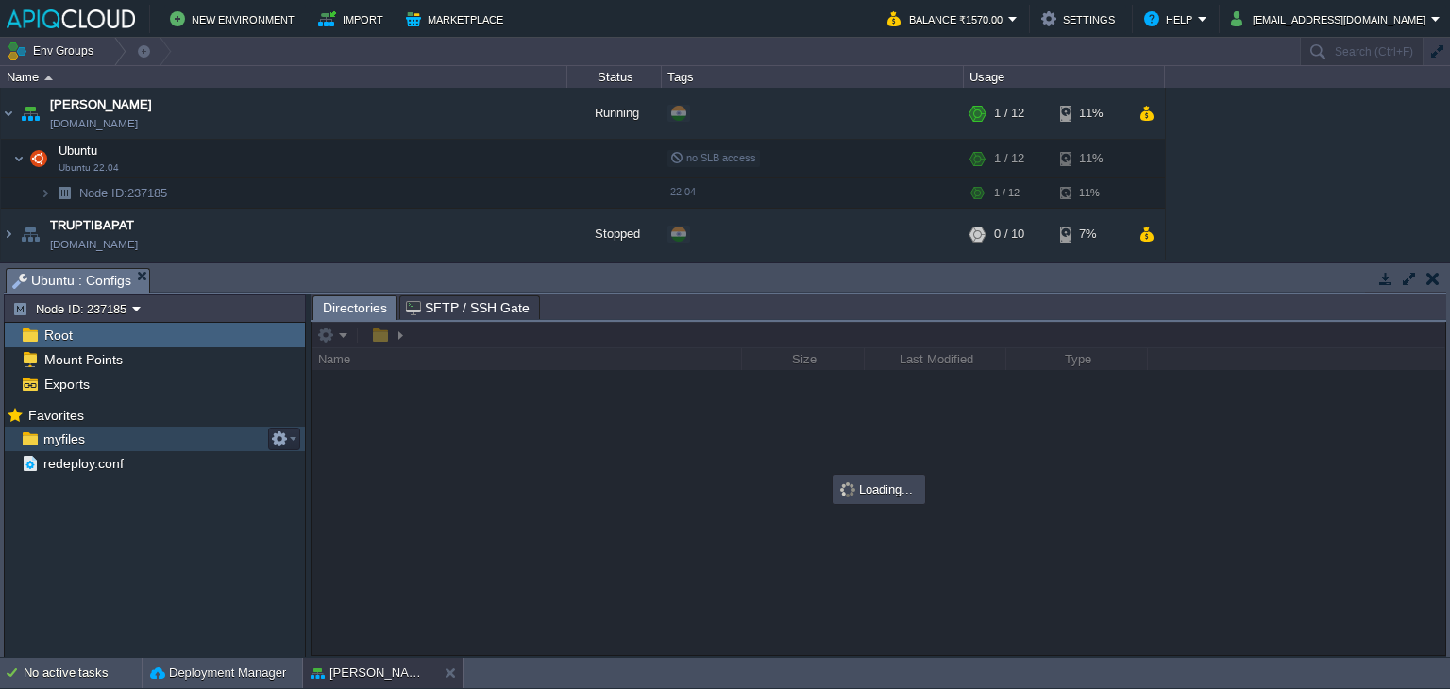
click at [58, 436] on span "myfiles" at bounding box center [64, 439] width 48 height 17
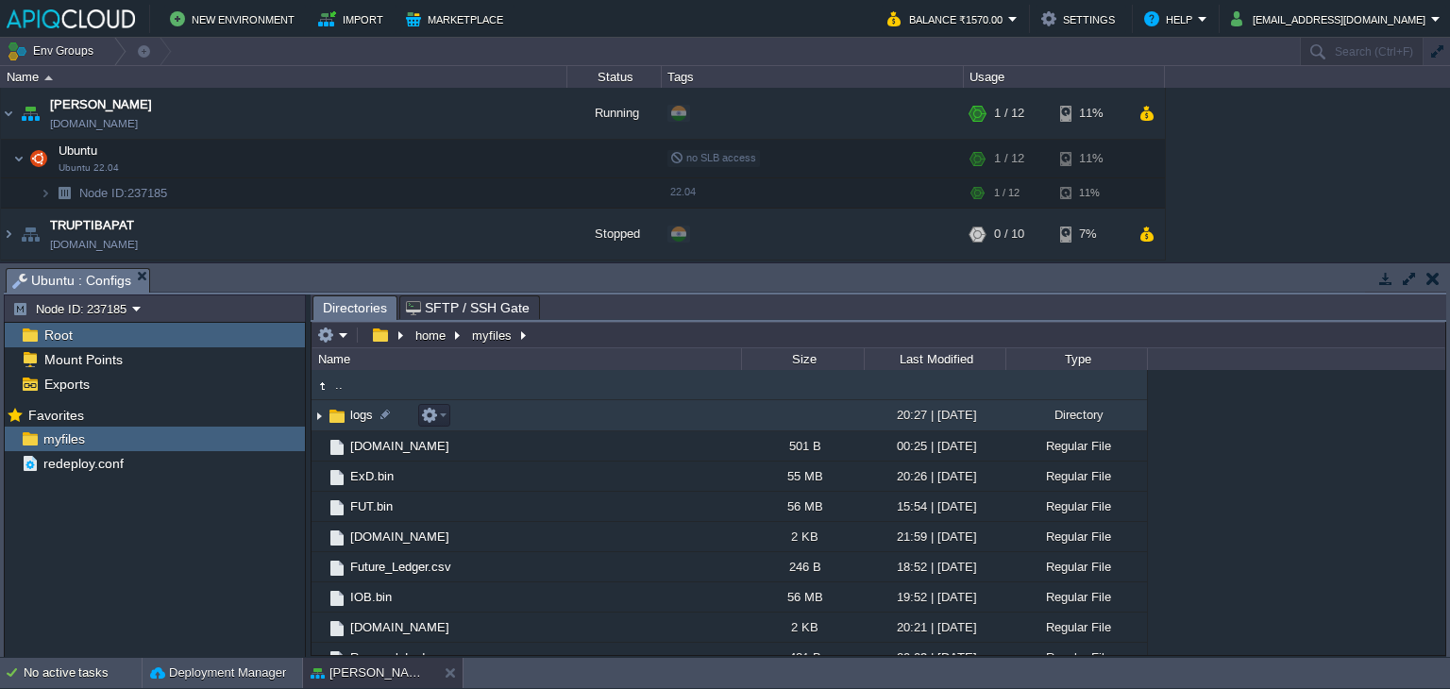
click at [324, 416] on img at bounding box center [319, 415] width 15 height 29
click at [325, 414] on img at bounding box center [319, 415] width 15 height 29
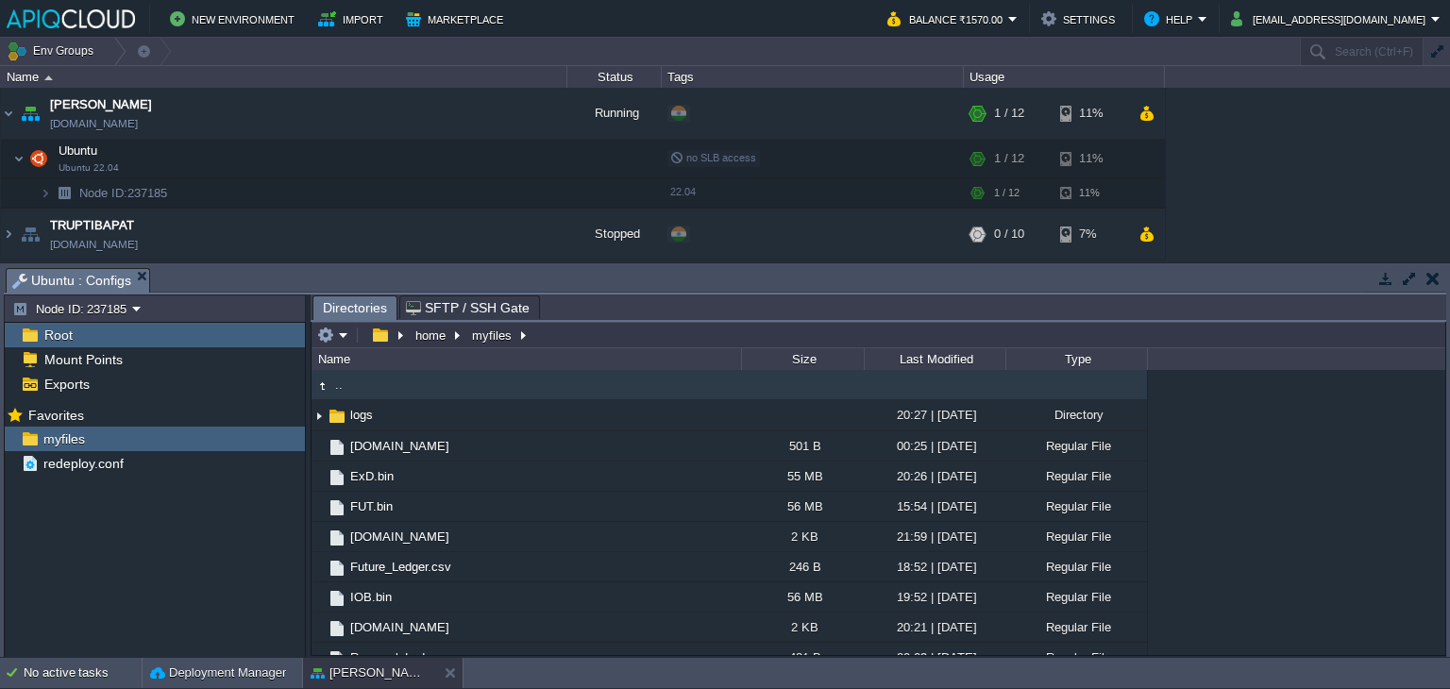
click at [1431, 285] on button "button" at bounding box center [1433, 278] width 13 height 17
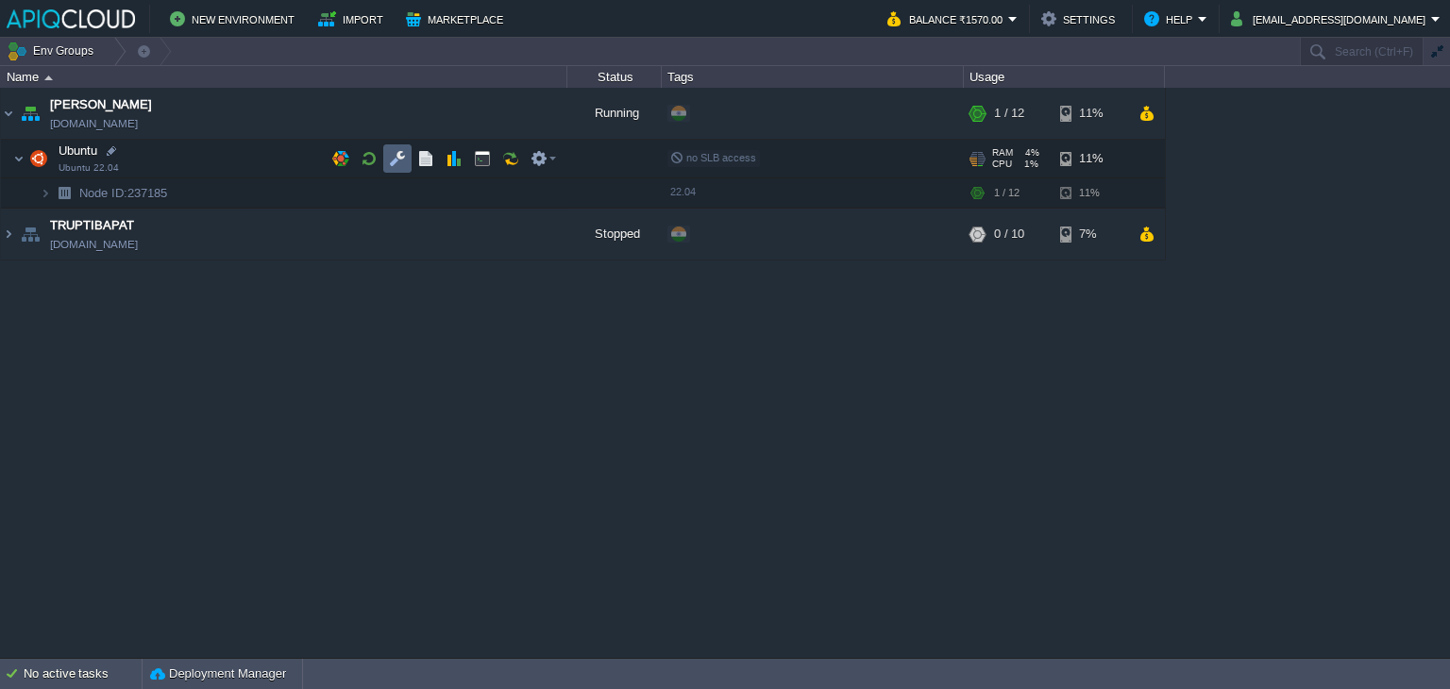
click at [408, 160] on td at bounding box center [397, 158] width 28 height 28
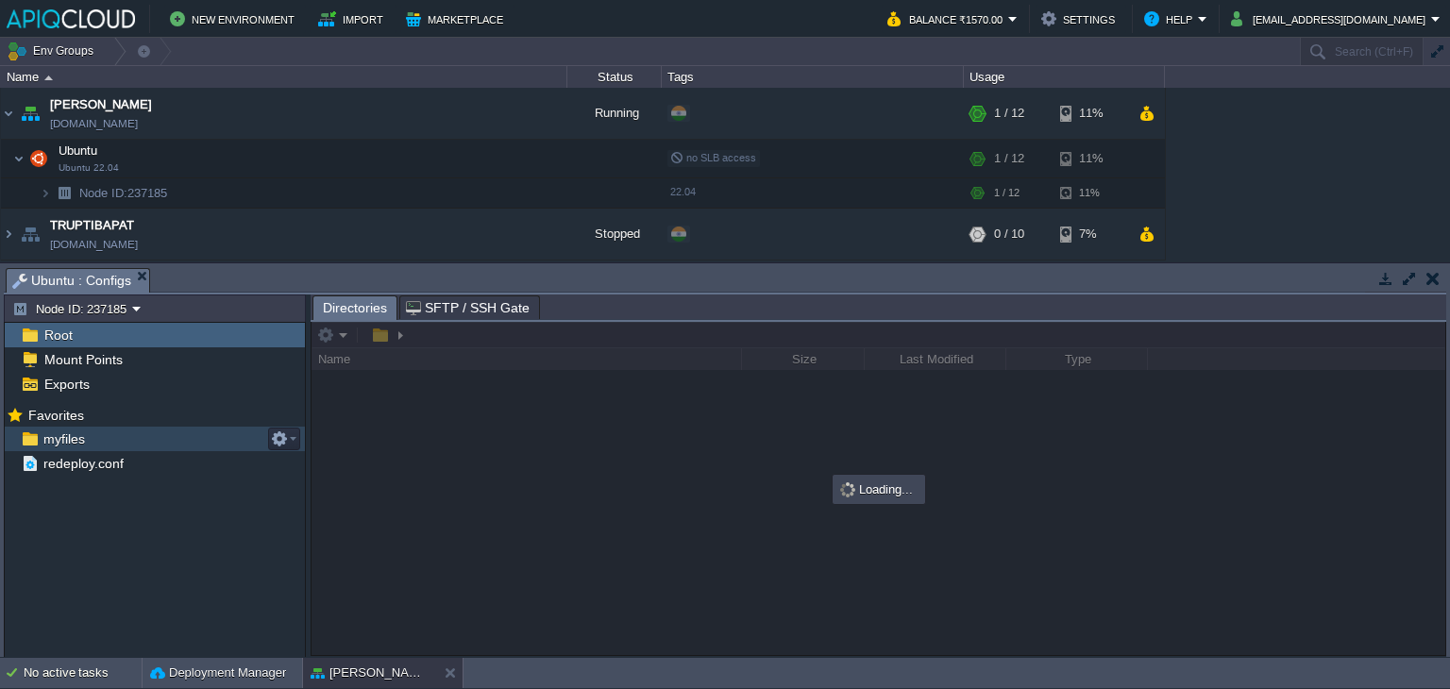
click at [69, 431] on span "myfiles" at bounding box center [64, 439] width 48 height 17
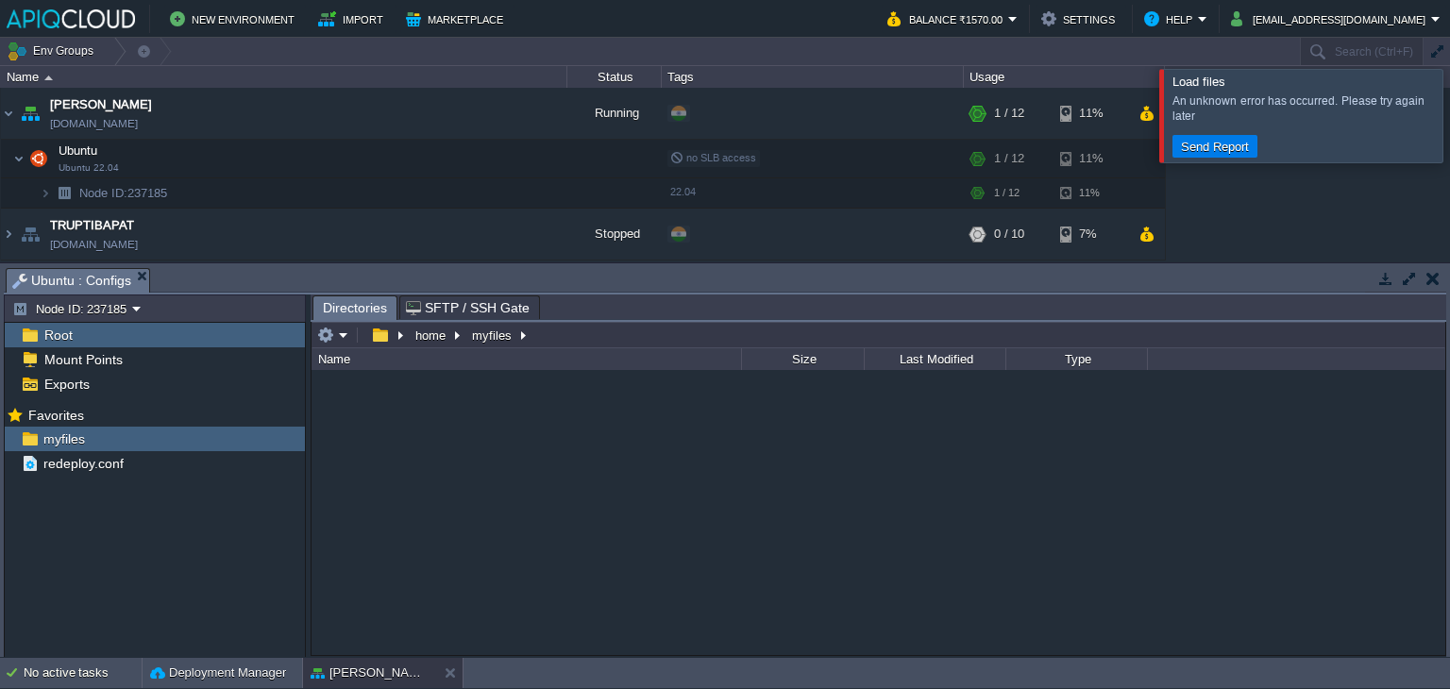
click at [1429, 277] on button "button" at bounding box center [1433, 278] width 13 height 17
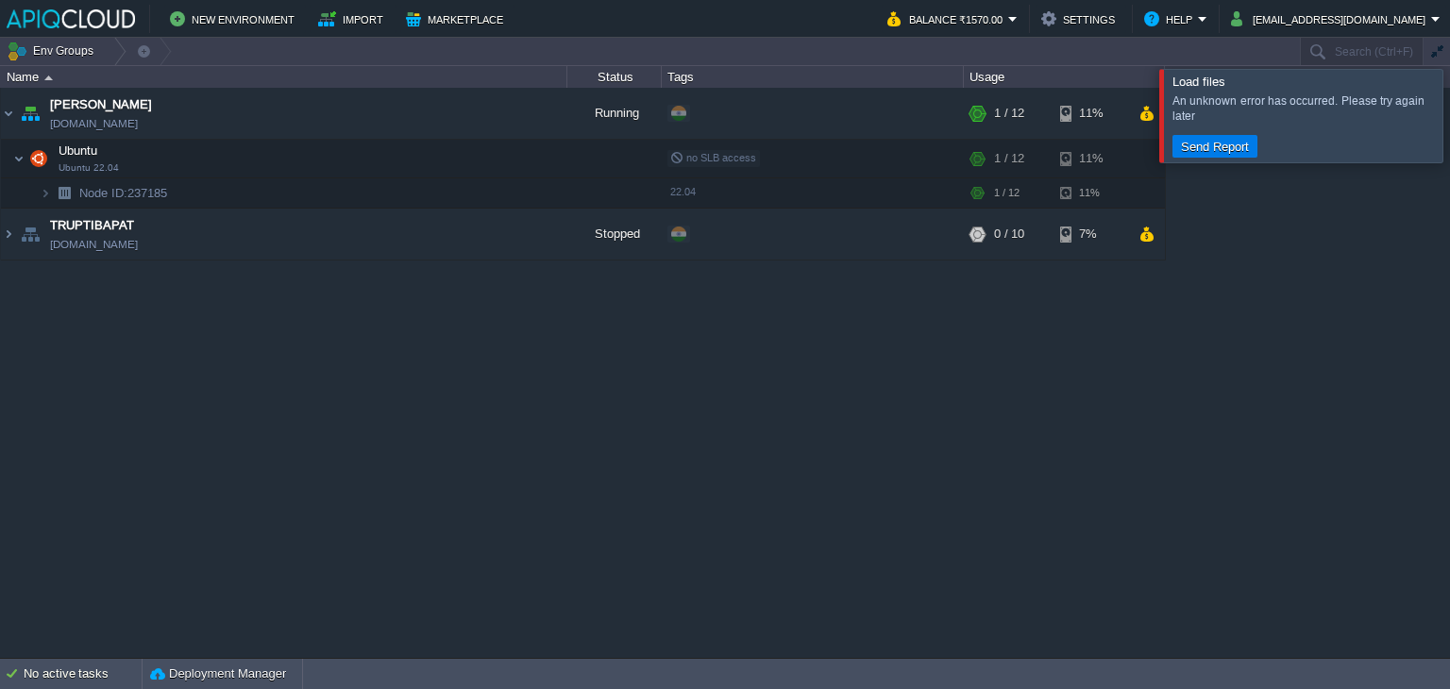
click at [1449, 113] on div at bounding box center [1473, 115] width 0 height 93
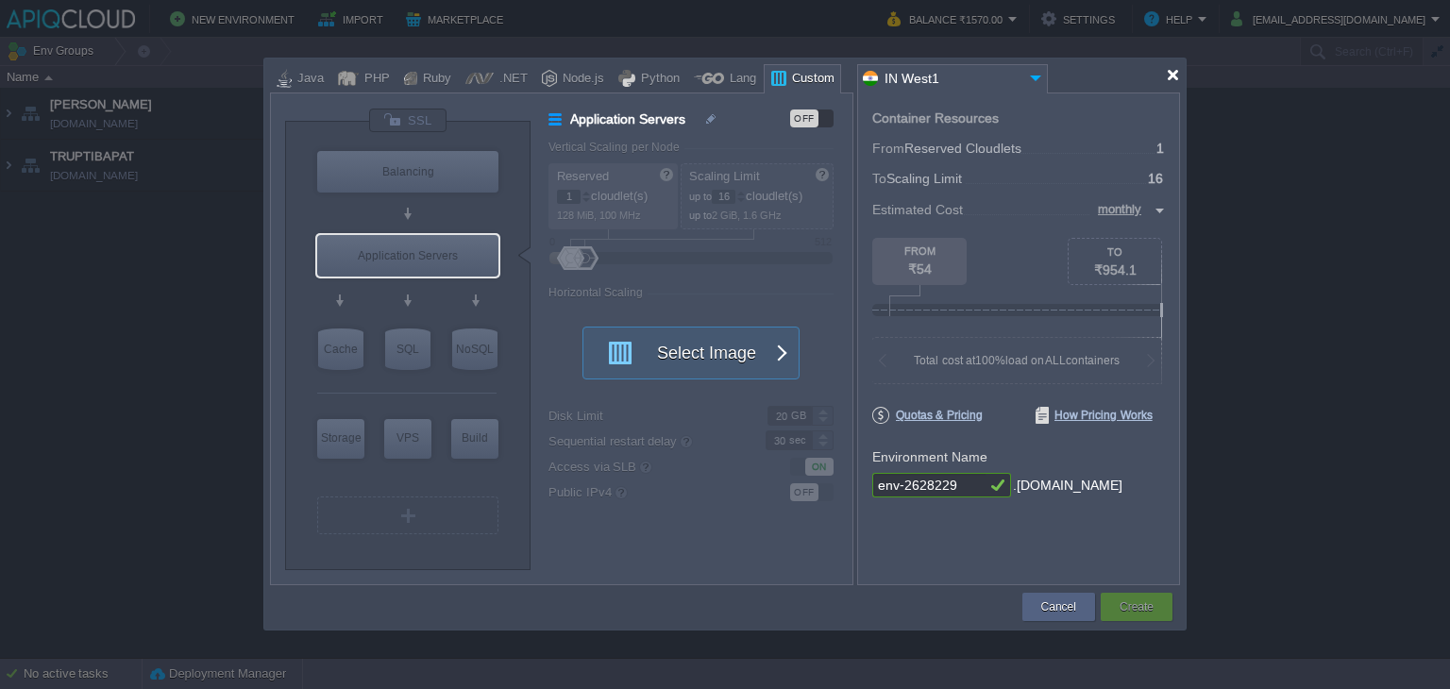
click at [1172, 80] on div at bounding box center [1173, 75] width 14 height 14
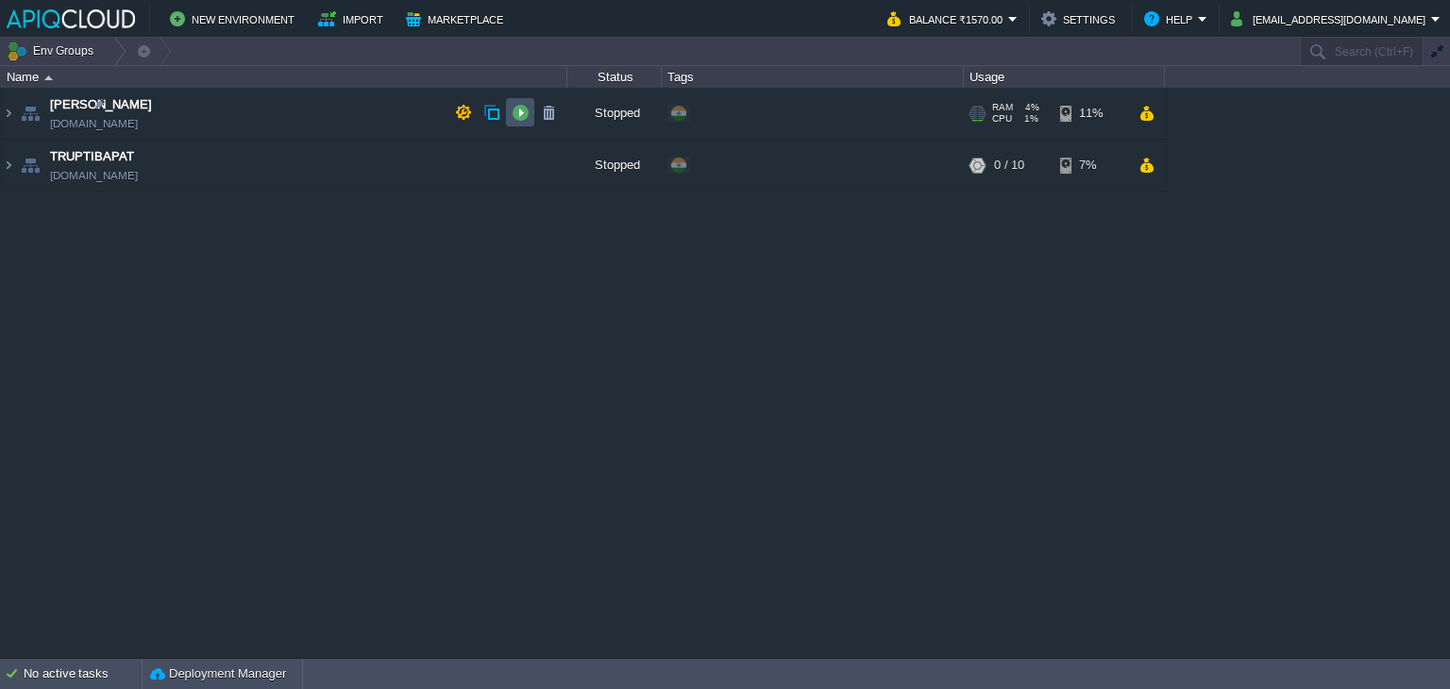
click at [519, 113] on button "button" at bounding box center [520, 112] width 17 height 17
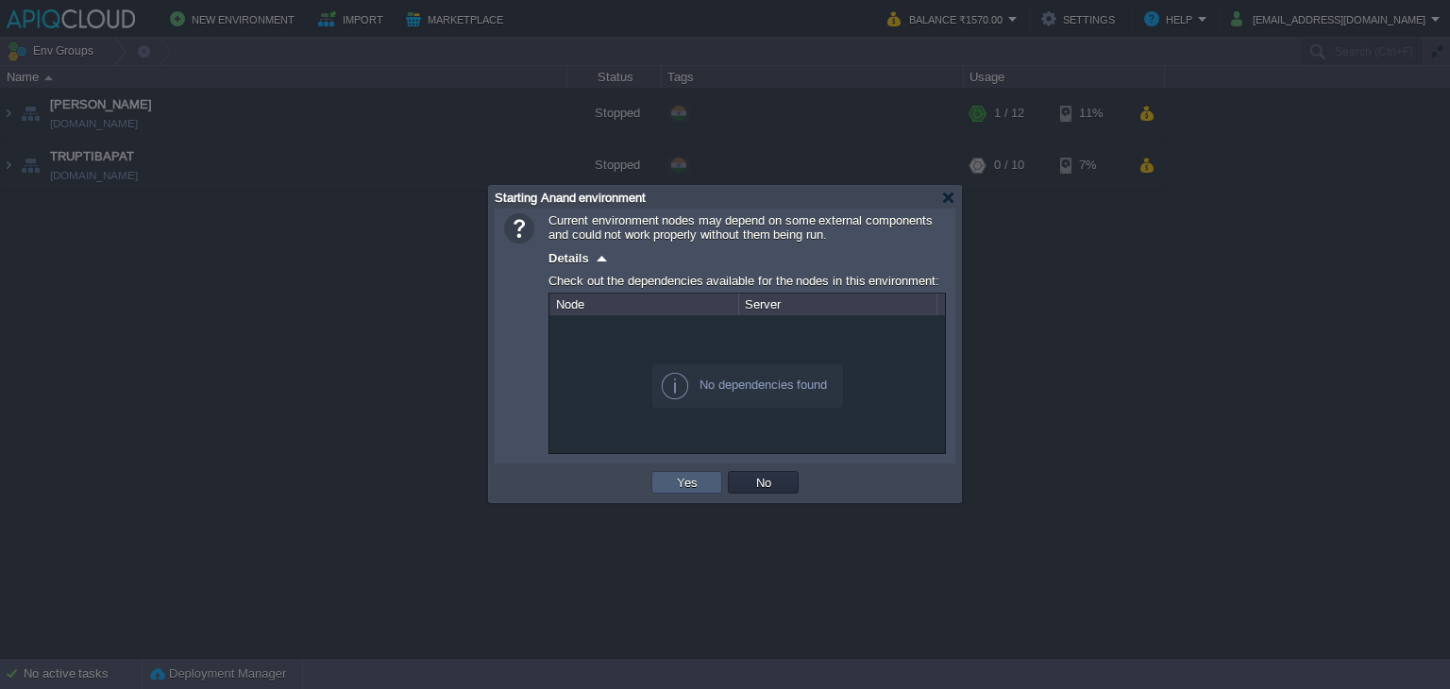
click at [680, 492] on td "Yes" at bounding box center [686, 482] width 71 height 23
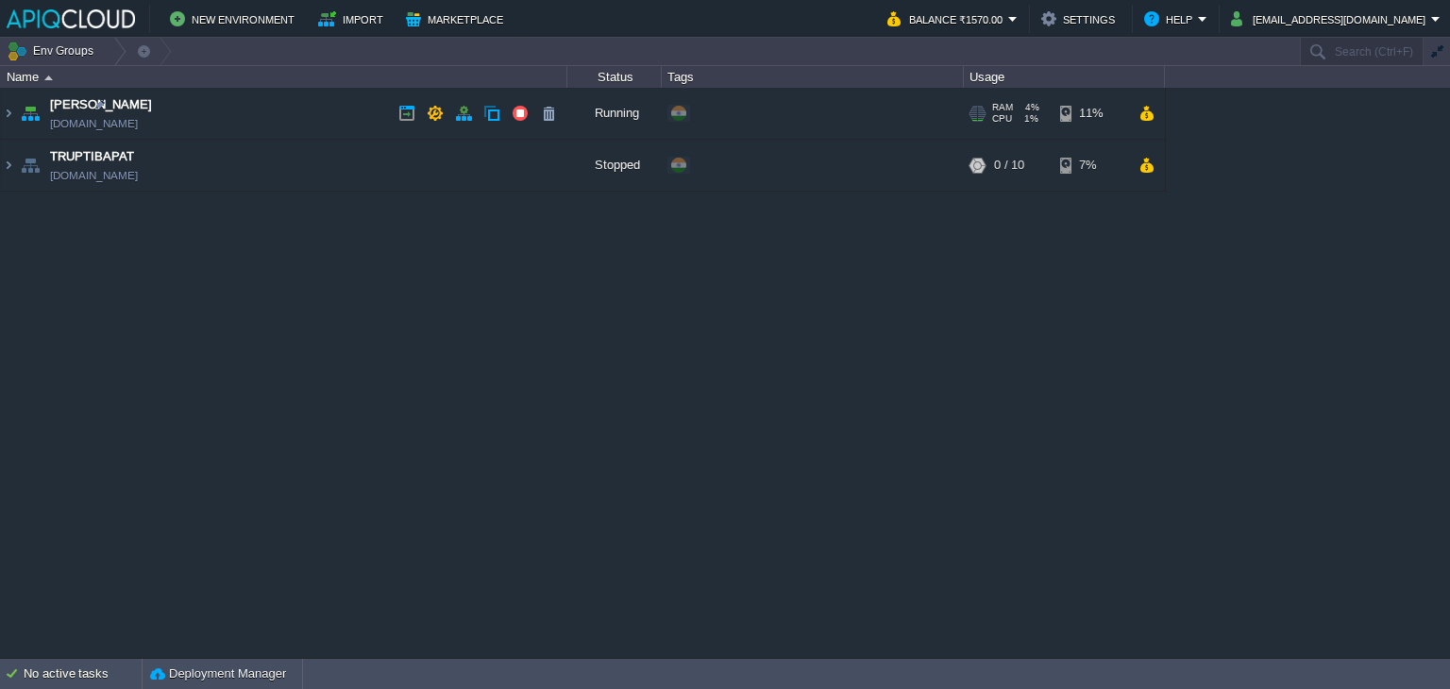
click at [371, 104] on td "Anand [DOMAIN_NAME]" at bounding box center [284, 114] width 566 height 52
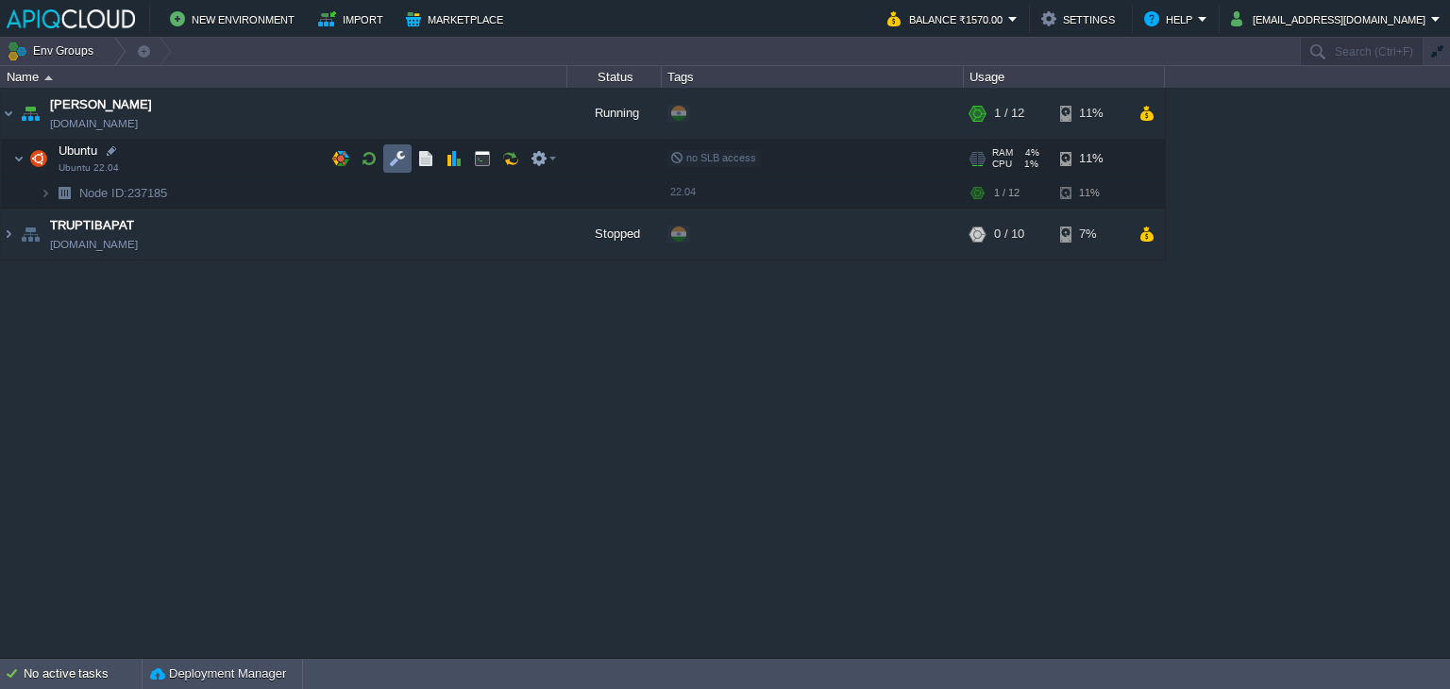
click at [397, 171] on td at bounding box center [397, 158] width 28 height 28
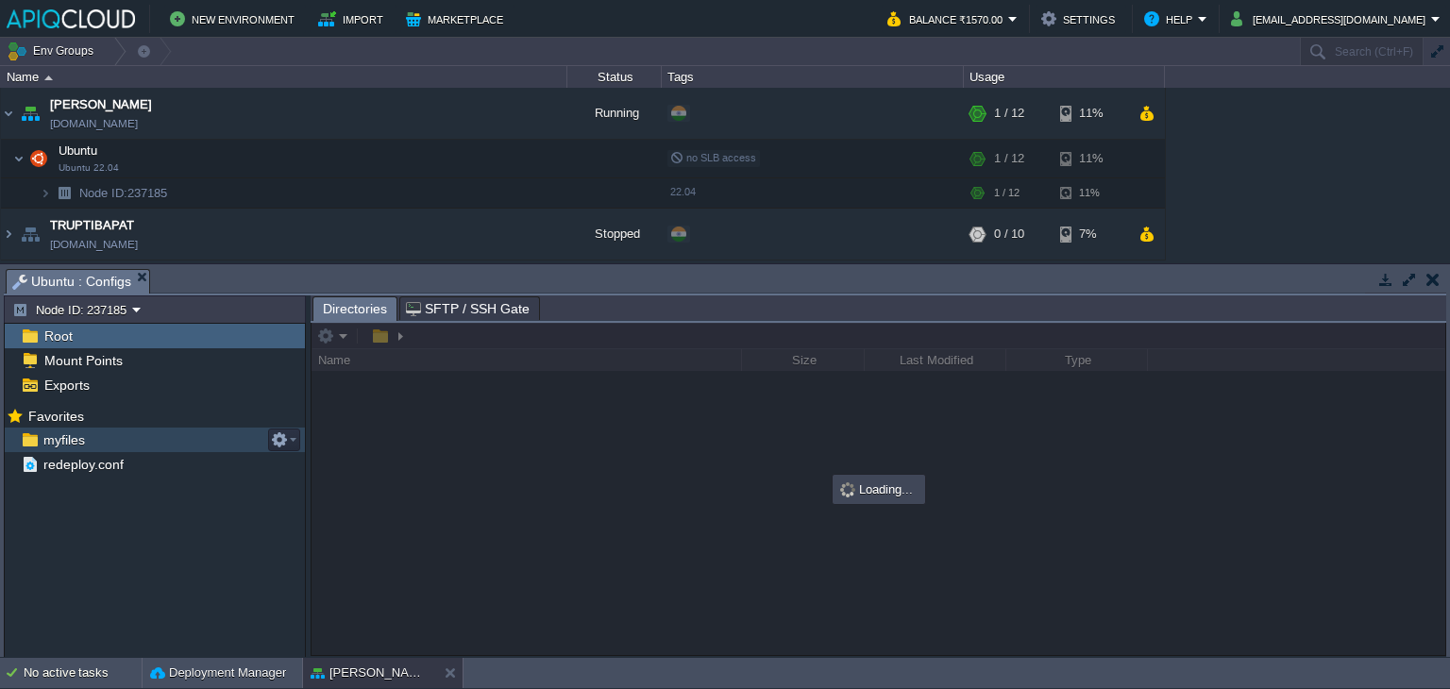
click at [62, 428] on div "myfiles" at bounding box center [155, 440] width 300 height 25
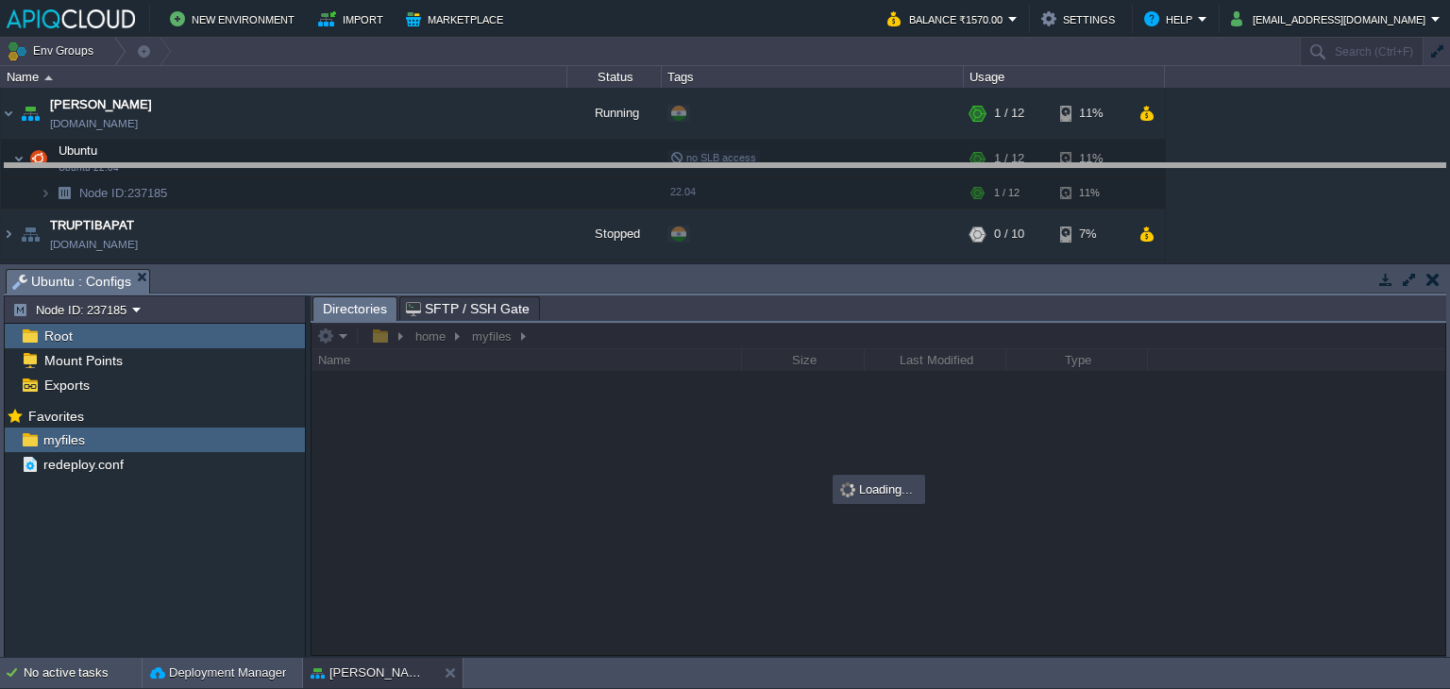
drag, startPoint x: 706, startPoint y: 280, endPoint x: 713, endPoint y: 142, distance: 138.9
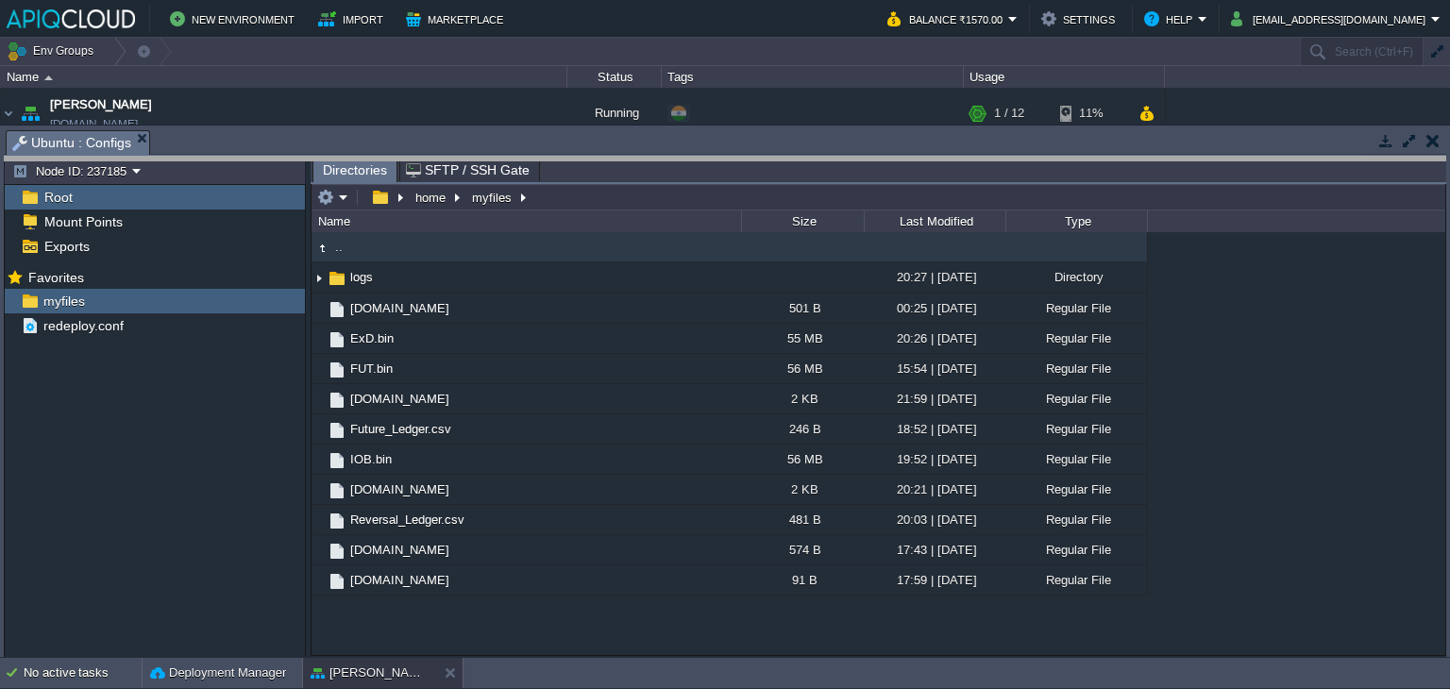
drag, startPoint x: 713, startPoint y: 131, endPoint x: 713, endPoint y: 158, distance: 26.4
click at [713, 158] on body "New Environment Import Marketplace Bonus ₹0.00 Upgrade Account Balance ₹1570.00…" at bounding box center [725, 344] width 1450 height 689
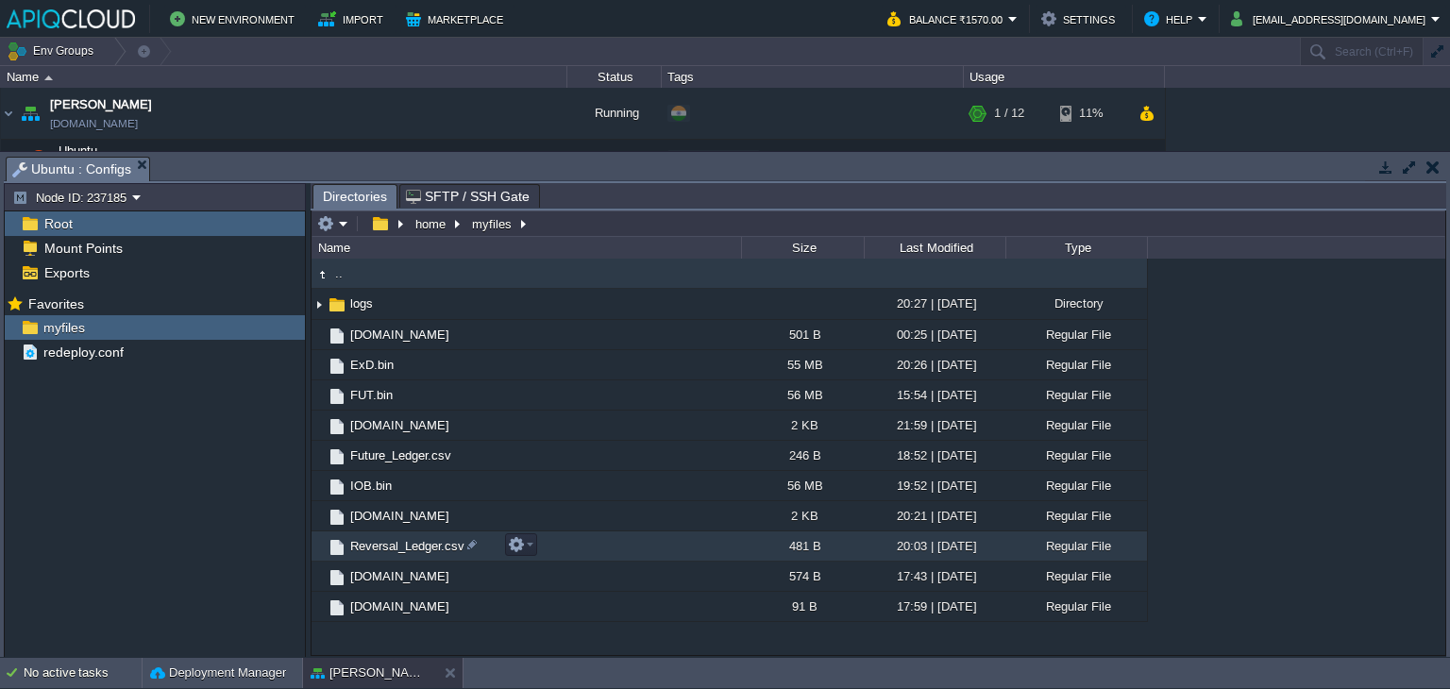
click at [380, 547] on span "Reversal_Ledger.csv" at bounding box center [407, 546] width 120 height 16
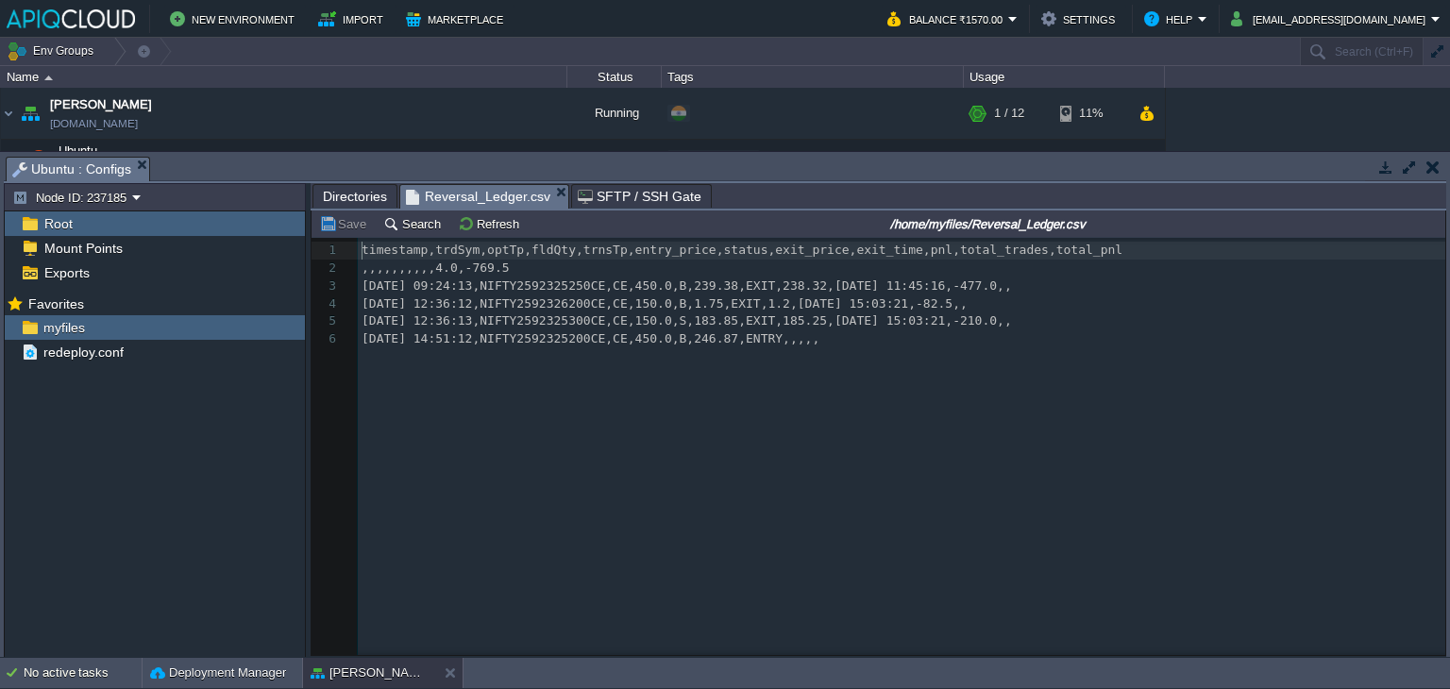
scroll to position [6, 0]
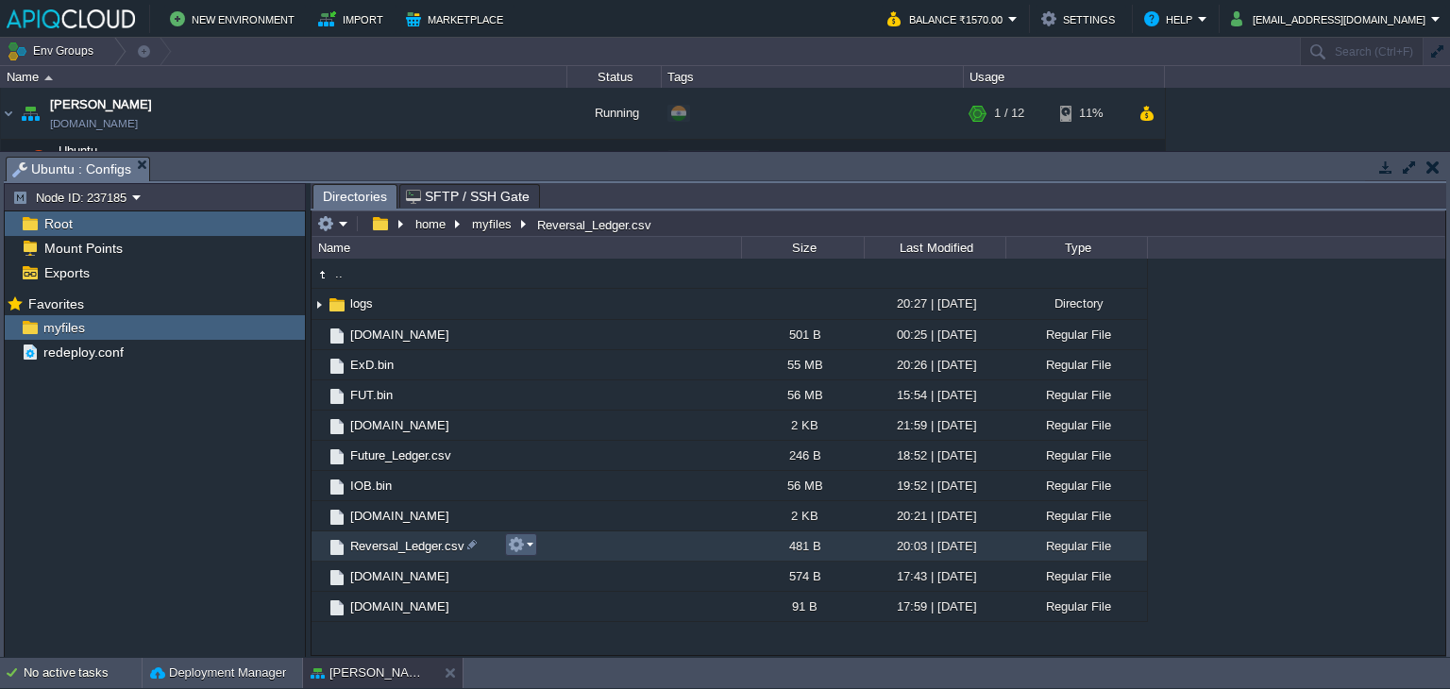
click at [522, 545] on button "button" at bounding box center [516, 544] width 17 height 17
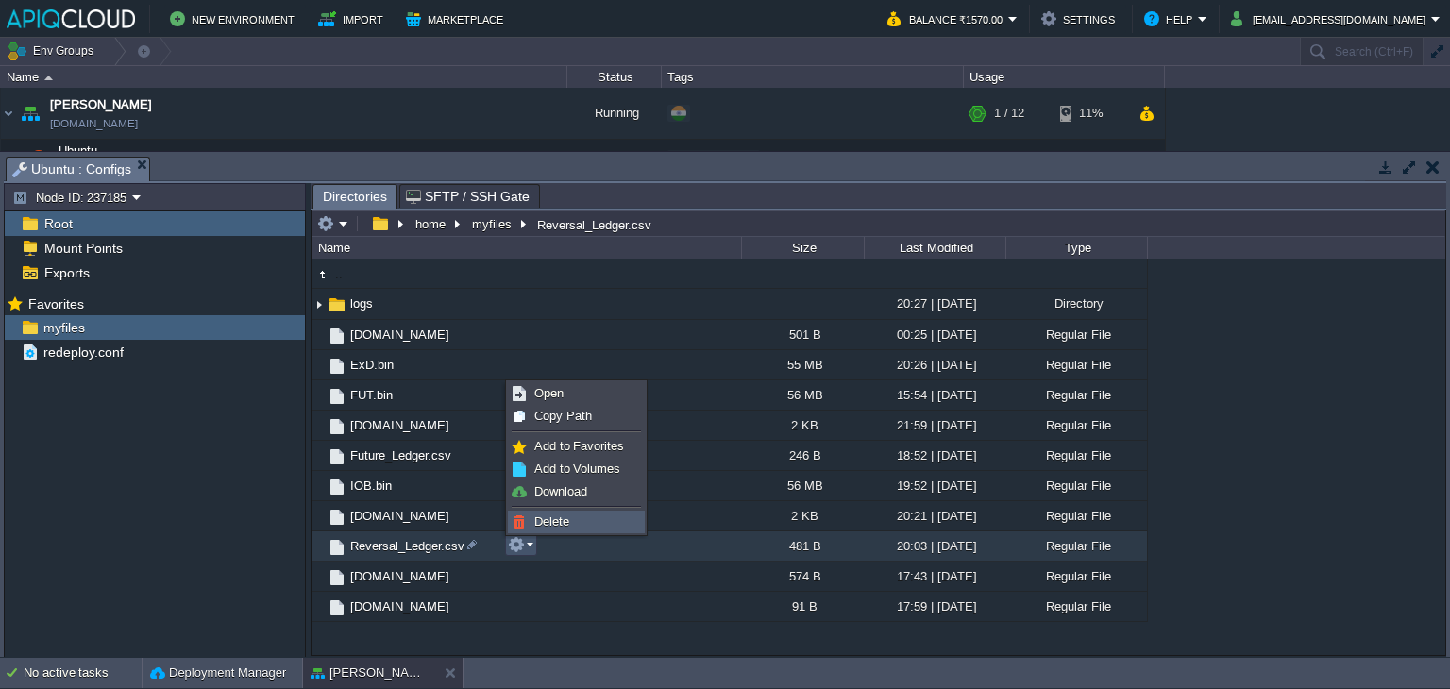
click at [546, 515] on span "Delete" at bounding box center [551, 522] width 35 height 14
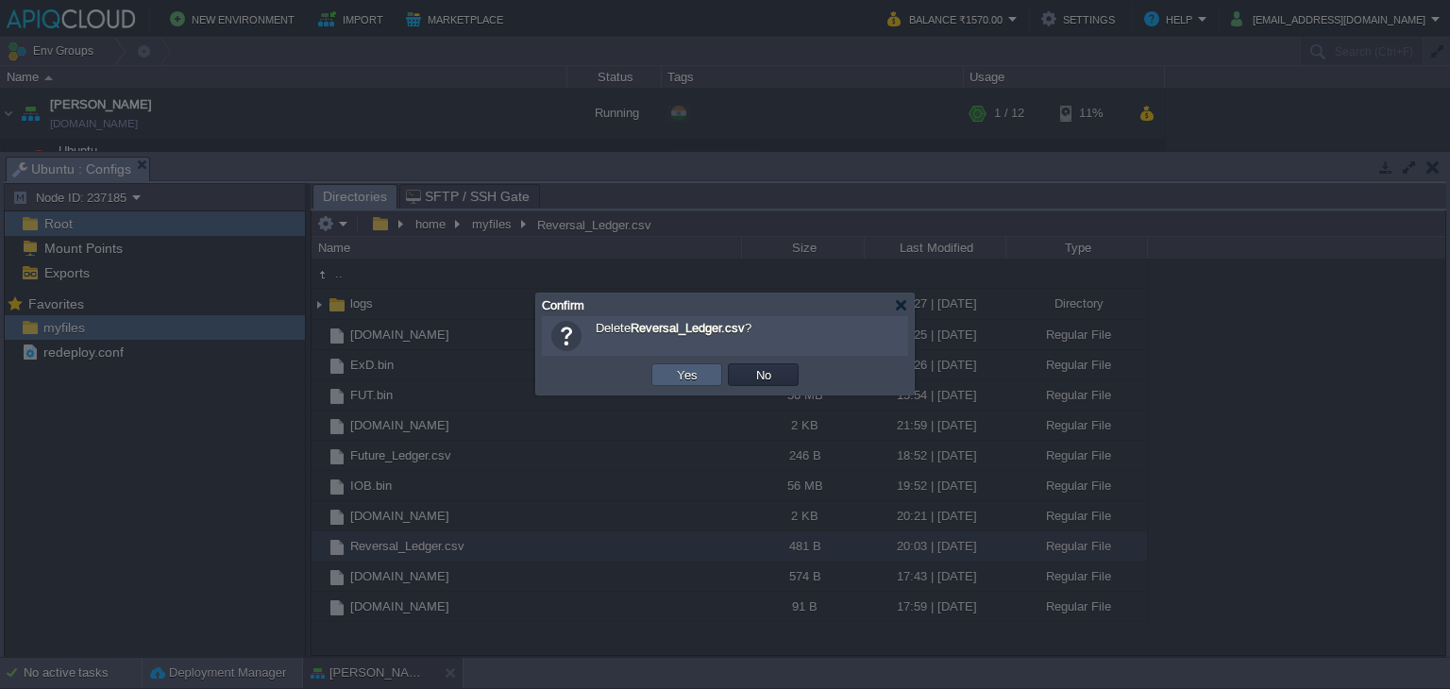
click at [687, 373] on button "Yes" at bounding box center [687, 374] width 32 height 17
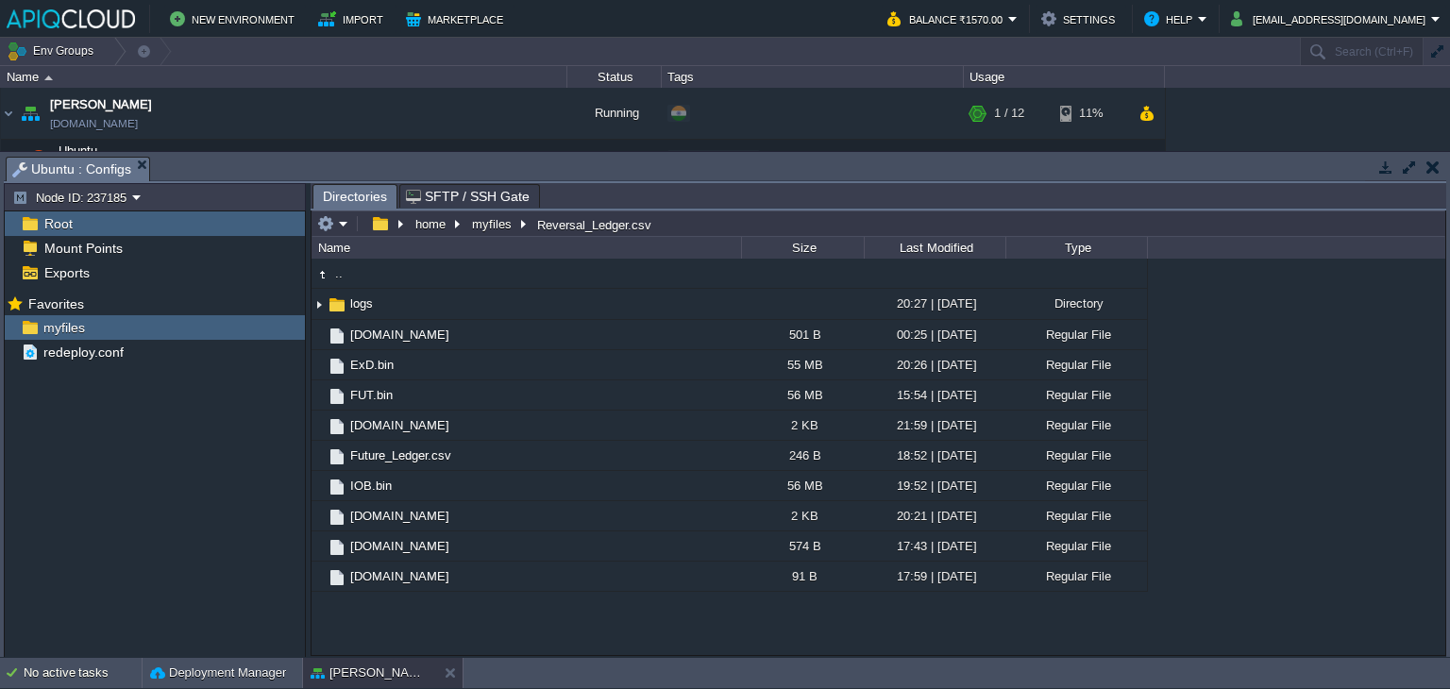
click at [1428, 170] on button "button" at bounding box center [1433, 167] width 13 height 17
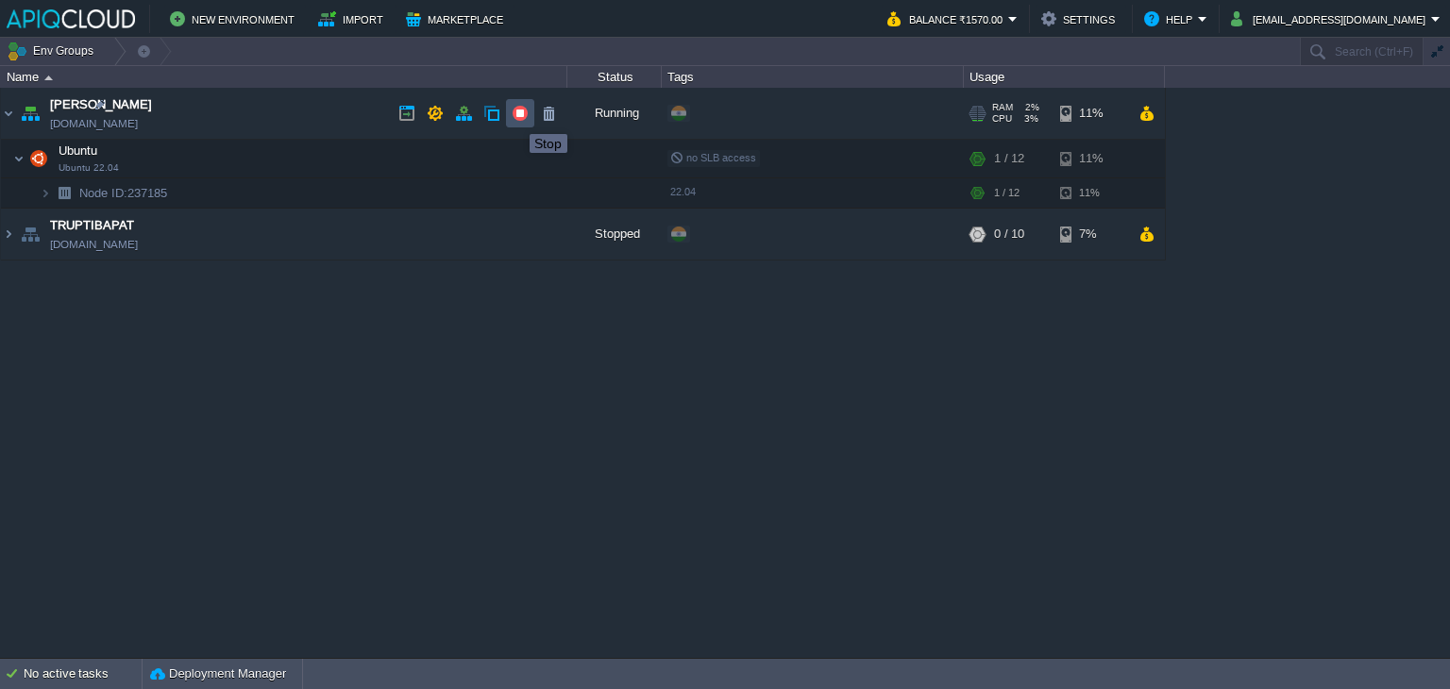
click at [515, 117] on button "button" at bounding box center [520, 113] width 17 height 17
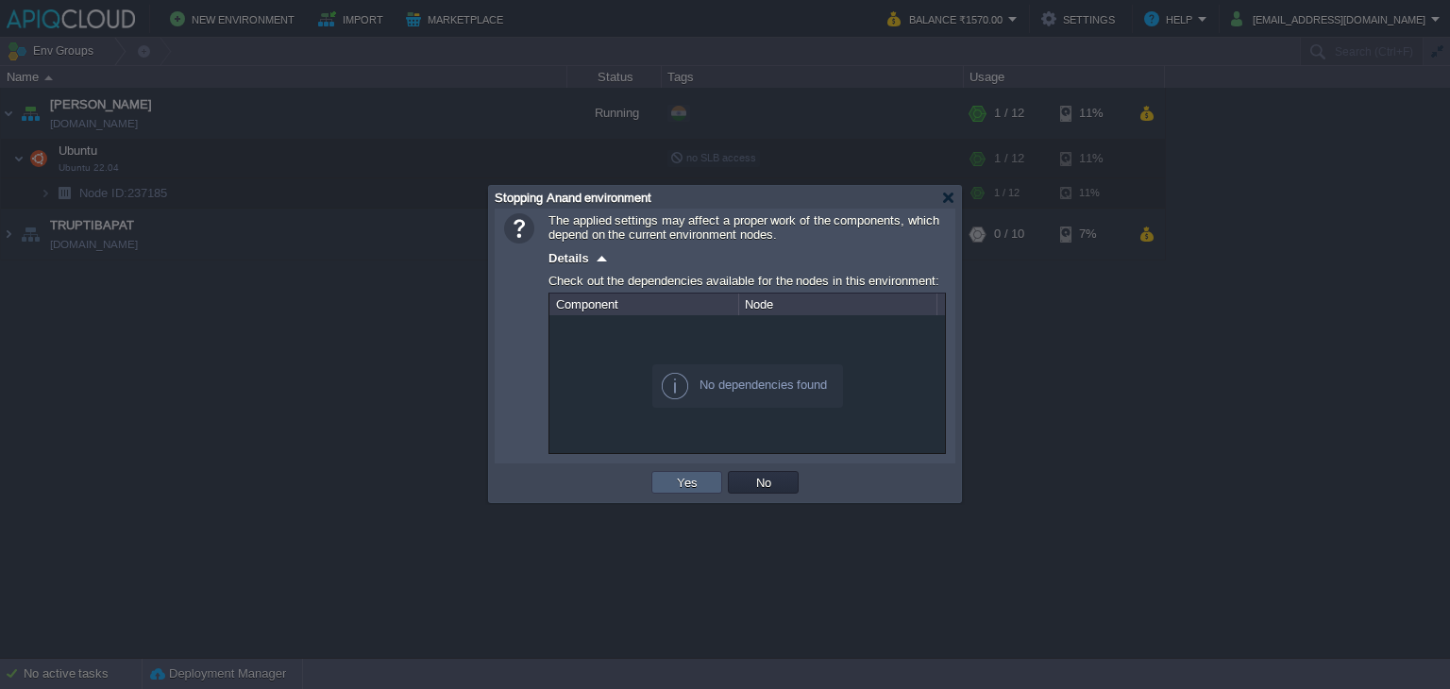
click at [704, 481] on td "Yes" at bounding box center [686, 482] width 71 height 23
